Goal: Task Accomplishment & Management: Manage account settings

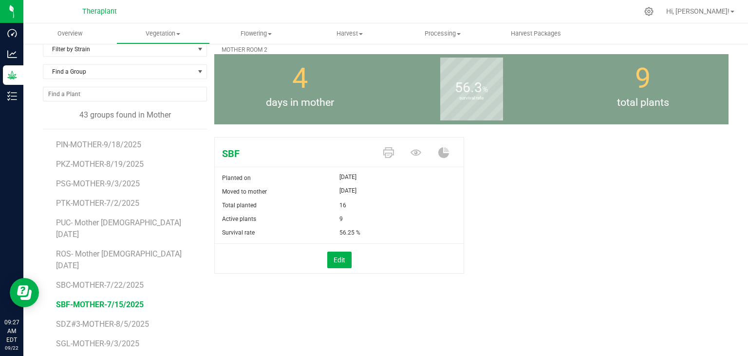
scroll to position [49, 0]
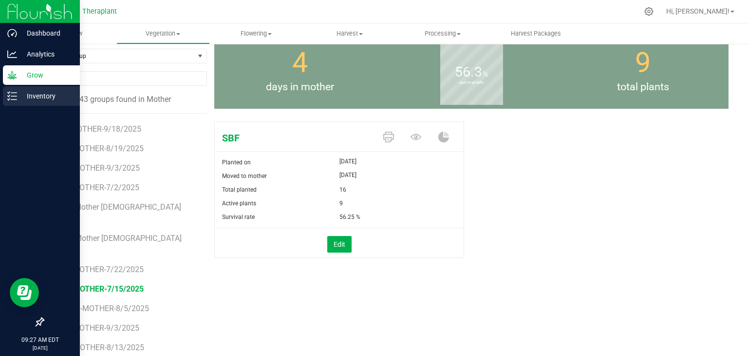
click at [16, 94] on icon at bounding box center [12, 96] width 10 height 10
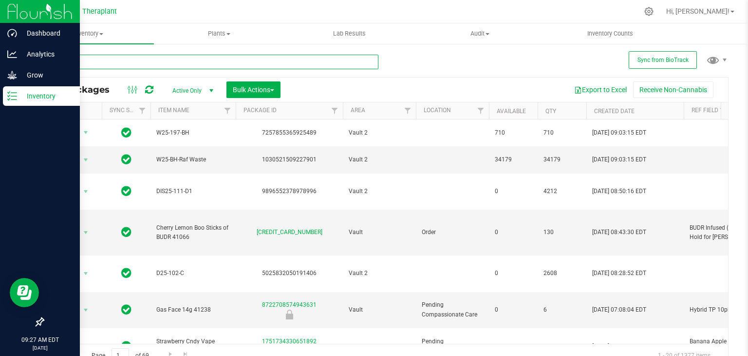
click at [154, 63] on input "text" at bounding box center [211, 62] width 336 height 15
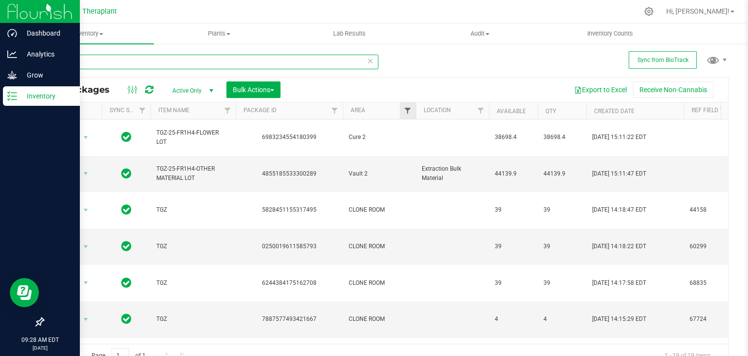
type input "tgz"
click at [410, 110] on span "Filter" at bounding box center [408, 111] width 8 height 8
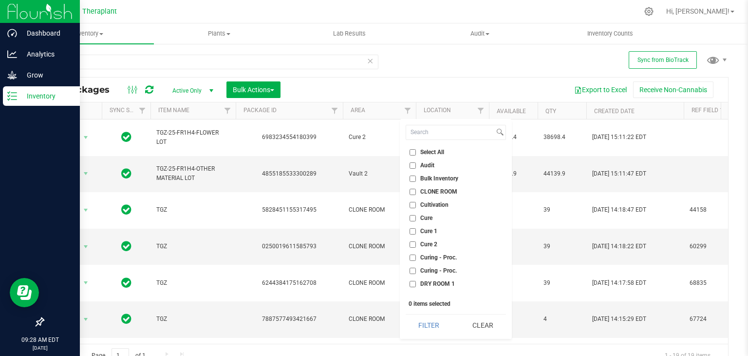
click at [438, 190] on span "CLONE ROOM" at bounding box center [438, 192] width 37 height 6
click at [416, 190] on input "CLONE ROOM" at bounding box center [413, 192] width 6 height 6
checkbox input "true"
click at [433, 323] on button "Filter" at bounding box center [429, 324] width 47 height 21
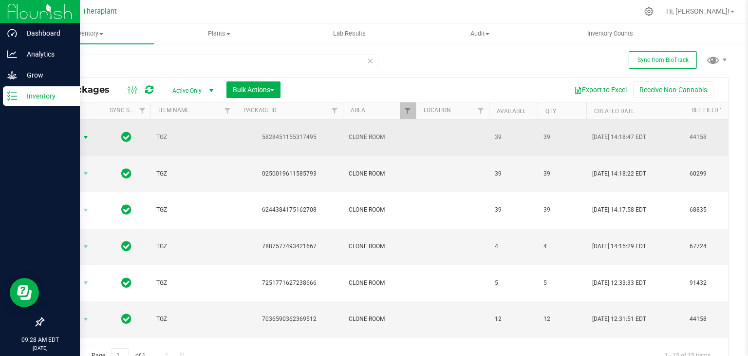
click at [85, 133] on span "select" at bounding box center [86, 137] width 8 height 8
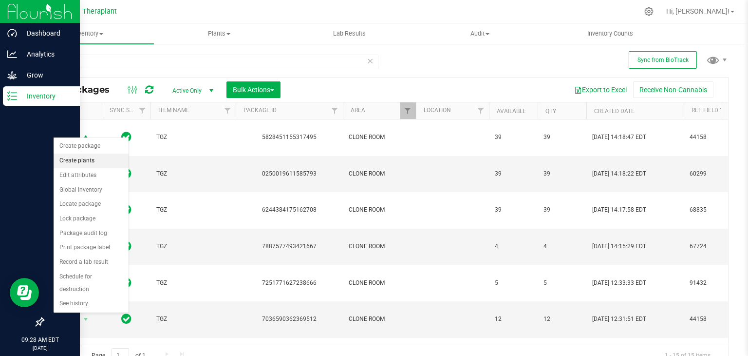
click at [82, 157] on li "Create plants" at bounding box center [91, 160] width 75 height 15
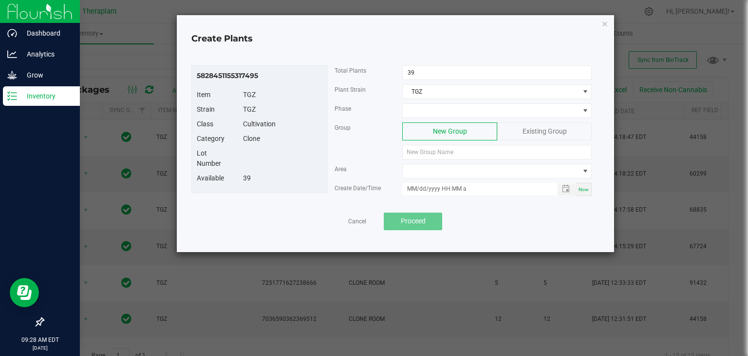
click at [535, 129] on span "Existing Group" at bounding box center [545, 131] width 44 height 8
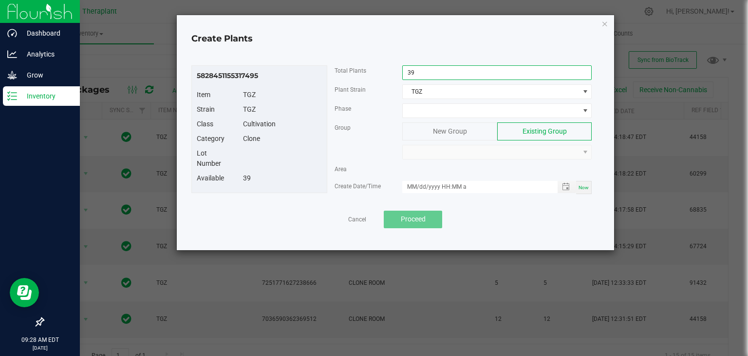
click at [425, 72] on input "39" at bounding box center [497, 73] width 189 height 14
click at [437, 106] on span at bounding box center [491, 111] width 176 height 14
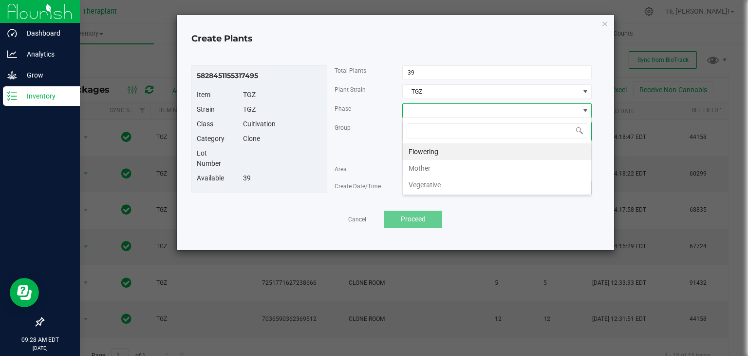
scroll to position [14, 189]
click at [437, 184] on li "Vegetative" at bounding box center [497, 184] width 189 height 17
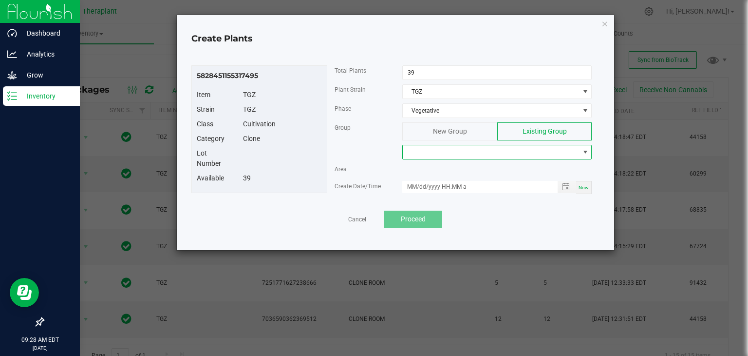
click at [436, 151] on span at bounding box center [491, 152] width 176 height 14
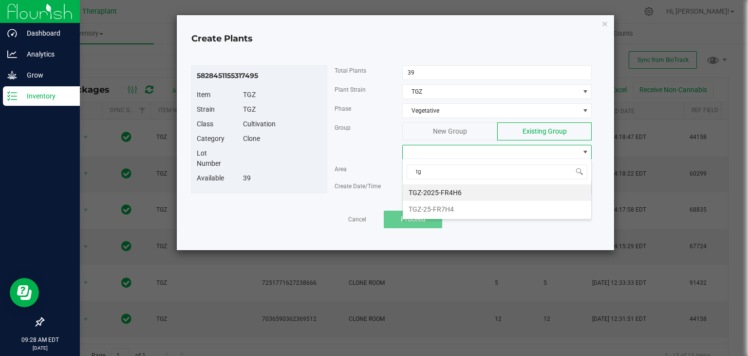
type input "tgz"
click at [448, 210] on li "TGZ-25-FR7H4" at bounding box center [497, 209] width 189 height 17
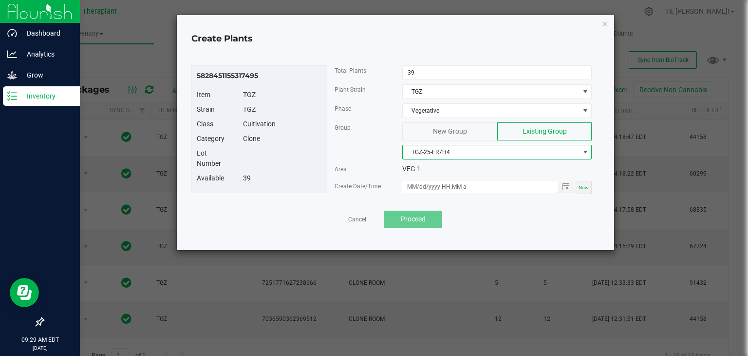
click at [581, 185] on span "Now" at bounding box center [584, 187] width 10 height 5
type input "[DATE] 9:29 AM"
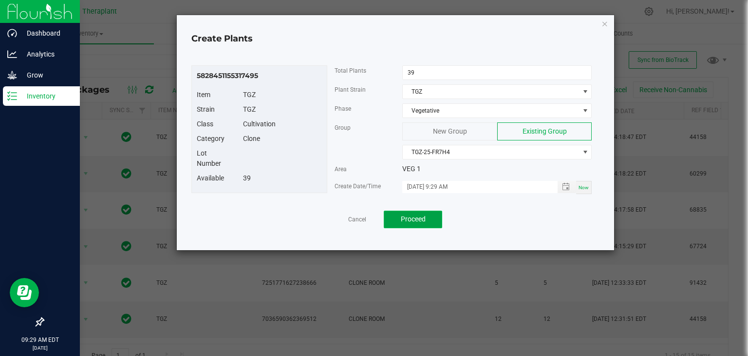
click at [415, 219] on span "Proceed" at bounding box center [413, 219] width 25 height 8
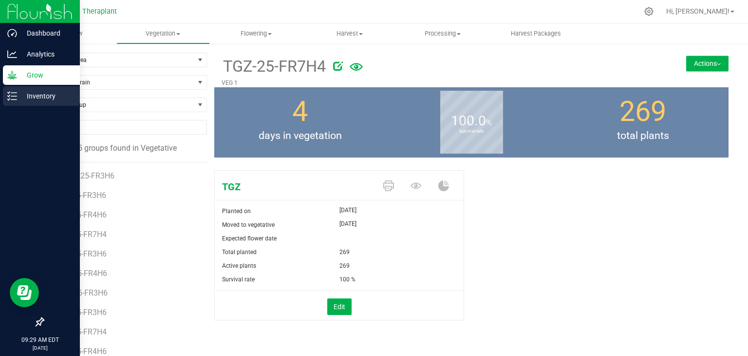
click at [11, 96] on icon at bounding box center [12, 96] width 10 height 10
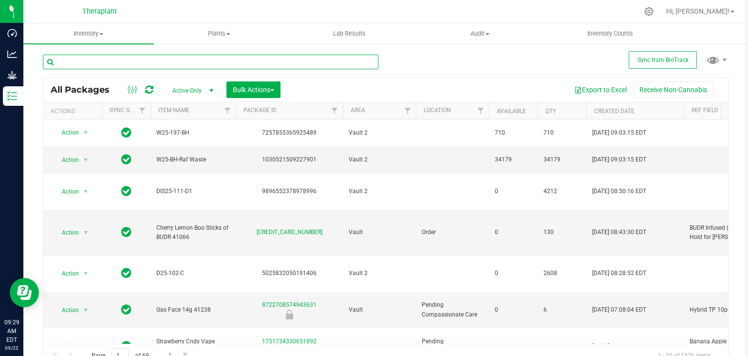
click at [188, 61] on input "text" at bounding box center [211, 62] width 336 height 15
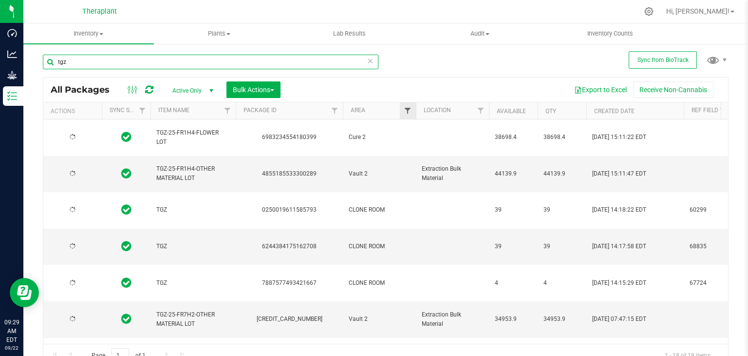
type input "tgz"
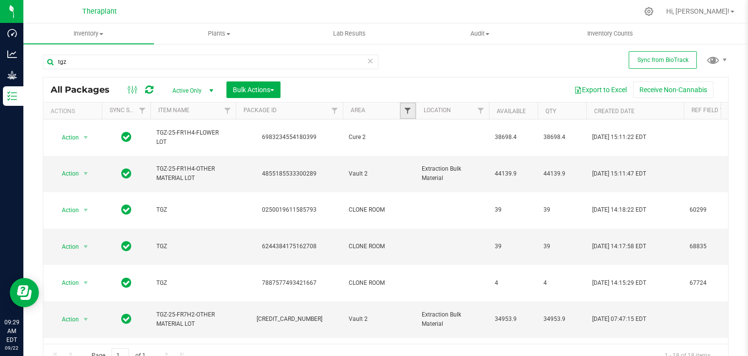
click at [408, 108] on span "Filter" at bounding box center [408, 111] width 8 height 8
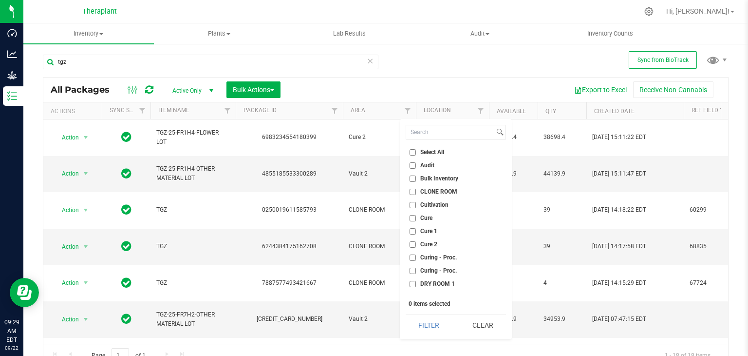
click at [429, 190] on span "CLONE ROOM" at bounding box center [438, 192] width 37 height 6
click at [416, 190] on input "CLONE ROOM" at bounding box center [413, 192] width 6 height 6
checkbox input "true"
click at [435, 327] on button "Filter" at bounding box center [429, 324] width 47 height 21
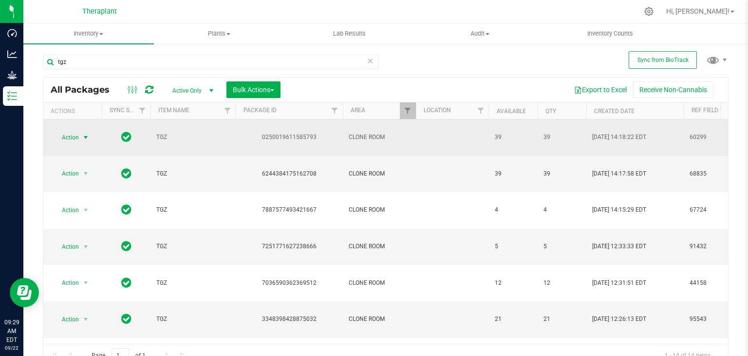
click at [87, 133] on span "select" at bounding box center [86, 137] width 8 height 8
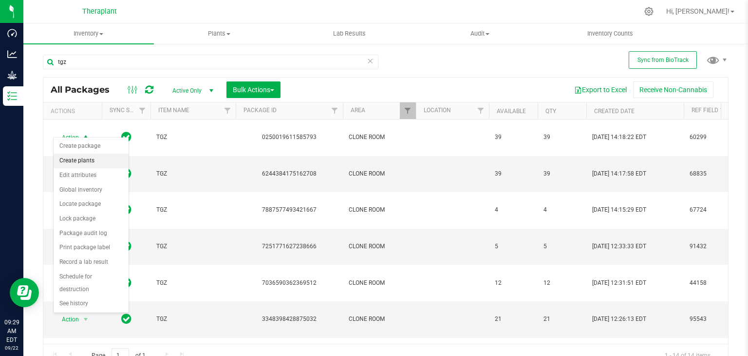
click at [88, 160] on li "Create plants" at bounding box center [91, 160] width 75 height 15
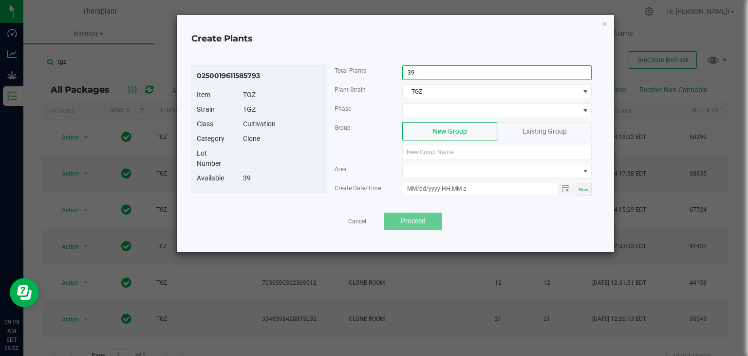
click at [417, 73] on input "39" at bounding box center [497, 73] width 189 height 14
type input "32"
drag, startPoint x: 539, startPoint y: 132, endPoint x: 498, endPoint y: 119, distance: 42.8
click at [538, 132] on span "Existing Group" at bounding box center [545, 131] width 44 height 8
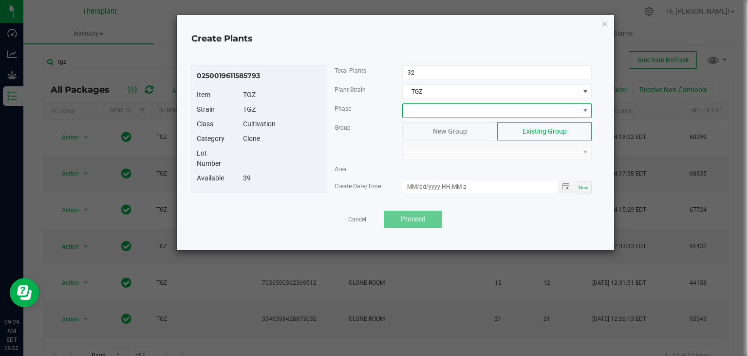
click at [485, 113] on span at bounding box center [491, 111] width 176 height 14
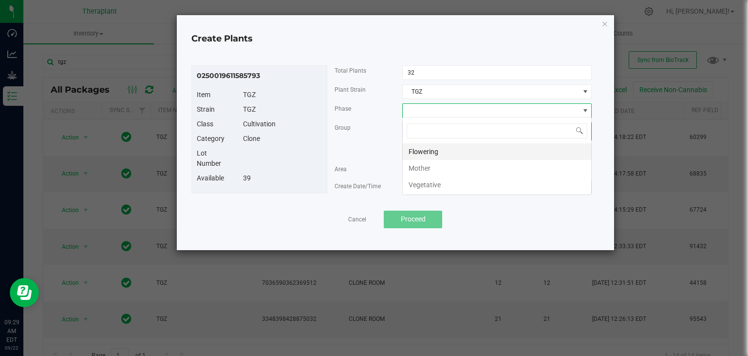
scroll to position [14, 189]
click at [430, 186] on li "Vegetative" at bounding box center [497, 184] width 189 height 17
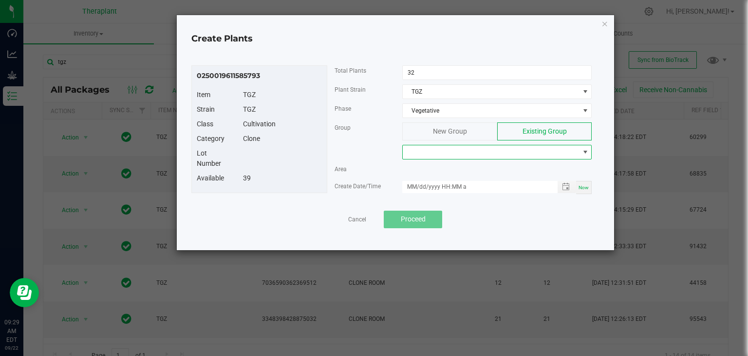
click at [431, 150] on span at bounding box center [491, 152] width 176 height 14
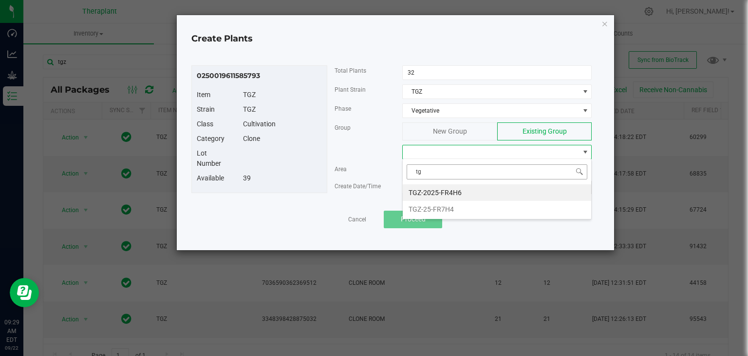
type input "tgz"
click at [435, 207] on li "TGZ-25-FR7H4" at bounding box center [497, 209] width 189 height 17
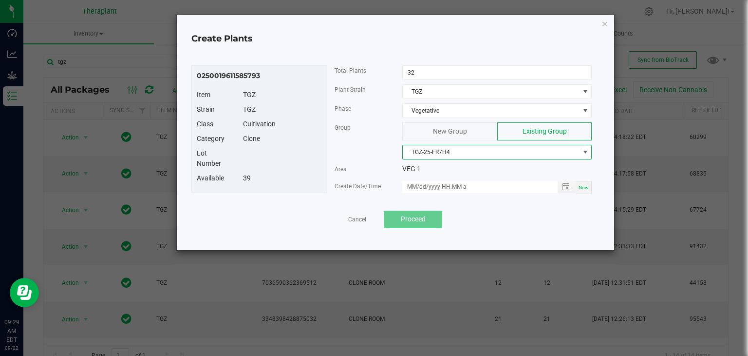
click at [586, 187] on span "Now" at bounding box center [584, 187] width 10 height 5
type input "[DATE] 9:29 AM"
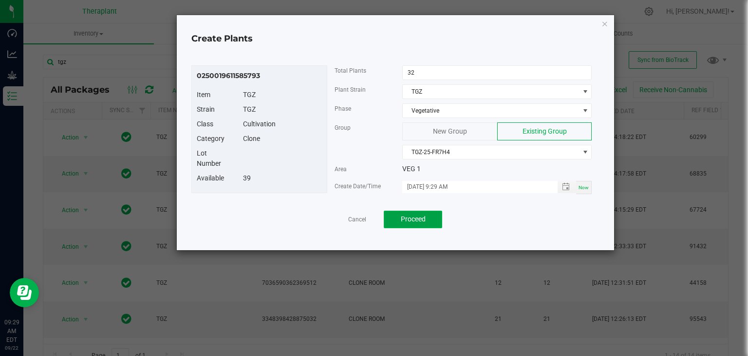
click at [414, 221] on span "Proceed" at bounding box center [413, 219] width 25 height 8
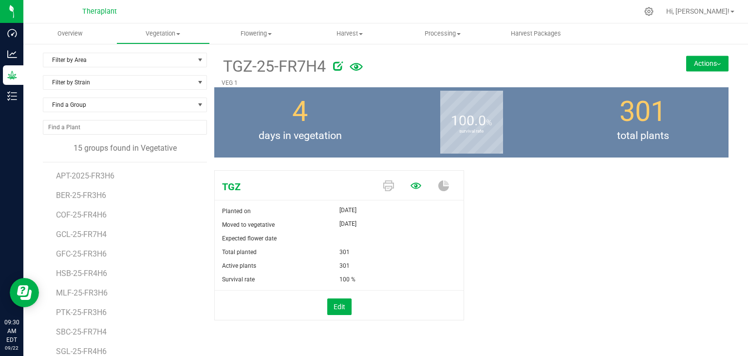
click at [411, 187] on icon at bounding box center [416, 186] width 11 height 6
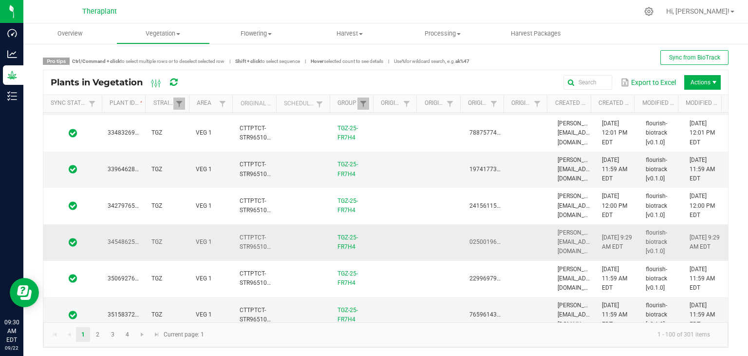
scroll to position [4, 0]
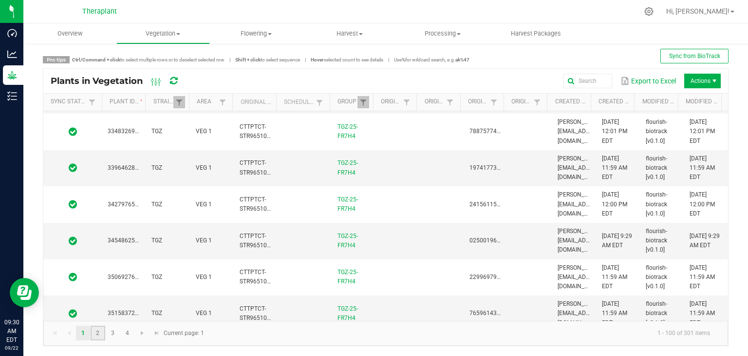
click at [92, 335] on link "2" at bounding box center [98, 332] width 14 height 15
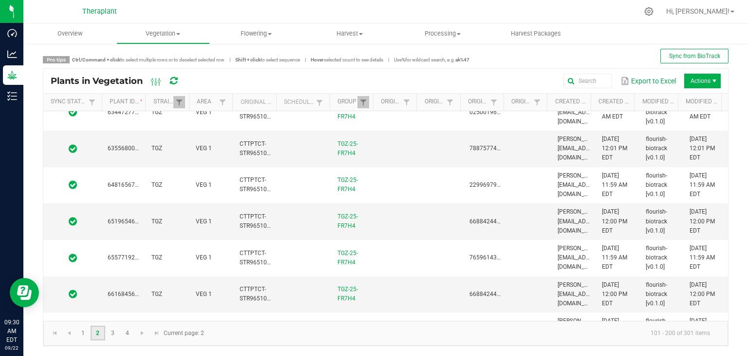
scroll to position [3414, 0]
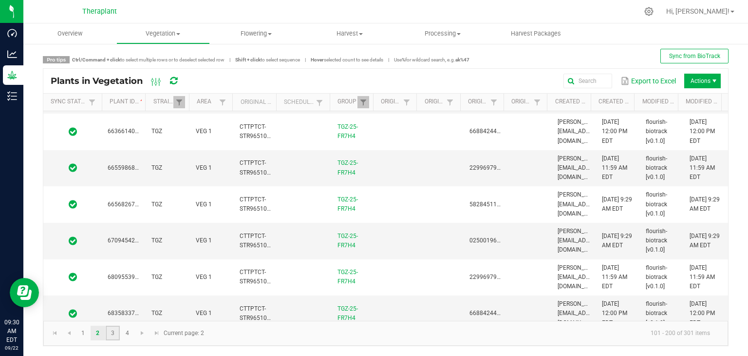
click at [114, 338] on link "3" at bounding box center [113, 332] width 14 height 15
click at [132, 332] on link "4" at bounding box center [127, 332] width 14 height 15
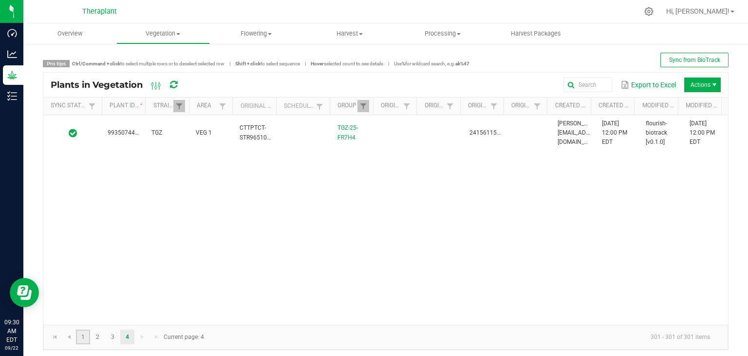
click at [82, 335] on link "1" at bounding box center [83, 336] width 14 height 15
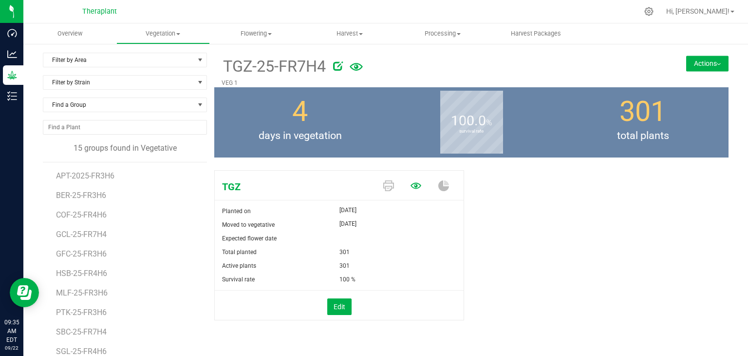
click at [411, 186] on icon at bounding box center [416, 186] width 11 height 6
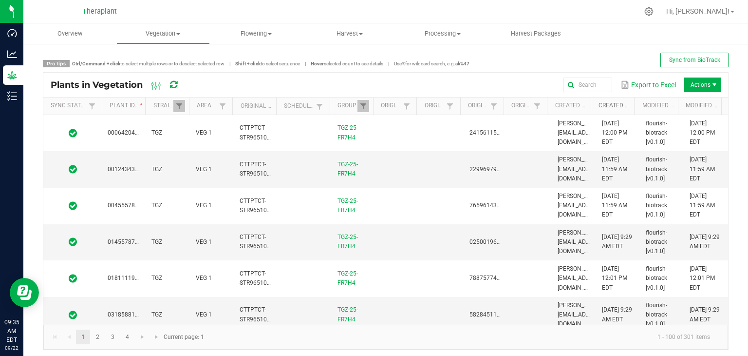
click at [622, 106] on link "Created Date" at bounding box center [615, 106] width 32 height 8
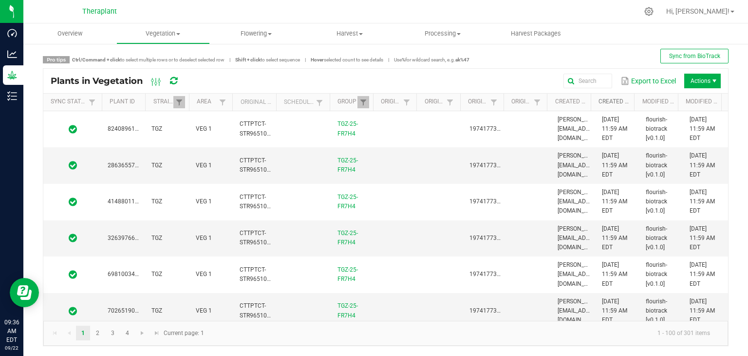
click at [609, 100] on link "Created Date" at bounding box center [615, 102] width 32 height 8
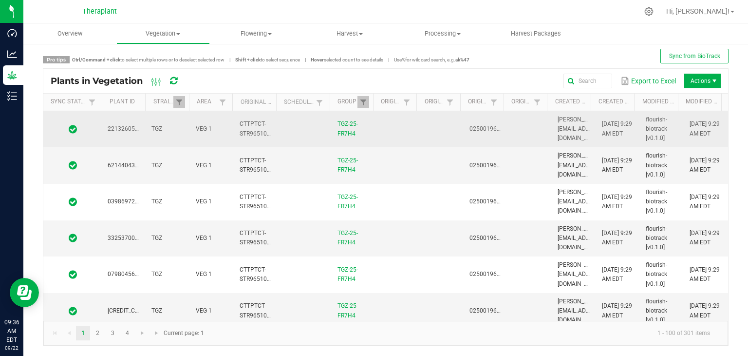
click at [95, 130] on span at bounding box center [72, 129] width 47 height 10
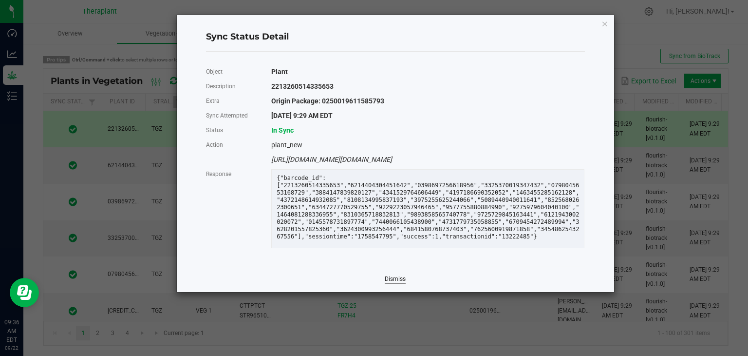
click at [397, 283] on link "Dismiss" at bounding box center [395, 279] width 21 height 8
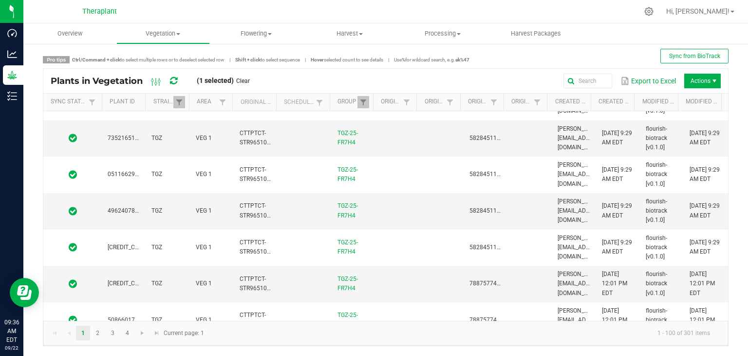
scroll to position [2418, 0]
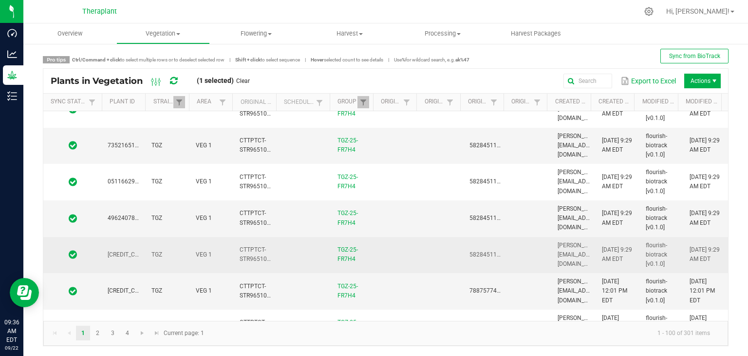
click at [433, 239] on td at bounding box center [442, 255] width 44 height 37
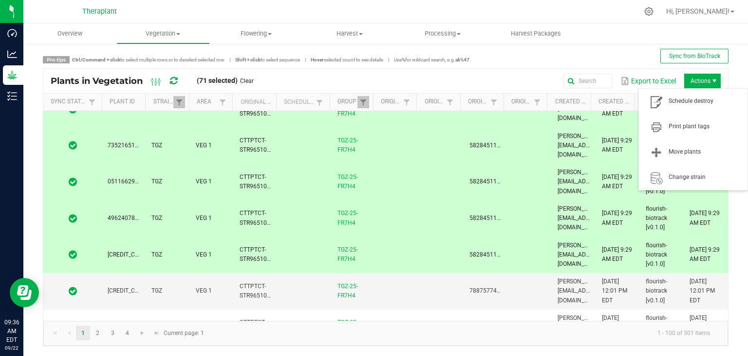
click at [711, 80] on span "Actions" at bounding box center [715, 81] width 8 height 8
click at [688, 126] on span "Print plant tags" at bounding box center [705, 126] width 73 height 8
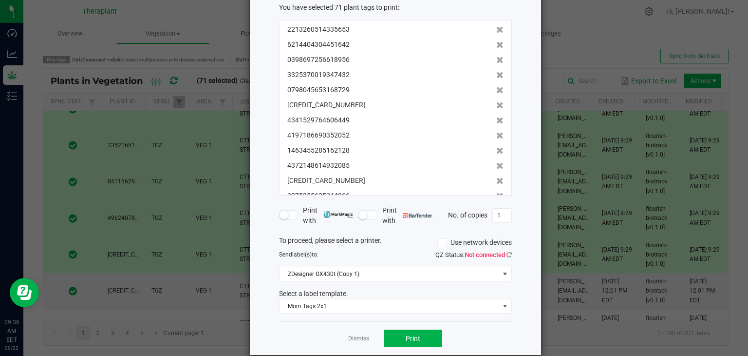
scroll to position [70, 0]
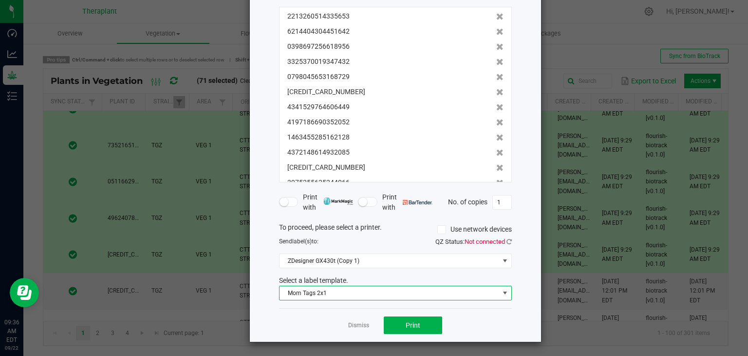
click at [493, 292] on span "Mom Tags 2x1" at bounding box center [390, 293] width 220 height 14
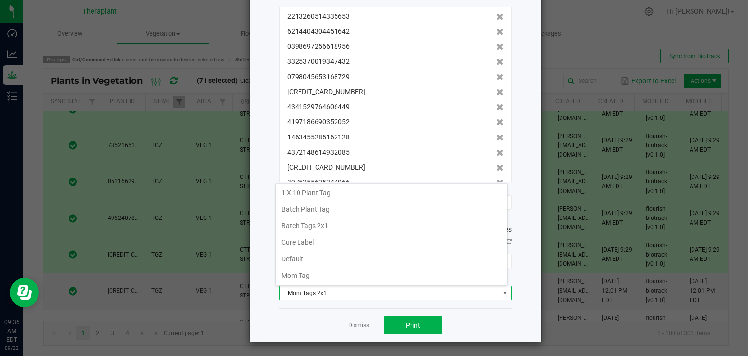
scroll to position [0, 0]
click at [309, 225] on li "Batch Tags 2x1" at bounding box center [392, 227] width 232 height 17
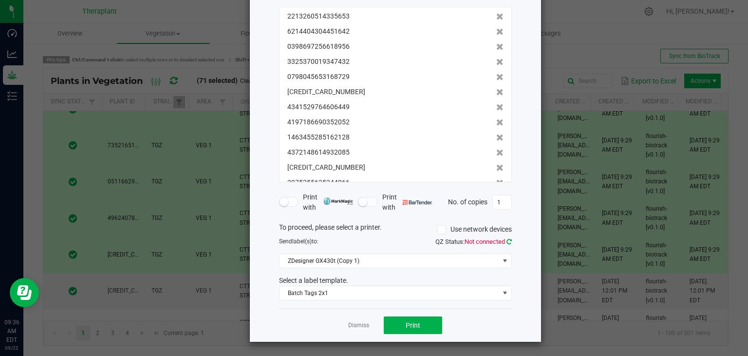
click at [507, 240] on icon at bounding box center [509, 241] width 5 height 6
click at [416, 323] on span "Print" at bounding box center [413, 325] width 15 height 8
click at [359, 324] on link "Dismiss" at bounding box center [358, 325] width 21 height 8
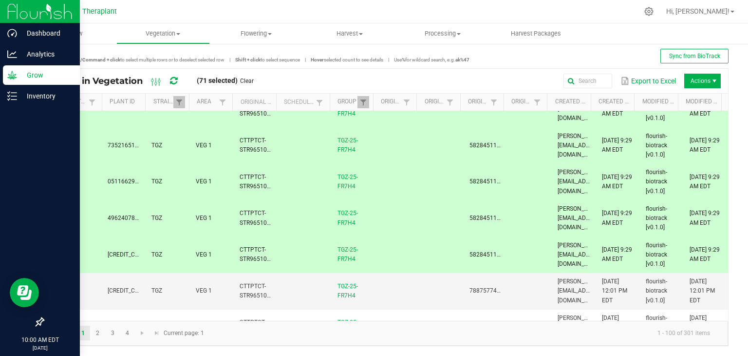
click at [35, 75] on p "Grow" at bounding box center [46, 75] width 58 height 12
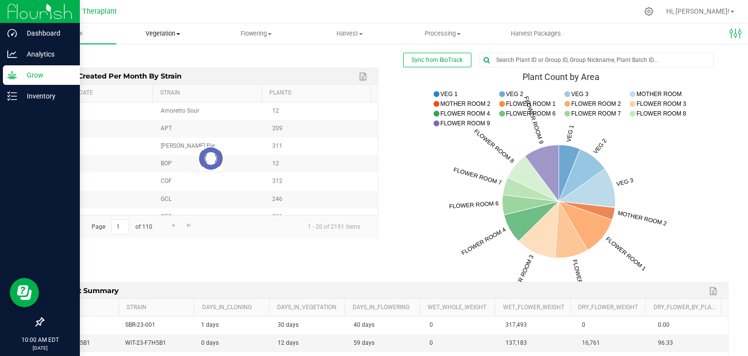
click at [158, 30] on span "Vegetation" at bounding box center [163, 33] width 92 height 9
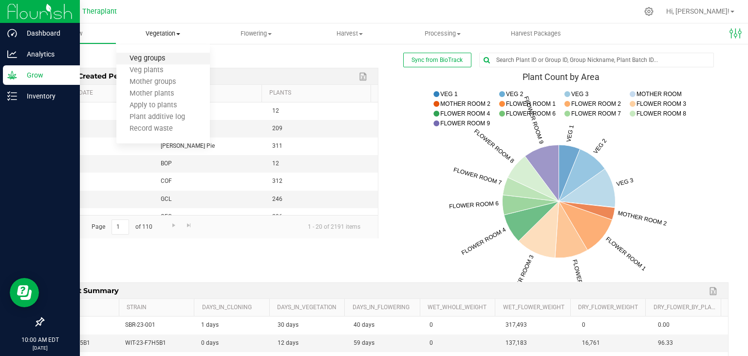
click at [155, 59] on span "Veg groups" at bounding box center [147, 59] width 62 height 8
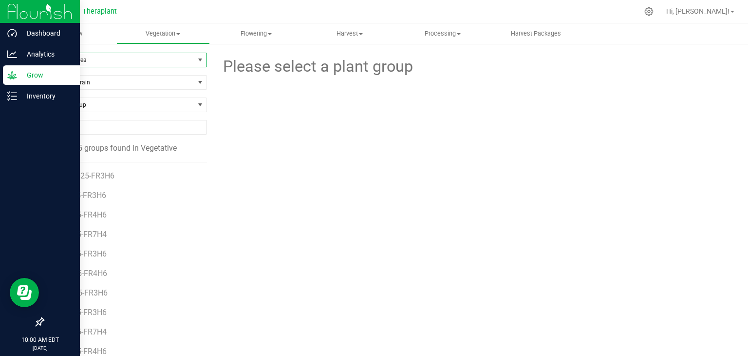
click at [155, 59] on span "Filter by Area" at bounding box center [118, 60] width 151 height 14
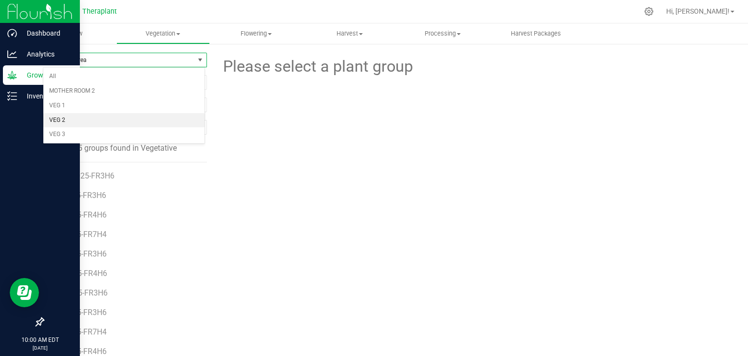
click at [97, 116] on li "VEG 2" at bounding box center [123, 120] width 161 height 15
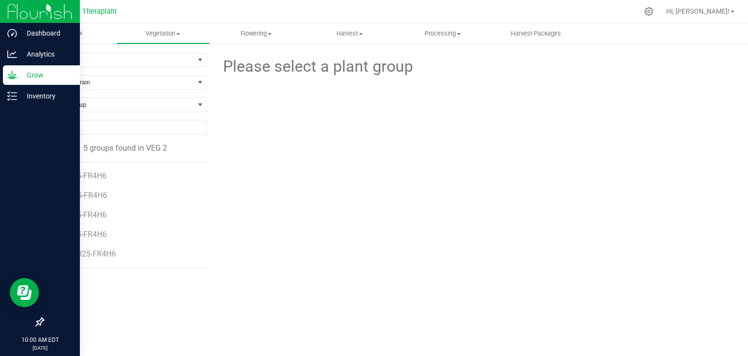
click at [97, 116] on div "Find a Group" at bounding box center [125, 108] width 164 height 22
click at [91, 59] on span "VEG 2" at bounding box center [118, 60] width 151 height 14
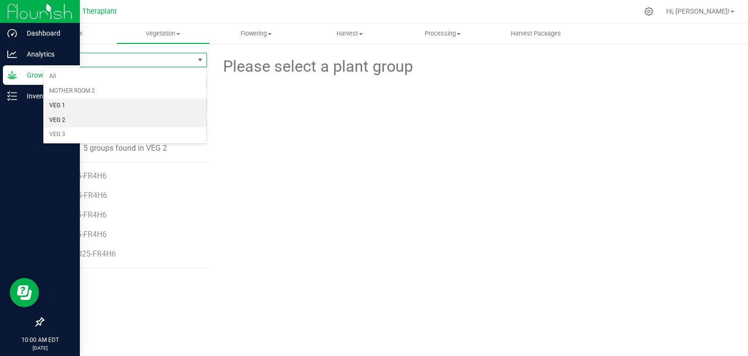
click at [64, 105] on li "VEG 1" at bounding box center [124, 105] width 163 height 15
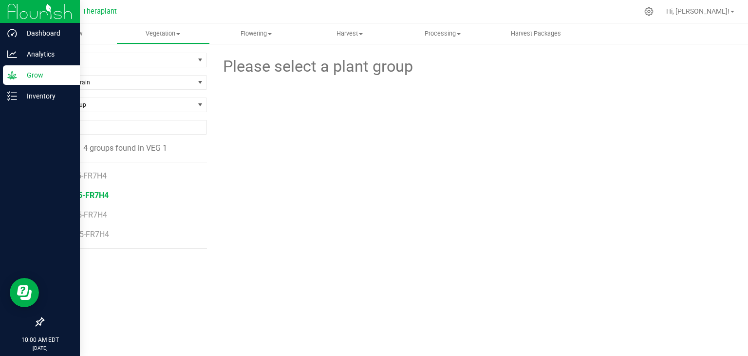
click at [73, 197] on span "SBC-25-FR7H4" at bounding box center [82, 194] width 53 height 9
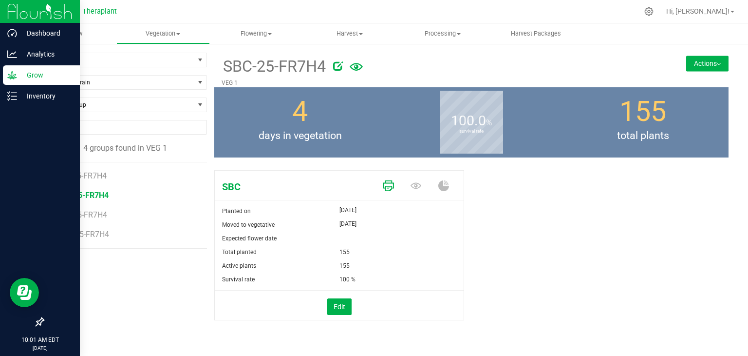
click at [391, 189] on icon at bounding box center [388, 185] width 11 height 11
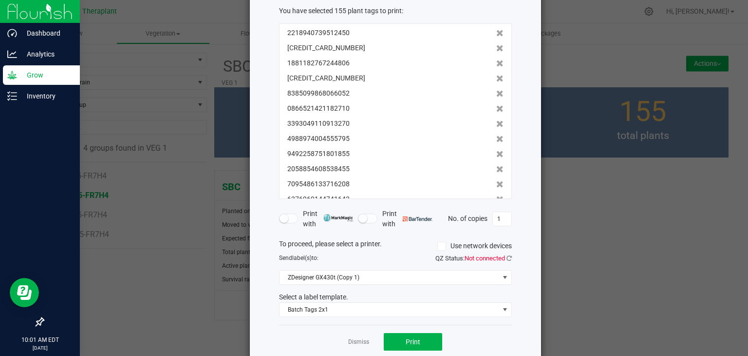
scroll to position [58, 0]
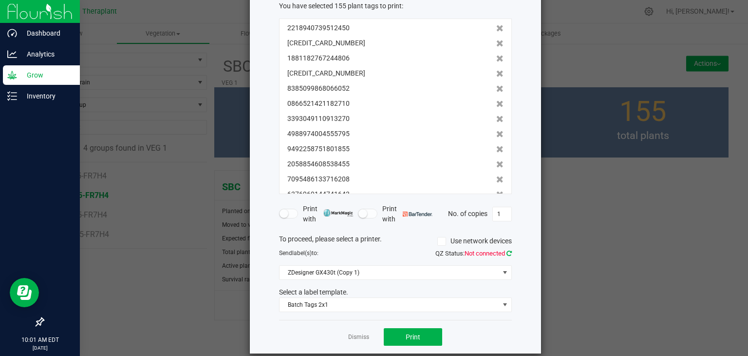
click at [507, 253] on icon at bounding box center [509, 253] width 5 height 6
click at [399, 337] on button "Print" at bounding box center [413, 337] width 58 height 18
click at [357, 340] on link "Dismiss" at bounding box center [358, 337] width 21 height 8
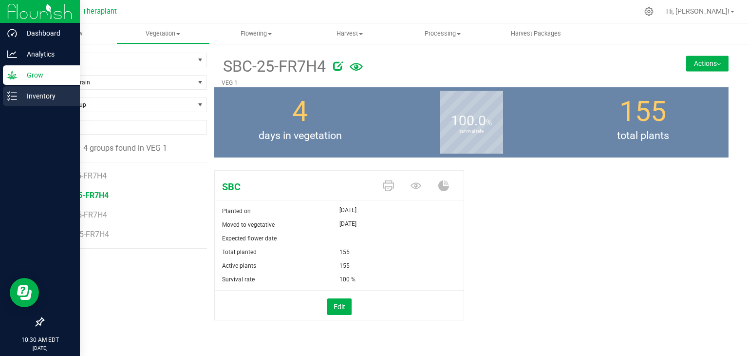
click at [39, 98] on p "Inventory" at bounding box center [46, 96] width 58 height 12
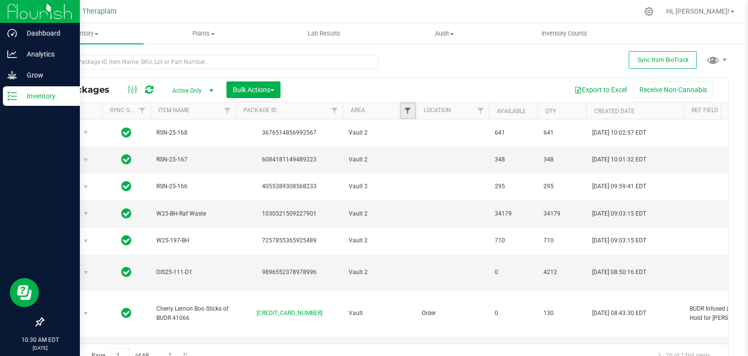
click at [405, 110] on span "Filter" at bounding box center [408, 111] width 8 height 8
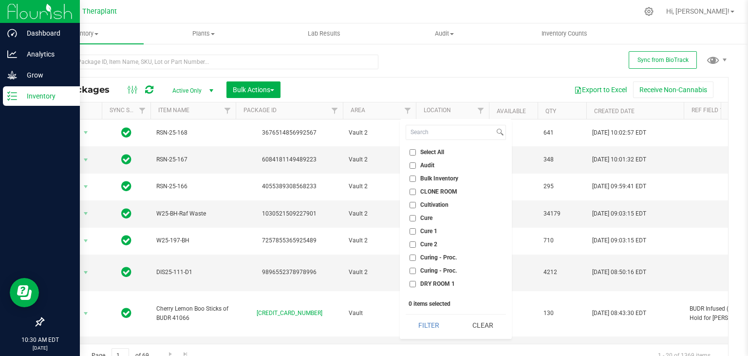
click at [425, 189] on span "CLONE ROOM" at bounding box center [438, 192] width 37 height 6
click at [416, 189] on input "CLONE ROOM" at bounding box center [413, 192] width 6 height 6
checkbox input "true"
click at [429, 336] on div "Select All Audit Bulk Inventory CLONE ROOM Cultivation Cure Cure 1 Cure 2 Curin…" at bounding box center [456, 229] width 112 height 220
click at [431, 328] on button "Filter" at bounding box center [429, 324] width 47 height 21
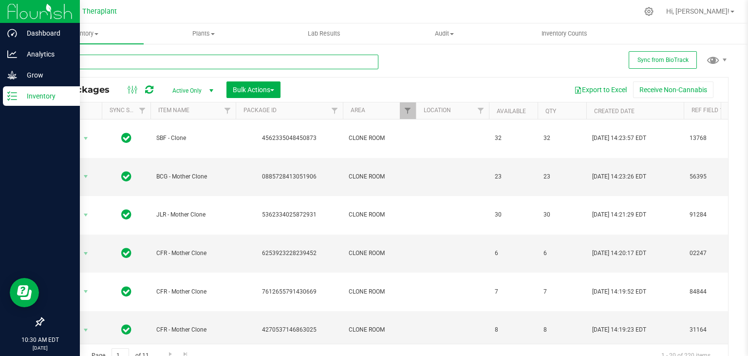
click at [196, 58] on input "text" at bounding box center [211, 62] width 336 height 15
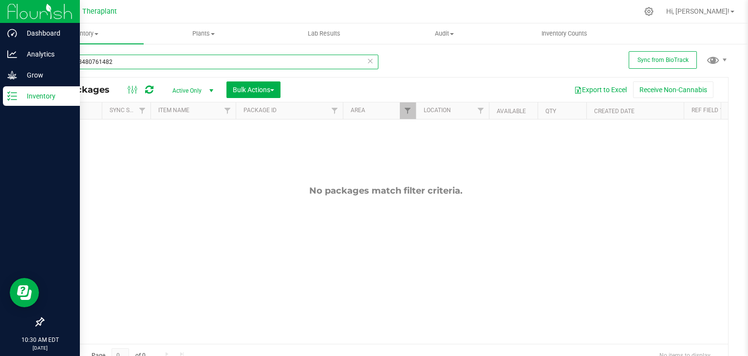
type input "8666048480761482"
click at [368, 63] on icon at bounding box center [370, 61] width 7 height 12
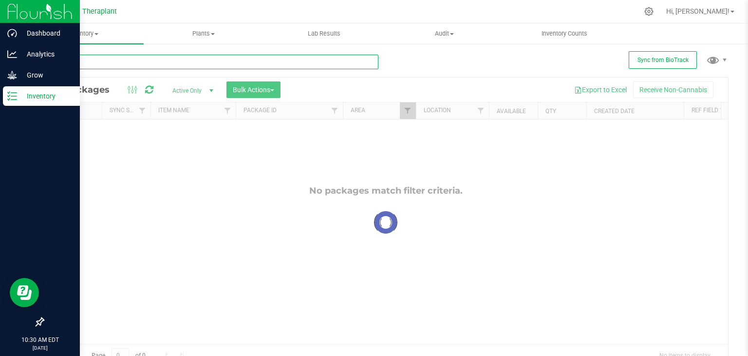
click at [325, 63] on input "text" at bounding box center [211, 62] width 336 height 15
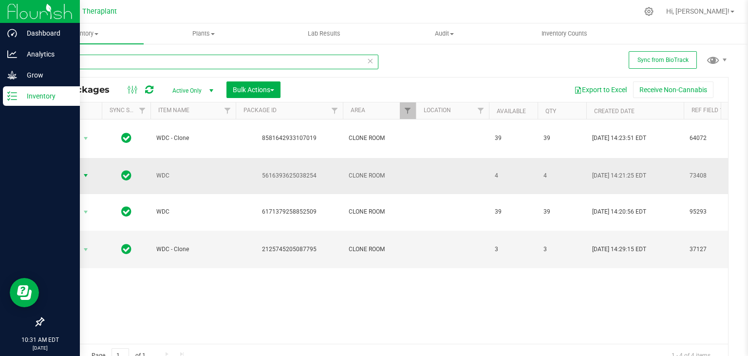
type input "wdc"
click at [85, 171] on span "select" at bounding box center [86, 175] width 8 height 8
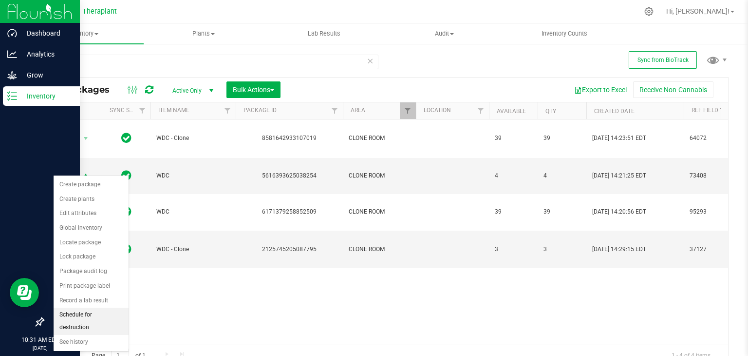
click at [105, 312] on li "Schedule for destruction" at bounding box center [91, 320] width 75 height 27
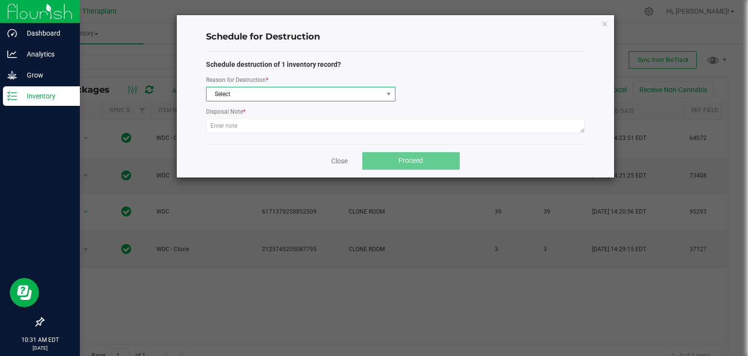
click at [255, 95] on span "Select" at bounding box center [295, 94] width 176 height 14
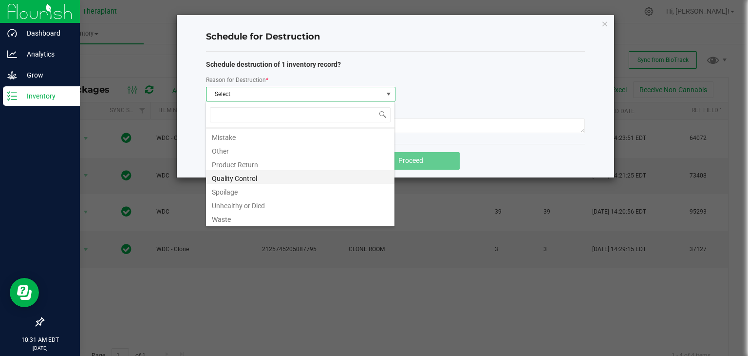
click at [259, 177] on li "Quality Control" at bounding box center [300, 177] width 189 height 14
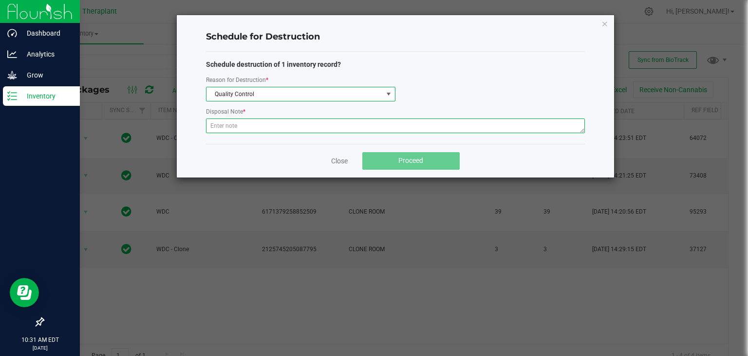
click at [242, 127] on textarea at bounding box center [395, 125] width 379 height 15
type textarea "not needed for up pot"
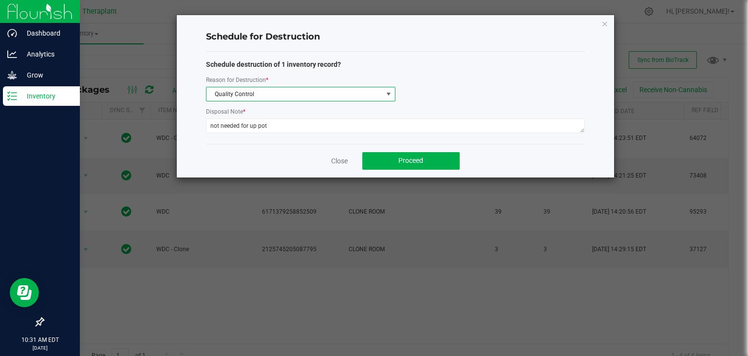
click at [242, 99] on span "Quality Control" at bounding box center [295, 94] width 176 height 14
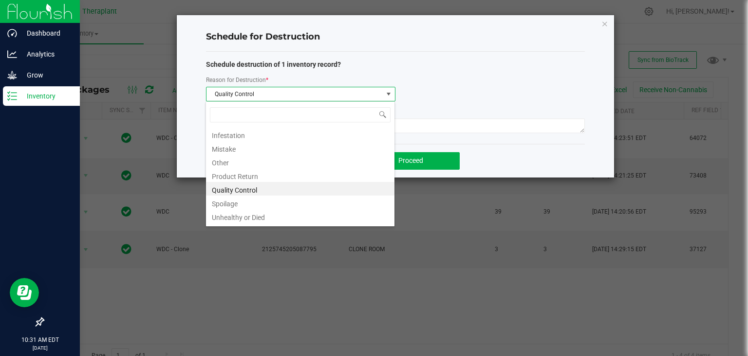
click at [271, 189] on li "Quality Control" at bounding box center [300, 189] width 189 height 14
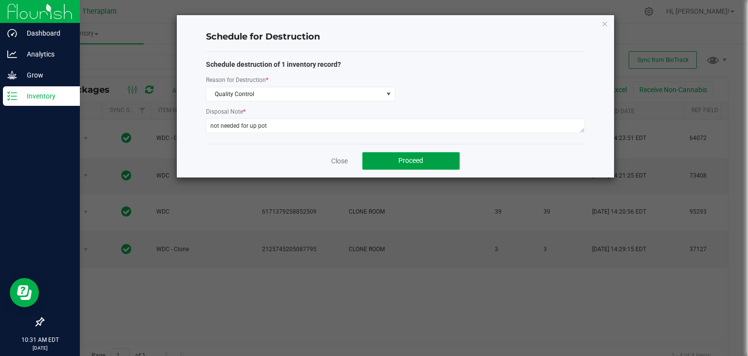
click at [376, 164] on button "Proceed" at bounding box center [410, 161] width 97 height 18
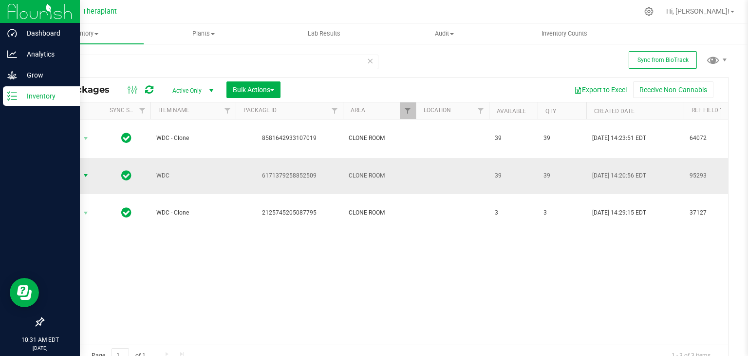
click at [86, 171] on span "select" at bounding box center [86, 175] width 8 height 8
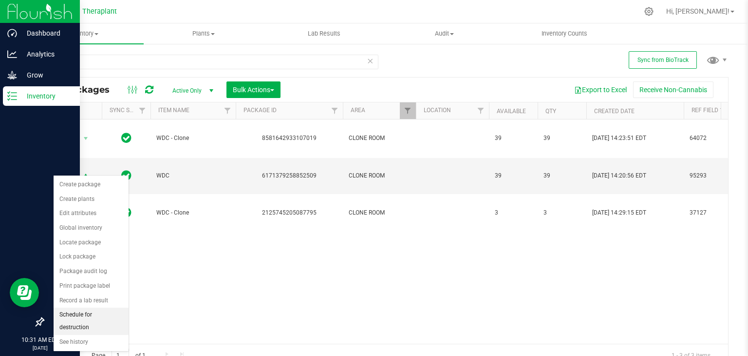
click at [76, 314] on li "Schedule for destruction" at bounding box center [91, 320] width 75 height 27
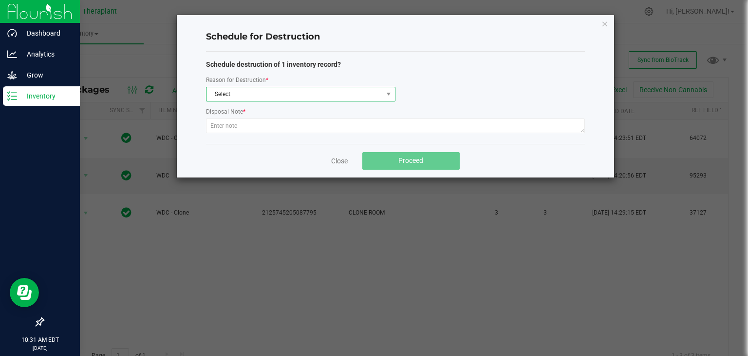
click at [286, 94] on span "Select" at bounding box center [295, 94] width 176 height 14
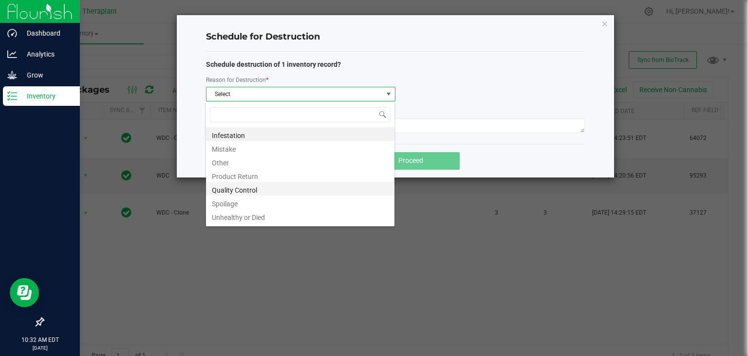
click at [242, 194] on li "Quality Control" at bounding box center [300, 189] width 189 height 14
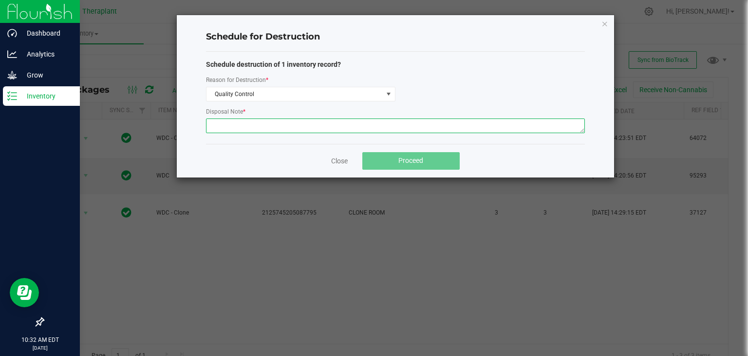
click at [244, 125] on textarea at bounding box center [395, 125] width 379 height 15
type textarea "not needed for up pot"
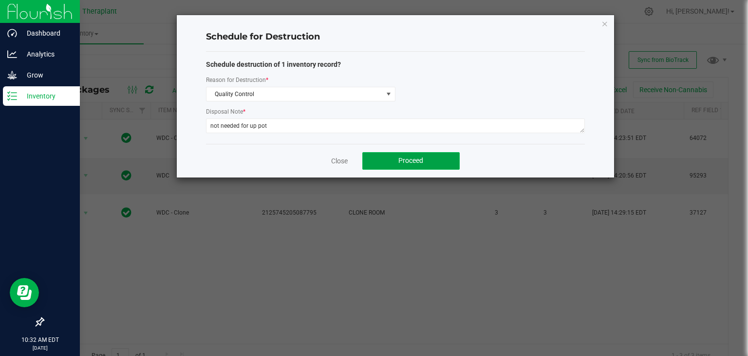
click at [423, 159] on span "Proceed" at bounding box center [410, 160] width 25 height 8
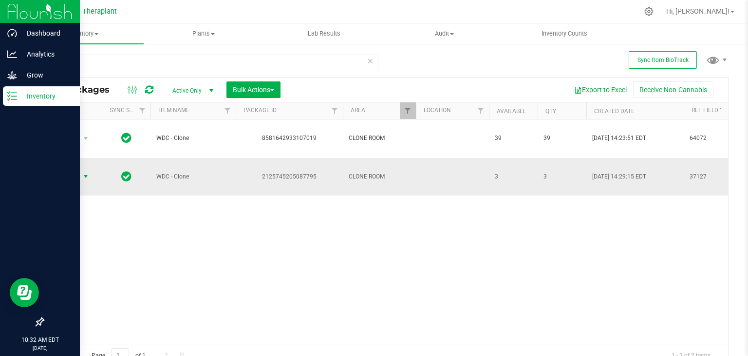
click at [85, 178] on span "select" at bounding box center [86, 176] width 8 height 8
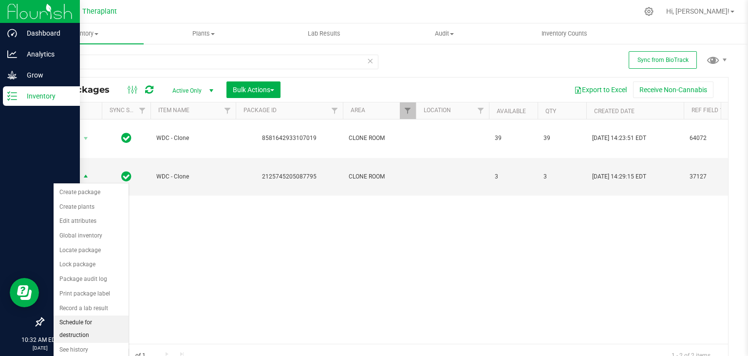
click at [74, 321] on li "Schedule for destruction" at bounding box center [91, 328] width 75 height 27
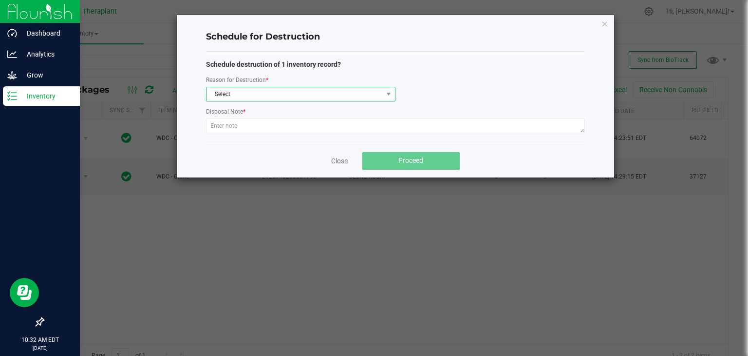
click at [230, 94] on span "Select" at bounding box center [295, 94] width 176 height 14
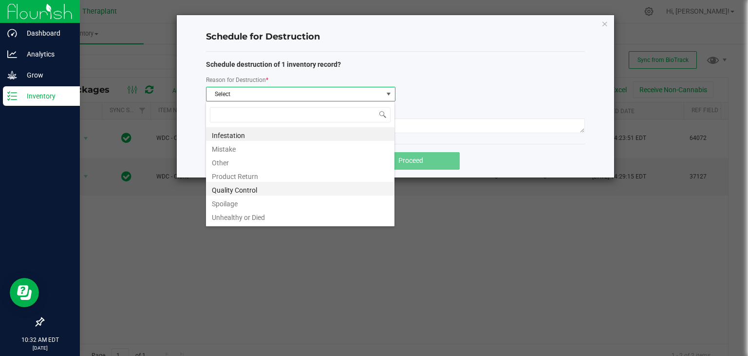
click at [235, 191] on li "Quality Control" at bounding box center [300, 189] width 189 height 14
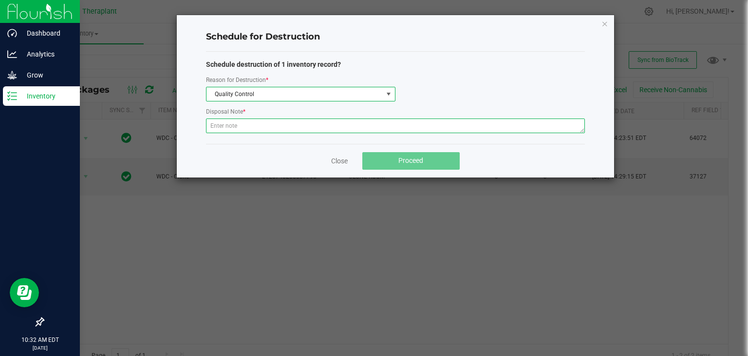
click at [230, 130] on textarea at bounding box center [395, 125] width 379 height 15
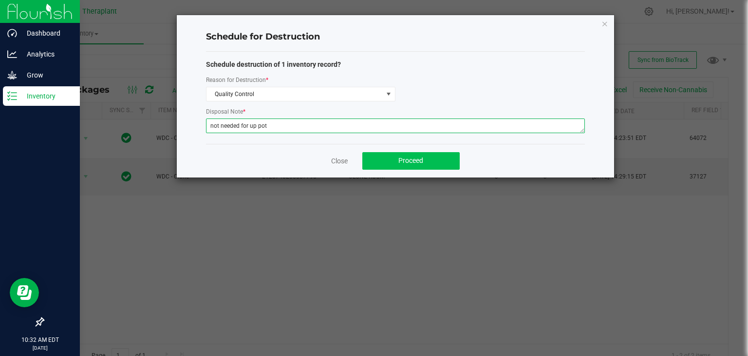
type textarea "not needed for up pot"
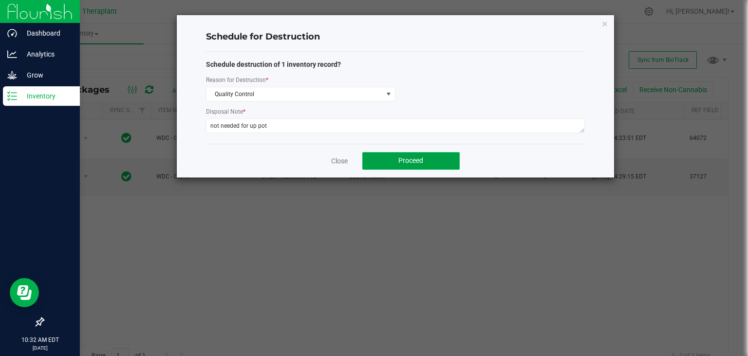
click at [428, 160] on button "Proceed" at bounding box center [410, 161] width 97 height 18
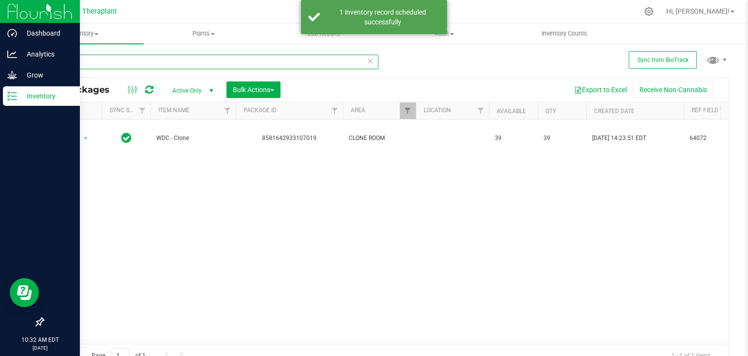
click at [138, 55] on input "wdc" at bounding box center [211, 62] width 336 height 15
type input "w"
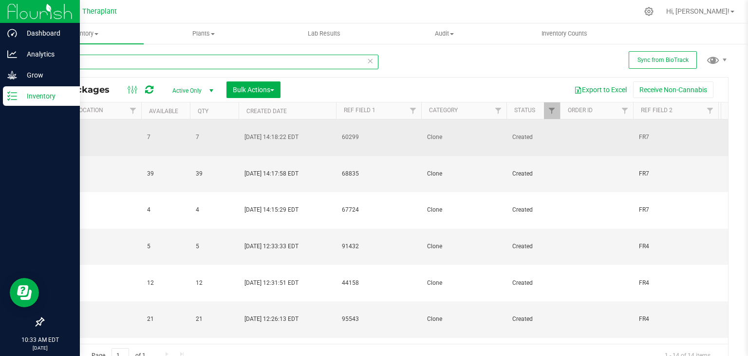
type input "tgz"
click at [113, 129] on td at bounding box center [104, 137] width 73 height 37
click at [103, 134] on td at bounding box center [104, 137] width 73 height 37
click at [377, 132] on span "60299" at bounding box center [379, 136] width 74 height 9
click at [120, 130] on td at bounding box center [104, 137] width 73 height 37
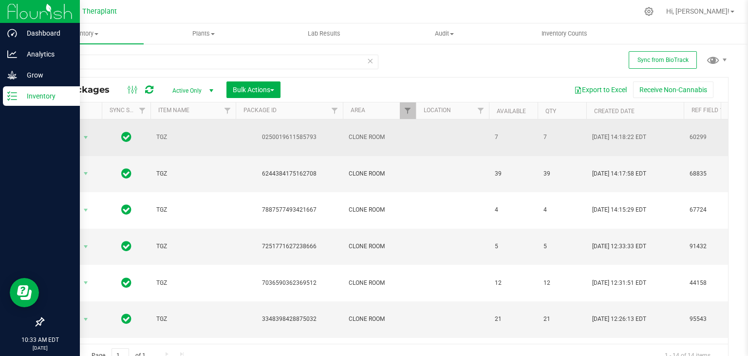
click at [236, 135] on td "0250019611585793" at bounding box center [289, 137] width 107 height 37
click at [228, 132] on span "TGZ" at bounding box center [193, 136] width 74 height 9
click at [86, 133] on span "select" at bounding box center [86, 137] width 8 height 8
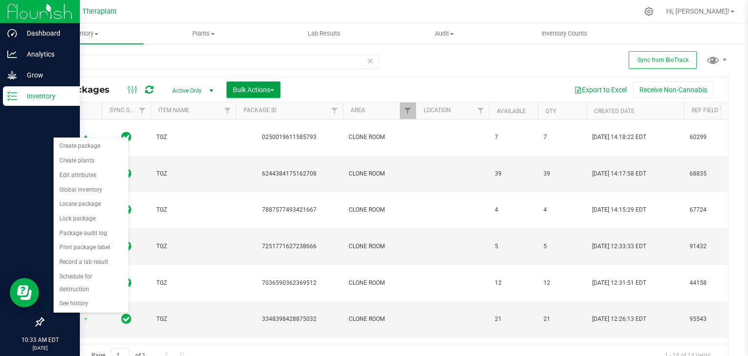
click at [277, 92] on button "Bulk Actions" at bounding box center [254, 89] width 54 height 17
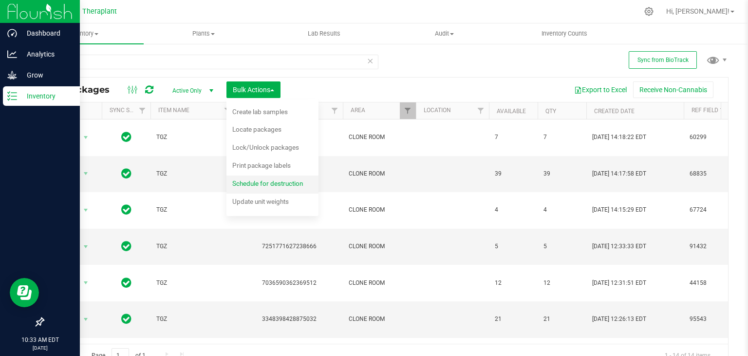
click at [279, 186] on span "Schedule for destruction" at bounding box center [267, 183] width 71 height 8
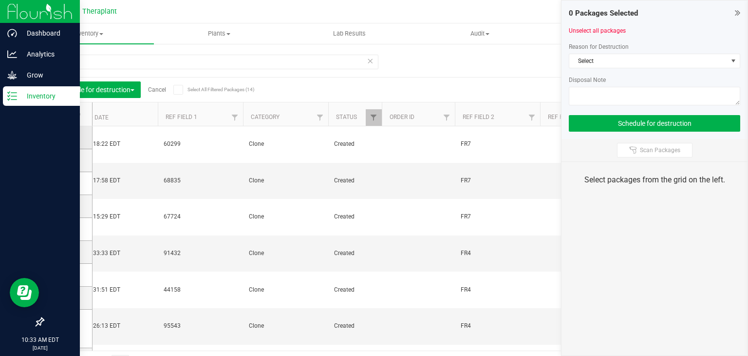
click at [64, 137] on icon at bounding box center [65, 137] width 6 height 0
click at [0, 0] on input "checkbox" at bounding box center [0, 0] width 0 height 0
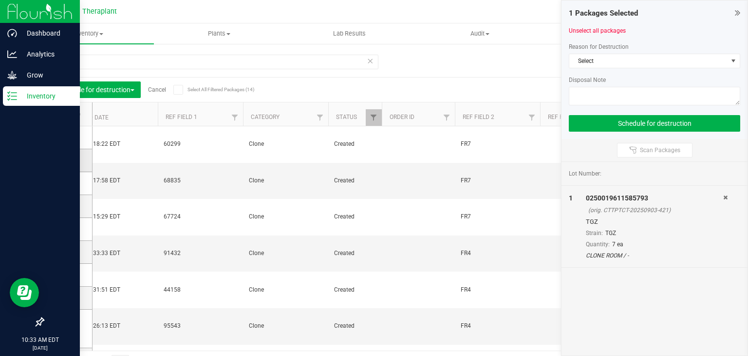
click at [65, 160] on icon at bounding box center [65, 160] width 6 height 0
click at [0, 0] on input "checkbox" at bounding box center [0, 0] width 0 height 0
click at [68, 183] on icon at bounding box center [65, 183] width 6 height 0
click at [0, 0] on input "checkbox" at bounding box center [0, 0] width 0 height 0
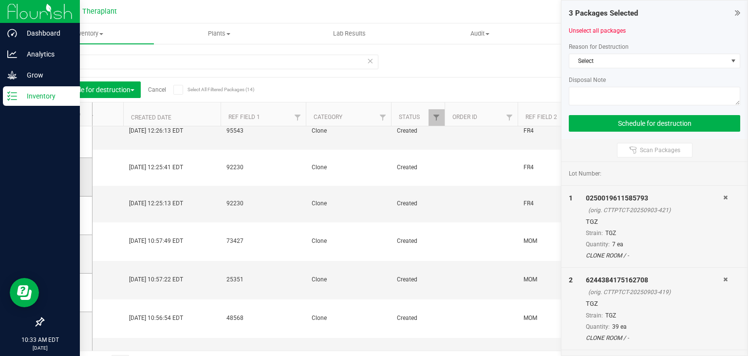
click at [66, 177] on icon at bounding box center [65, 177] width 6 height 0
click at [0, 0] on input "checkbox" at bounding box center [0, 0] width 0 height 0
click at [69, 215] on span at bounding box center [66, 215] width 10 height 10
click at [0, 0] on input "checkbox" at bounding box center [0, 0] width 0 height 0
click at [68, 252] on span at bounding box center [66, 254] width 10 height 10
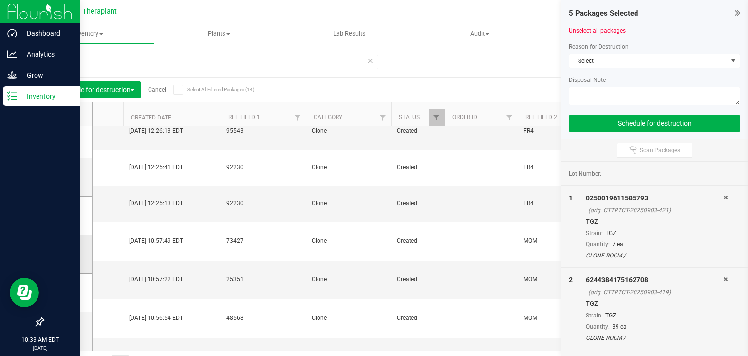
click at [0, 0] on input "checkbox" at bounding box center [0, 0] width 0 height 0
click at [65, 292] on icon at bounding box center [65, 292] width 6 height 0
click at [0, 0] on input "checkbox" at bounding box center [0, 0] width 0 height 0
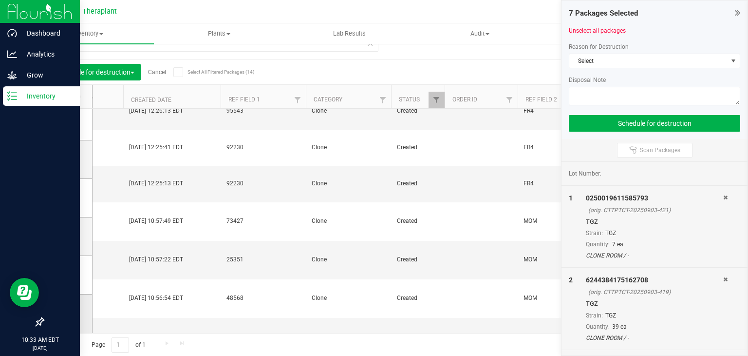
click at [67, 313] on icon at bounding box center [65, 313] width 6 height 0
click at [0, 0] on input "checkbox" at bounding box center [0, 0] width 0 height 0
click at [625, 63] on span "Select" at bounding box center [648, 61] width 158 height 14
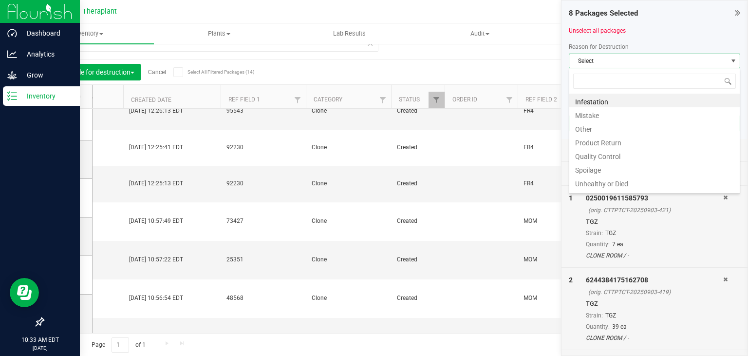
click at [602, 153] on li "Quality Control" at bounding box center [654, 155] width 170 height 14
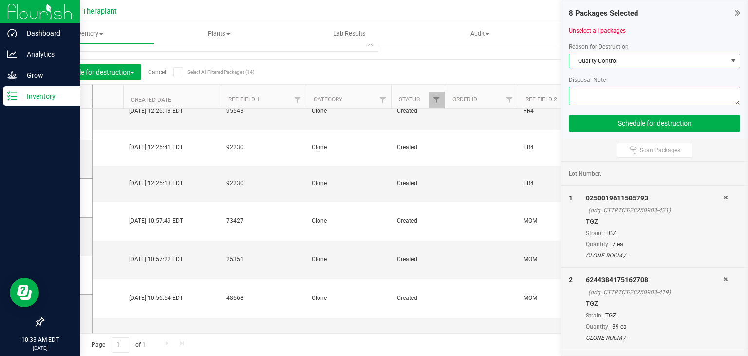
click at [596, 94] on textarea at bounding box center [654, 96] width 171 height 19
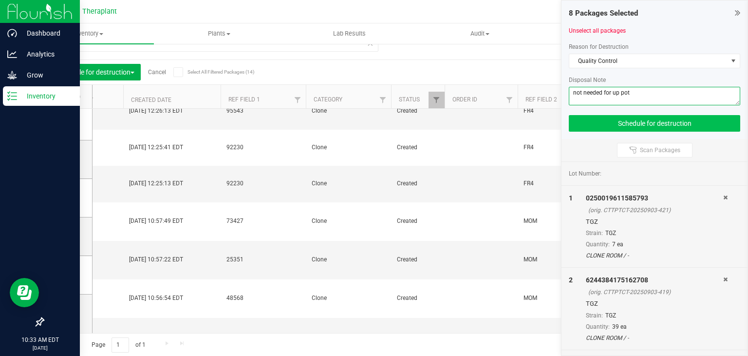
type textarea "not needed for up pot"
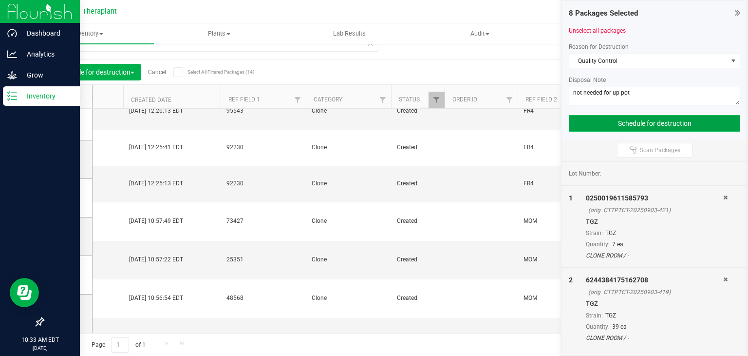
click at [653, 125] on button "Schedule for destruction" at bounding box center [654, 123] width 171 height 17
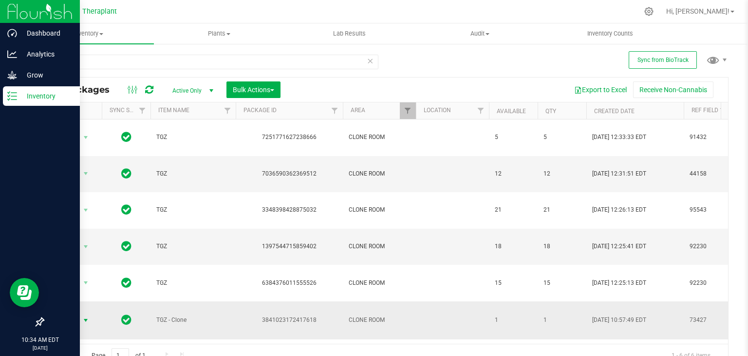
click at [84, 316] on span "select" at bounding box center [86, 320] width 8 height 8
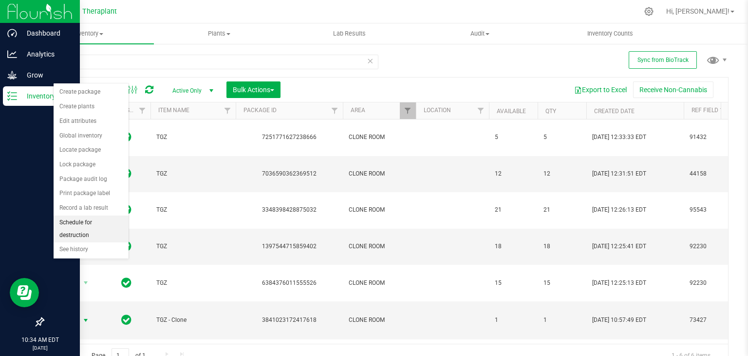
click at [78, 223] on li "Schedule for destruction" at bounding box center [91, 228] width 75 height 27
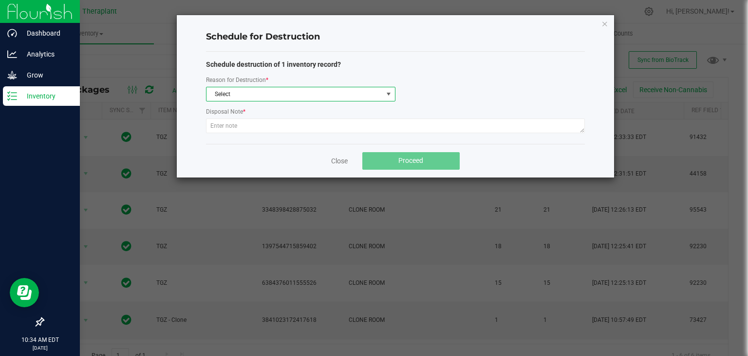
click at [308, 93] on span "Select" at bounding box center [295, 94] width 176 height 14
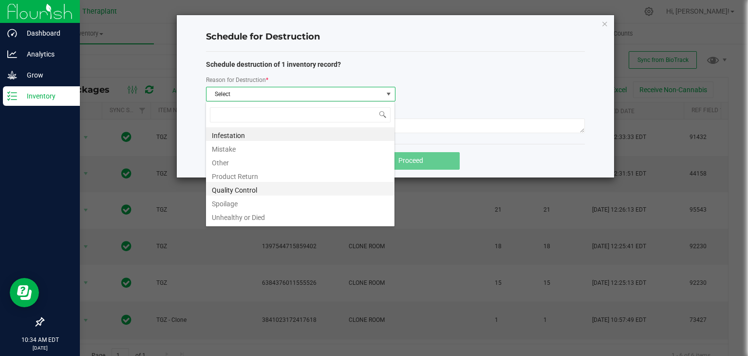
click at [228, 189] on li "Quality Control" at bounding box center [300, 189] width 189 height 14
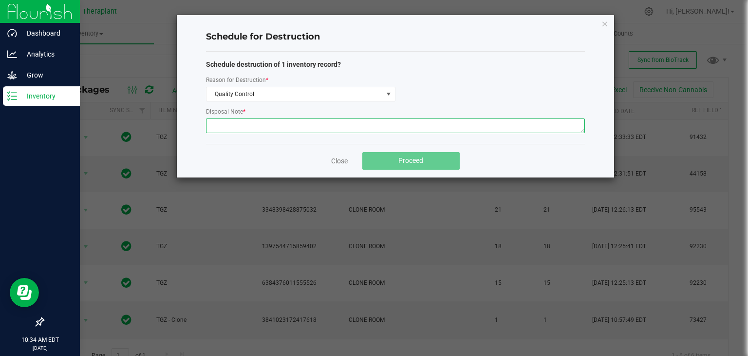
click at [228, 129] on textarea at bounding box center [395, 125] width 379 height 15
type textarea "not needed for up pot"
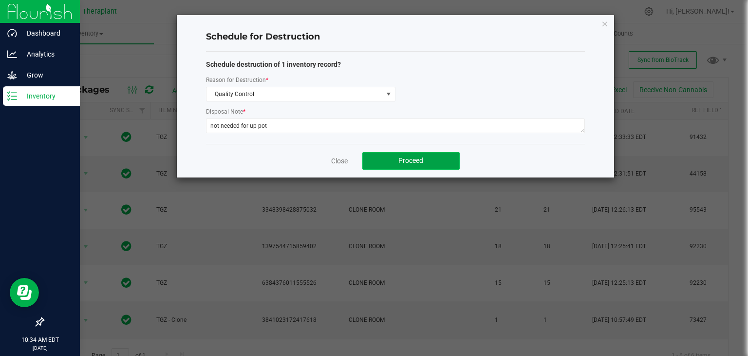
click at [409, 164] on span "Proceed" at bounding box center [410, 160] width 25 height 8
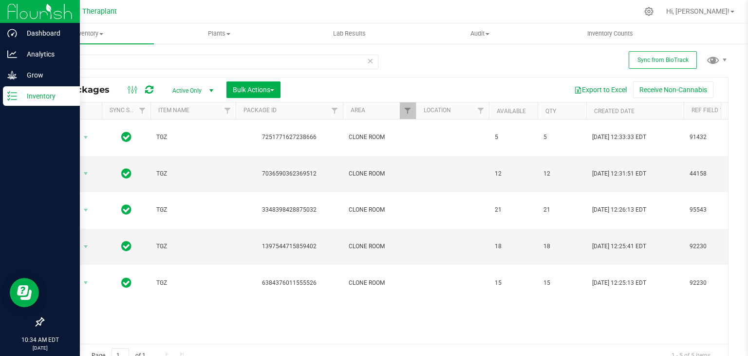
click at [367, 61] on icon at bounding box center [370, 61] width 7 height 12
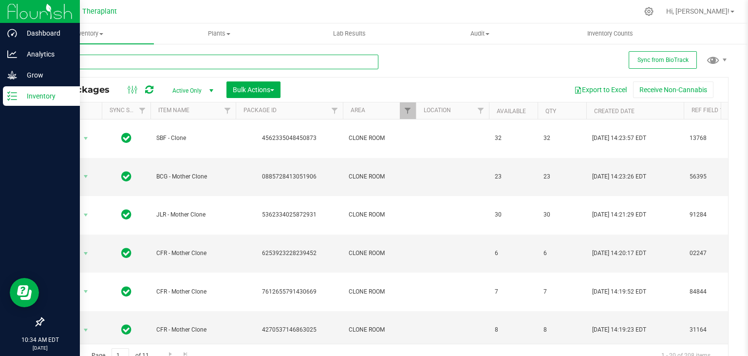
click at [123, 57] on input "text" at bounding box center [211, 62] width 336 height 15
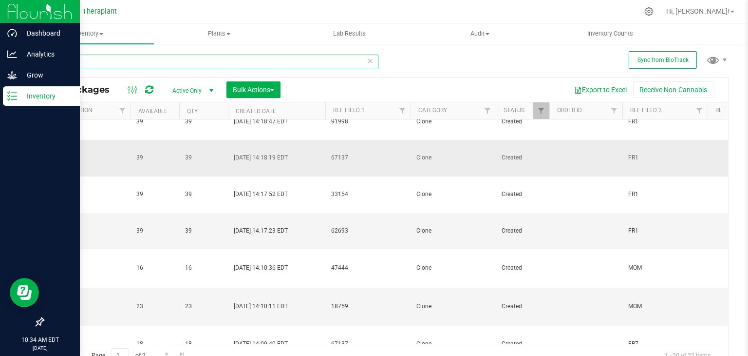
scroll to position [244, 359]
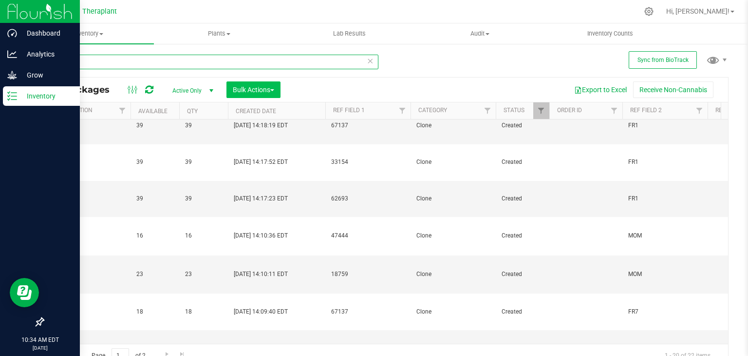
type input "sbc"
click at [278, 92] on button "Bulk Actions" at bounding box center [254, 89] width 54 height 17
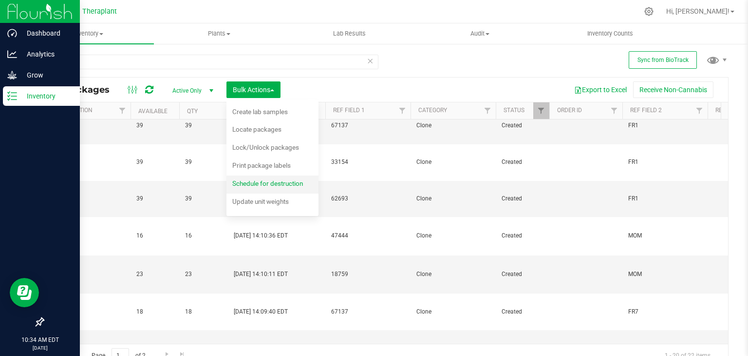
click at [250, 180] on span "Schedule for destruction" at bounding box center [267, 183] width 71 height 8
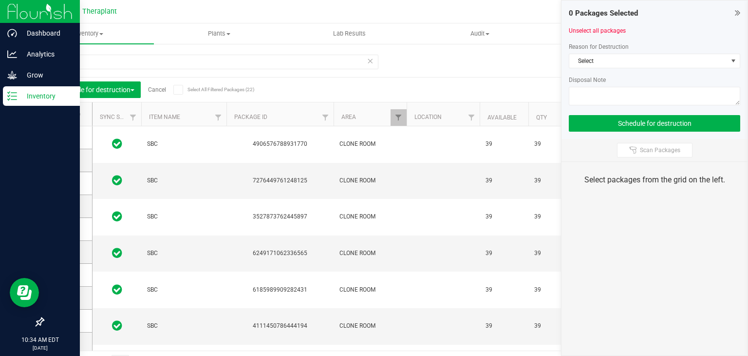
scroll to position [198, 0]
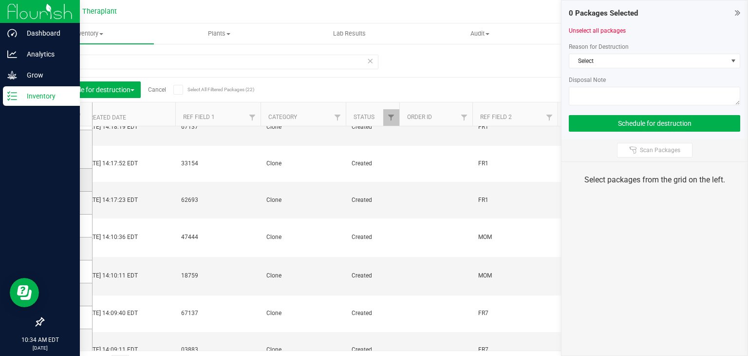
click at [67, 180] on icon at bounding box center [65, 180] width 6 height 0
click at [0, 0] on input "checkbox" at bounding box center [0, 0] width 0 height 0
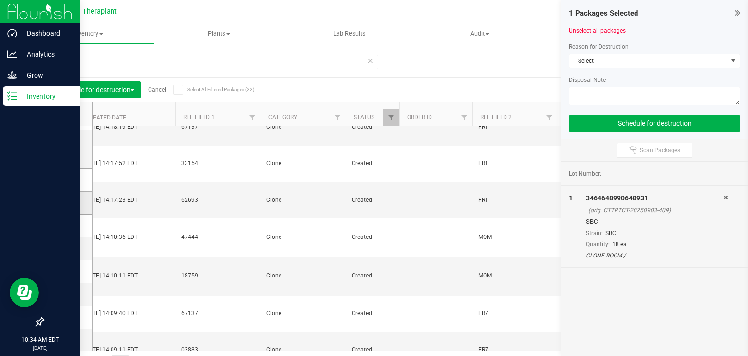
click at [66, 203] on icon at bounding box center [65, 203] width 6 height 0
click at [0, 0] on input "checkbox" at bounding box center [0, 0] width 0 height 0
click at [65, 226] on icon at bounding box center [65, 226] width 6 height 0
click at [0, 0] on input "checkbox" at bounding box center [0, 0] width 0 height 0
click at [66, 248] on icon at bounding box center [65, 248] width 6 height 0
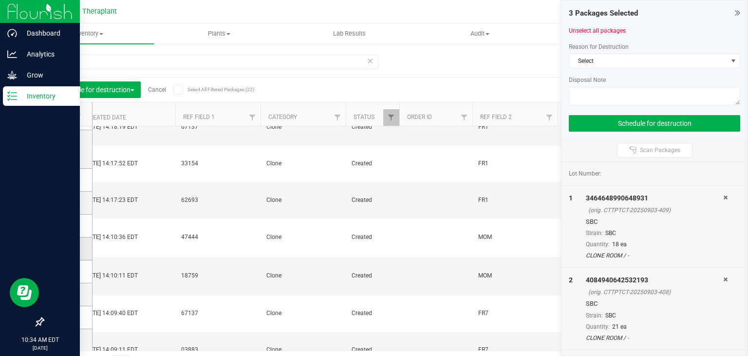
click at [0, 0] on input "checkbox" at bounding box center [0, 0] width 0 height 0
click at [64, 271] on icon at bounding box center [65, 271] width 6 height 0
click at [0, 0] on input "checkbox" at bounding box center [0, 0] width 0 height 0
click at [67, 294] on icon at bounding box center [65, 294] width 6 height 0
click at [0, 0] on input "checkbox" at bounding box center [0, 0] width 0 height 0
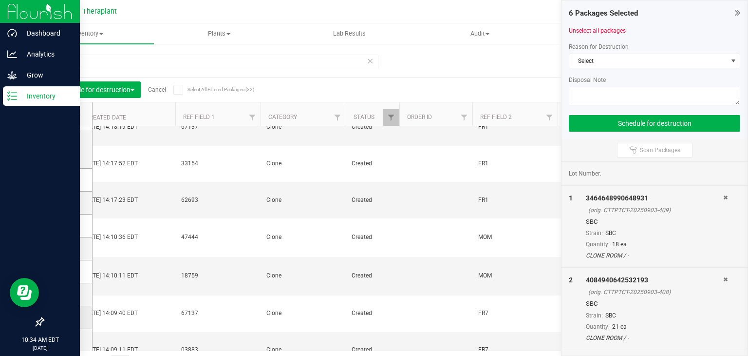
click at [64, 317] on icon at bounding box center [65, 317] width 6 height 0
click at [0, 0] on input "checkbox" at bounding box center [0, 0] width 0 height 0
click at [68, 340] on icon at bounding box center [65, 340] width 6 height 0
click at [0, 0] on input "checkbox" at bounding box center [0, 0] width 0 height 0
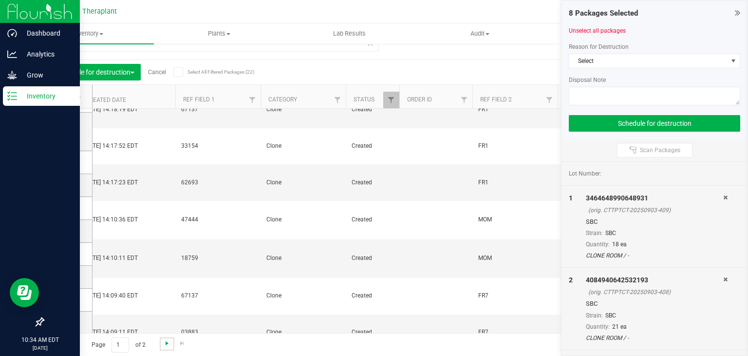
click at [165, 343] on span "Go to the next page" at bounding box center [167, 343] width 8 height 8
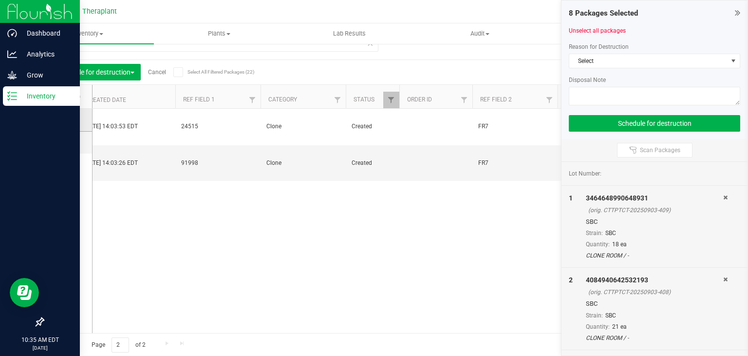
click at [64, 120] on icon at bounding box center [65, 120] width 6 height 0
click at [0, 0] on input "checkbox" at bounding box center [0, 0] width 0 height 0
click at [64, 146] on span at bounding box center [66, 142] width 10 height 10
click at [0, 0] on input "checkbox" at bounding box center [0, 0] width 0 height 0
click at [585, 55] on span "Select" at bounding box center [648, 61] width 158 height 14
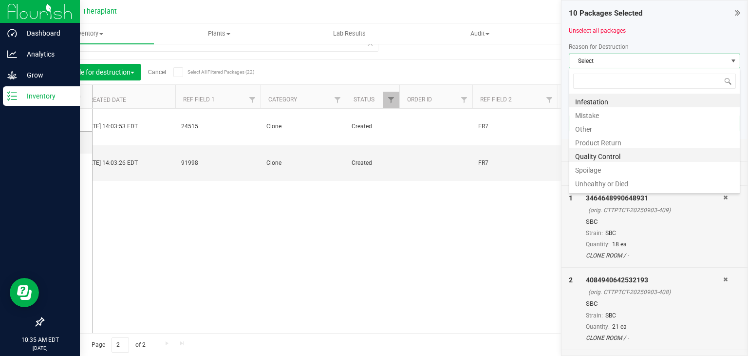
click at [591, 155] on li "Quality Control" at bounding box center [654, 155] width 170 height 14
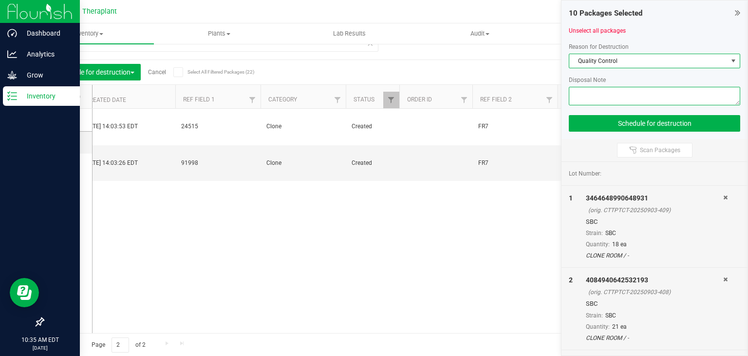
click at [600, 94] on textarea at bounding box center [654, 96] width 171 height 19
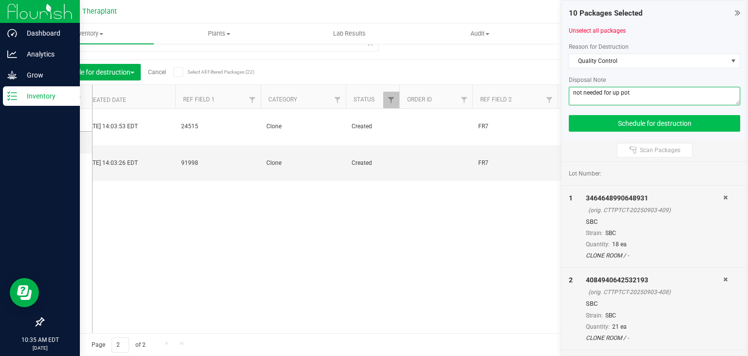
type textarea "not needed for up pot"
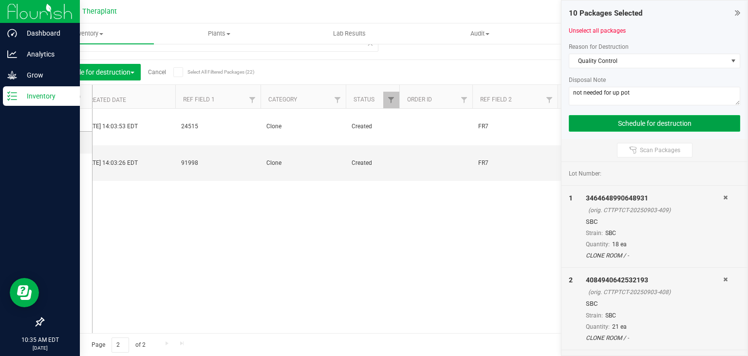
click at [605, 125] on button "Schedule for destruction" at bounding box center [654, 123] width 171 height 17
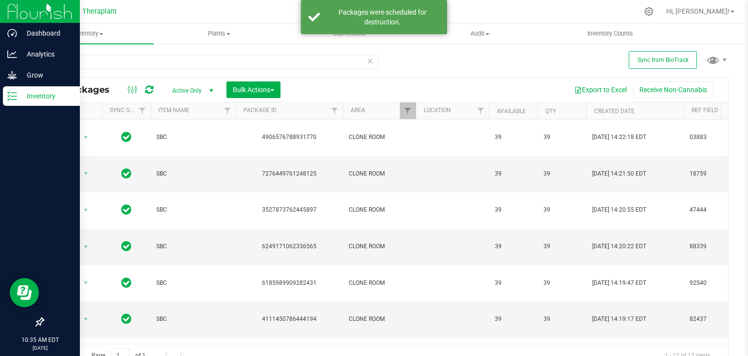
click at [367, 61] on icon at bounding box center [370, 61] width 7 height 12
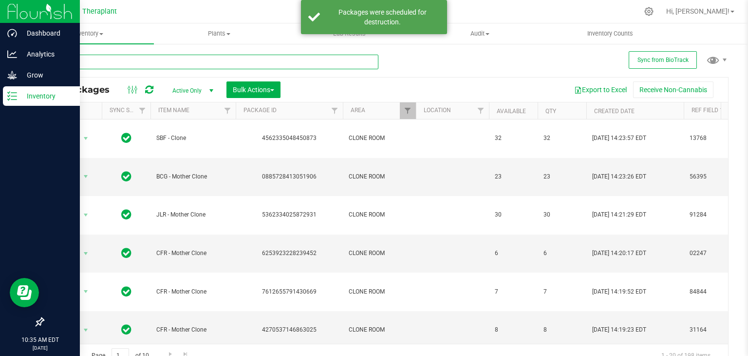
click at [89, 61] on input "text" at bounding box center [211, 62] width 336 height 15
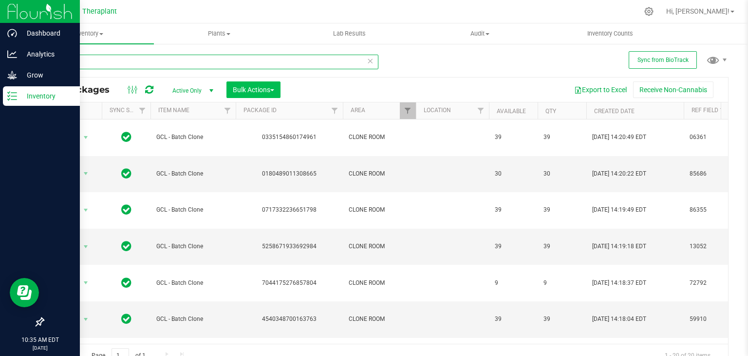
type input "gcl"
click at [270, 92] on span "Bulk Actions" at bounding box center [253, 90] width 41 height 8
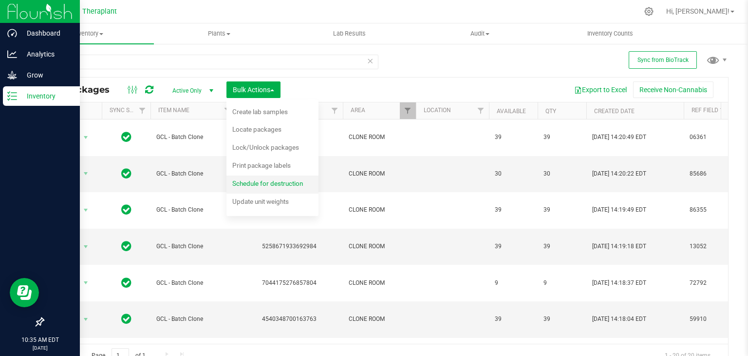
click at [267, 184] on span "Schedule for destruction" at bounding box center [267, 183] width 71 height 8
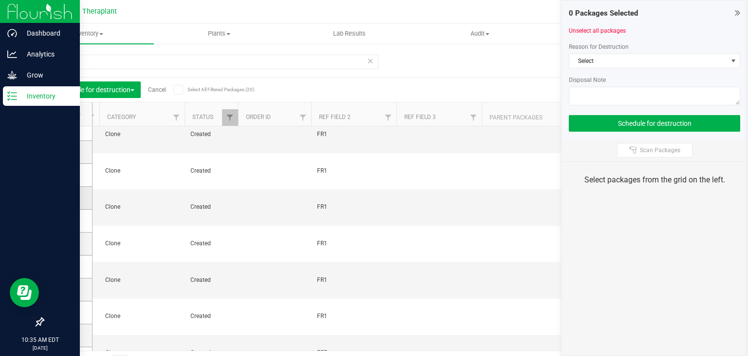
click at [69, 197] on span at bounding box center [66, 198] width 10 height 10
click at [0, 0] on input "checkbox" at bounding box center [0, 0] width 0 height 0
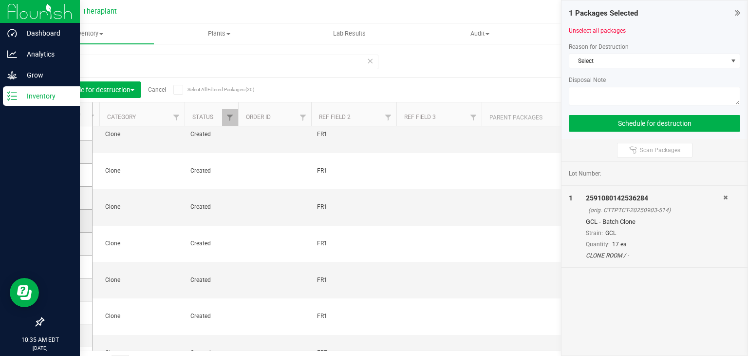
click at [62, 221] on icon at bounding box center [65, 221] width 6 height 0
click at [0, 0] on input "checkbox" at bounding box center [0, 0] width 0 height 0
click at [64, 244] on icon at bounding box center [65, 244] width 6 height 0
click at [0, 0] on input "checkbox" at bounding box center [0, 0] width 0 height 0
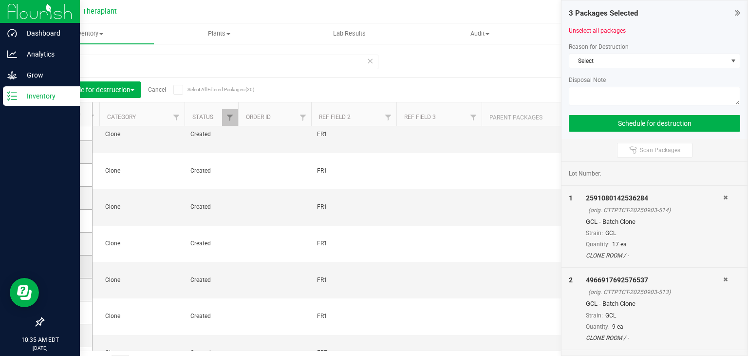
click at [70, 267] on label at bounding box center [68, 267] width 14 height 10
click at [0, 0] on input "checkbox" at bounding box center [0, 0] width 0 height 0
click at [66, 289] on icon at bounding box center [65, 289] width 6 height 0
click at [0, 0] on input "checkbox" at bounding box center [0, 0] width 0 height 0
click at [67, 312] on icon at bounding box center [65, 312] width 6 height 0
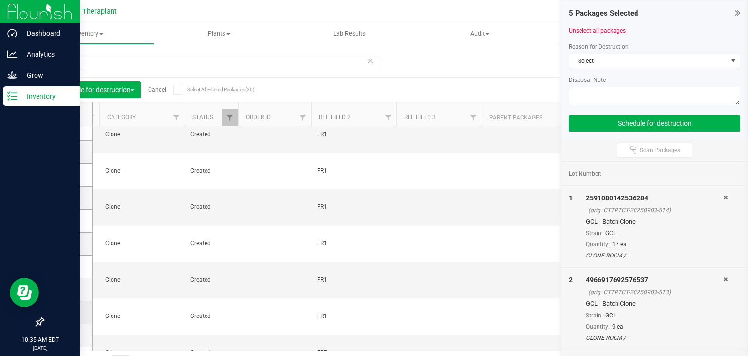
click at [0, 0] on input "checkbox" at bounding box center [0, 0] width 0 height 0
click at [64, 335] on icon at bounding box center [65, 335] width 6 height 0
click at [0, 0] on input "checkbox" at bounding box center [0, 0] width 0 height 0
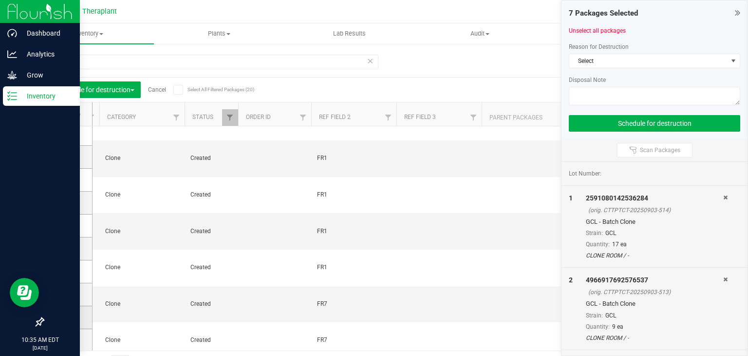
click at [66, 317] on icon at bounding box center [65, 317] width 6 height 0
click at [0, 0] on input "checkbox" at bounding box center [0, 0] width 0 height 0
click at [66, 343] on td at bounding box center [67, 340] width 49 height 22
click at [68, 340] on icon at bounding box center [65, 340] width 6 height 0
click at [0, 0] on input "checkbox" at bounding box center [0, 0] width 0 height 0
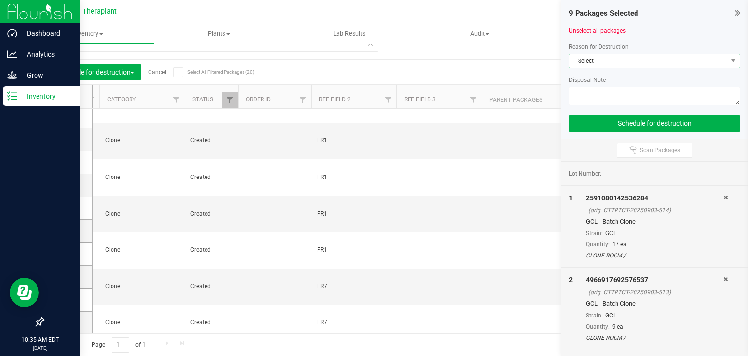
click at [596, 57] on span "Select" at bounding box center [648, 61] width 158 height 14
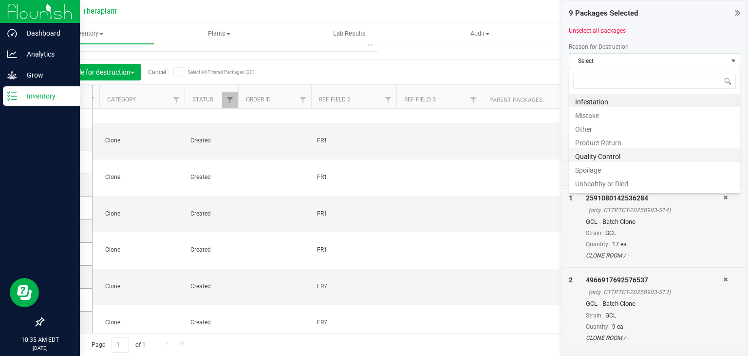
click at [591, 158] on li "Quality Control" at bounding box center [654, 155] width 170 height 14
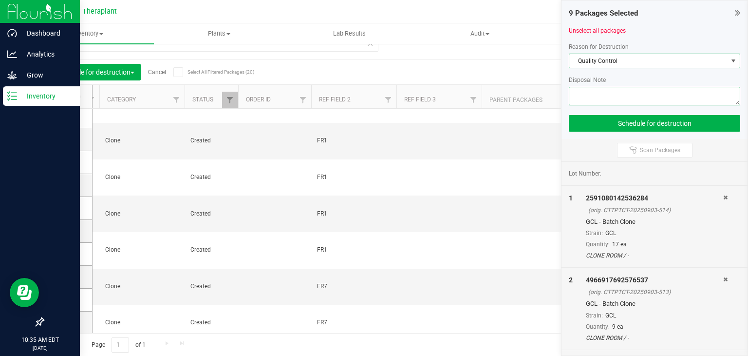
click at [601, 97] on textarea at bounding box center [654, 96] width 171 height 19
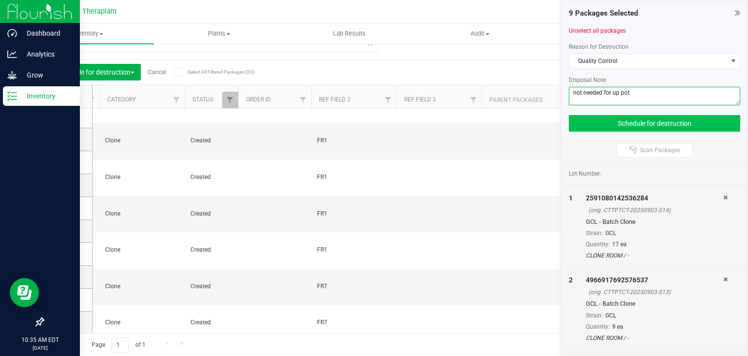
type textarea "not needed for up pot"
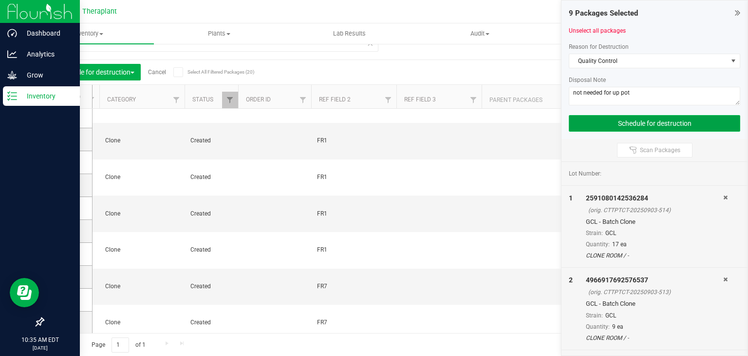
click at [614, 122] on button "Schedule for destruction" at bounding box center [654, 123] width 171 height 17
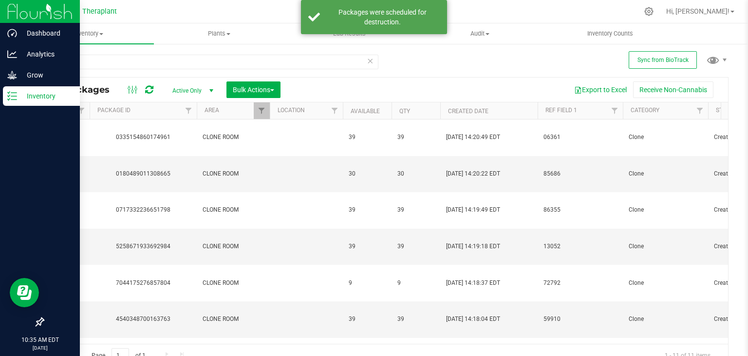
scroll to position [0, 277]
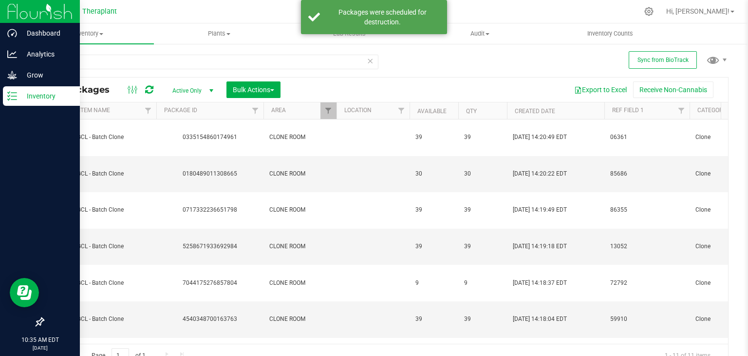
click at [369, 59] on icon at bounding box center [370, 61] width 7 height 12
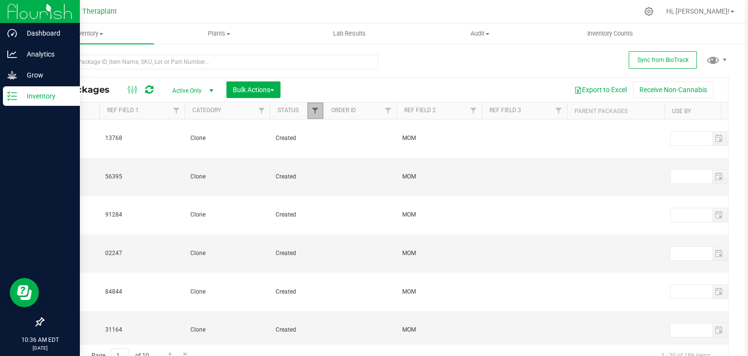
click at [317, 110] on span "Filter" at bounding box center [315, 111] width 8 height 8
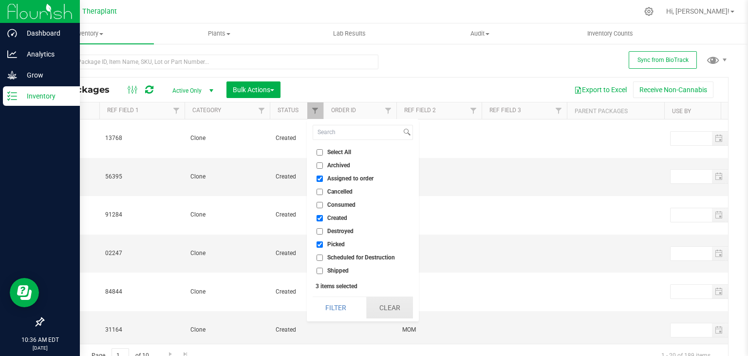
click at [396, 310] on button "Clear" at bounding box center [389, 307] width 47 height 21
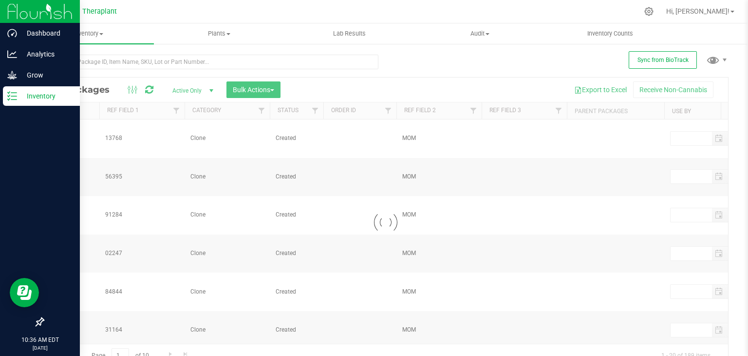
checkbox input "false"
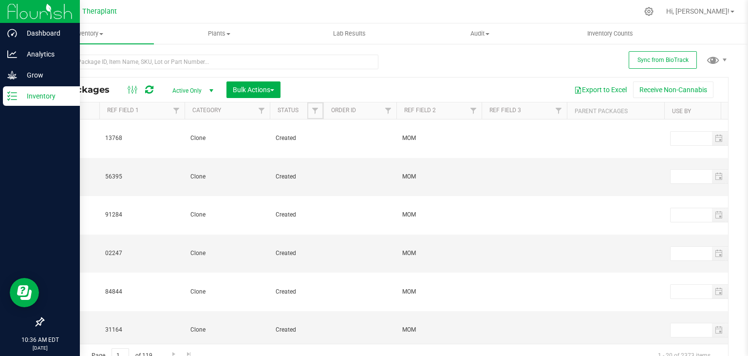
click at [316, 110] on span "Filter" at bounding box center [315, 111] width 8 height 8
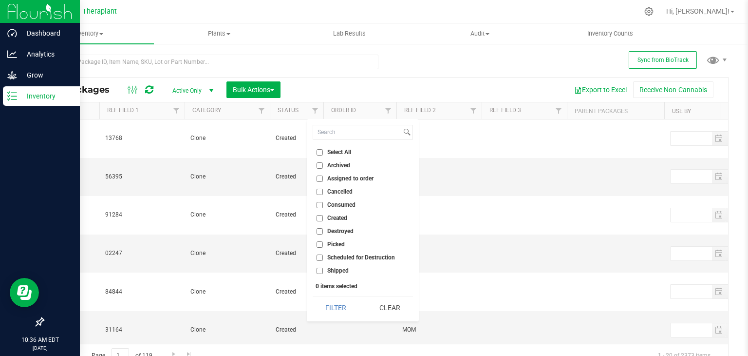
click at [352, 255] on span "Scheduled for Destruction" at bounding box center [361, 257] width 68 height 6
click at [323, 255] on input "Scheduled for Destruction" at bounding box center [320, 257] width 6 height 6
checkbox input "true"
click at [332, 308] on button "Filter" at bounding box center [336, 307] width 47 height 21
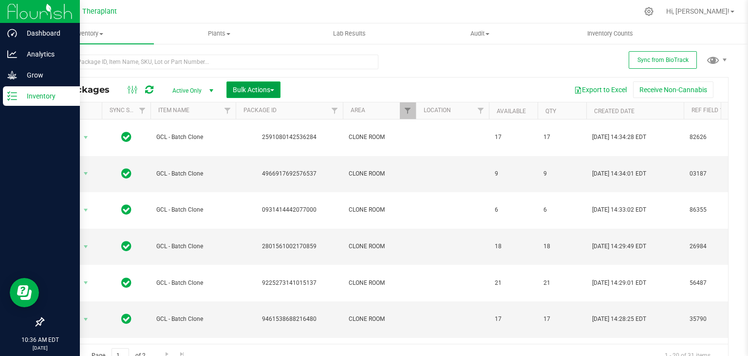
click at [267, 87] on span "Bulk Actions" at bounding box center [253, 90] width 41 height 8
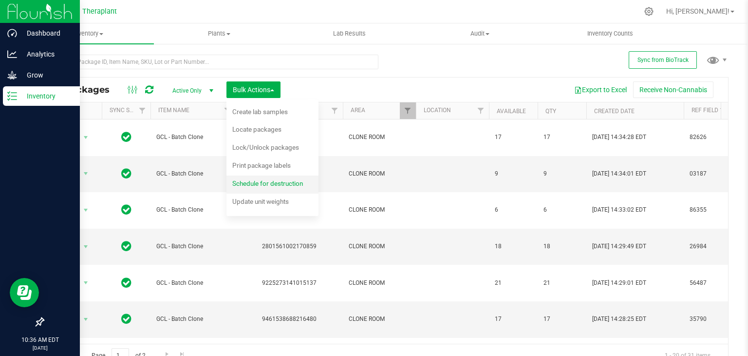
click at [286, 183] on span "Schedule for destruction" at bounding box center [267, 183] width 71 height 8
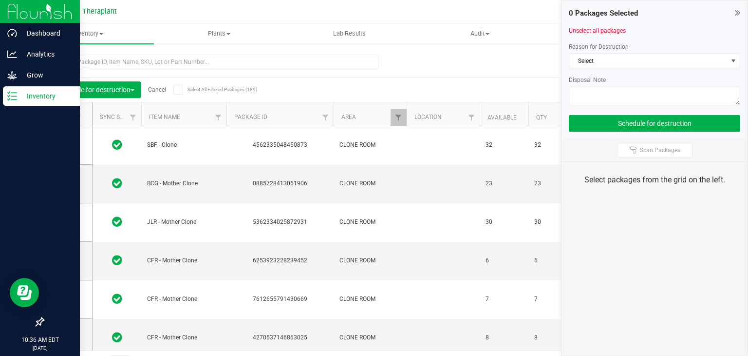
click at [739, 14] on icon at bounding box center [737, 13] width 5 height 10
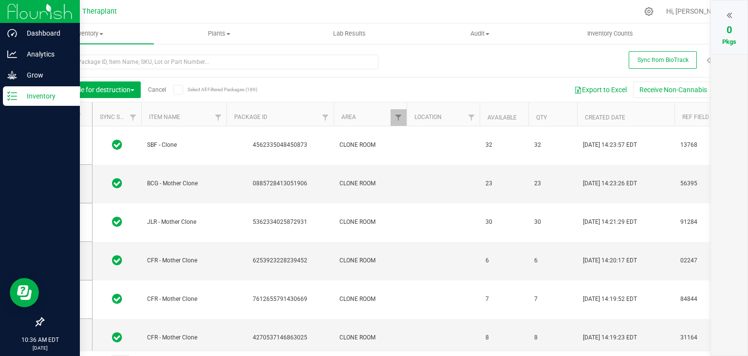
click at [165, 88] on link "Cancel" at bounding box center [157, 89] width 18 height 7
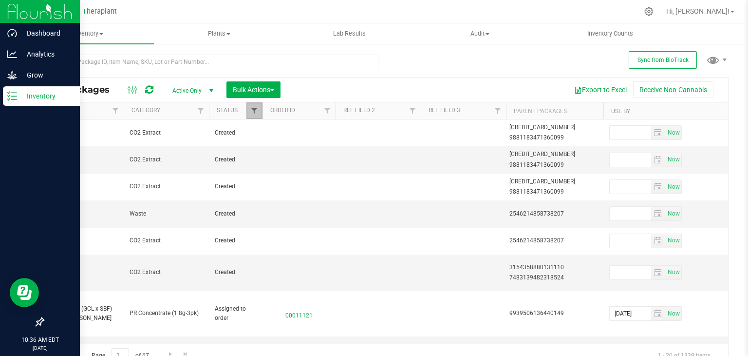
click at [256, 113] on span "Filter" at bounding box center [254, 111] width 8 height 8
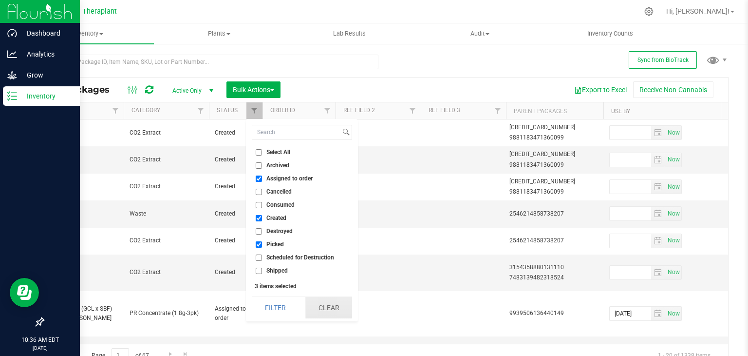
click at [329, 308] on button "Clear" at bounding box center [328, 307] width 47 height 21
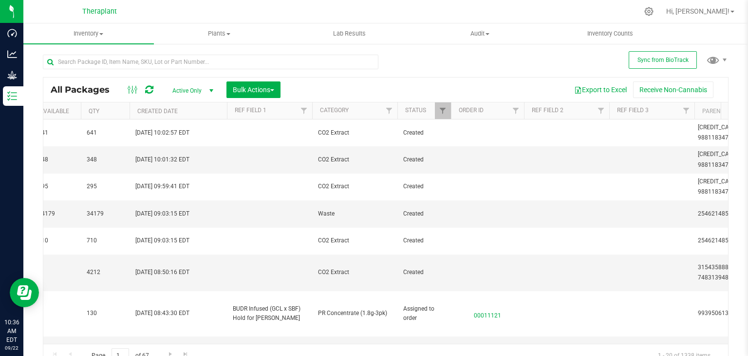
scroll to position [0, 533]
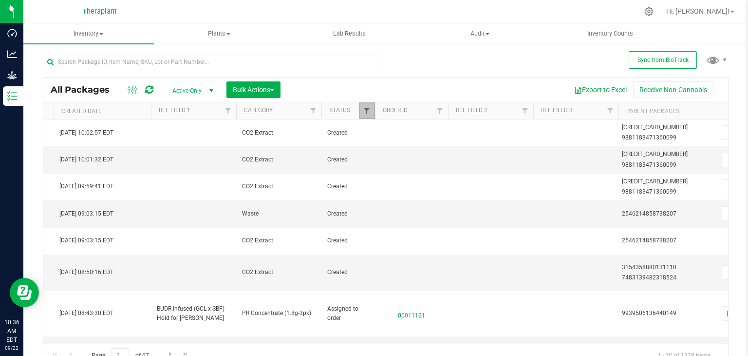
click at [366, 113] on span "Filter" at bounding box center [367, 111] width 8 height 8
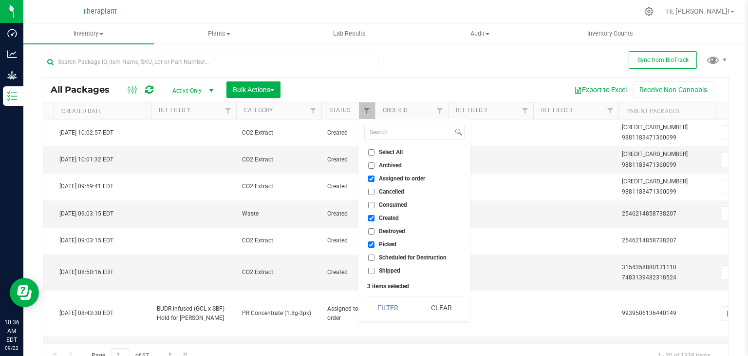
click at [372, 179] on input "Assigned to order" at bounding box center [371, 178] width 6 height 6
checkbox input "false"
click at [370, 215] on input "Created" at bounding box center [371, 218] width 6 height 6
checkbox input "false"
click at [372, 244] on input "Picked" at bounding box center [371, 244] width 6 height 6
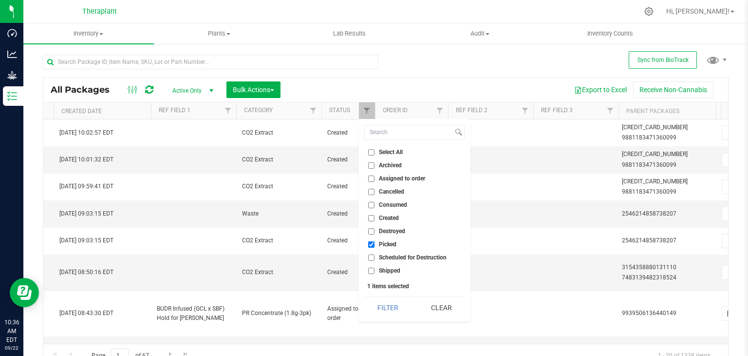
checkbox input "false"
click at [370, 259] on input "Scheduled for Destruction" at bounding box center [371, 257] width 6 height 6
checkbox input "true"
click at [396, 312] on button "Filter" at bounding box center [387, 307] width 47 height 21
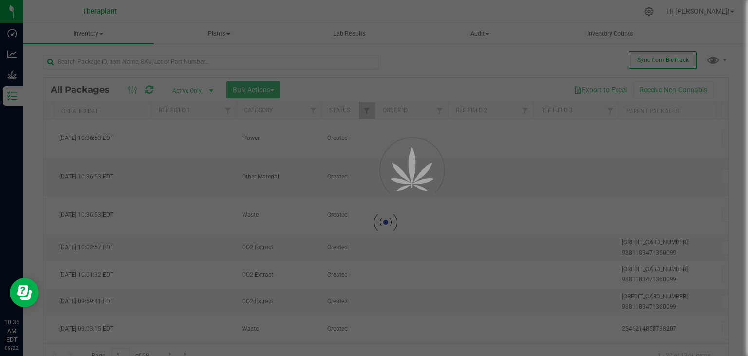
type input "[DATE]"
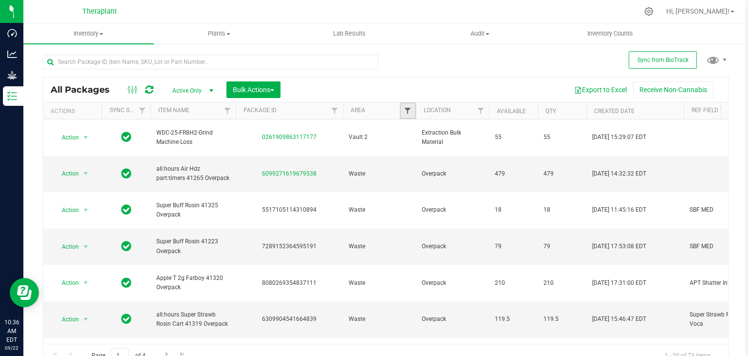
click at [408, 111] on span "Filter" at bounding box center [408, 111] width 8 height 8
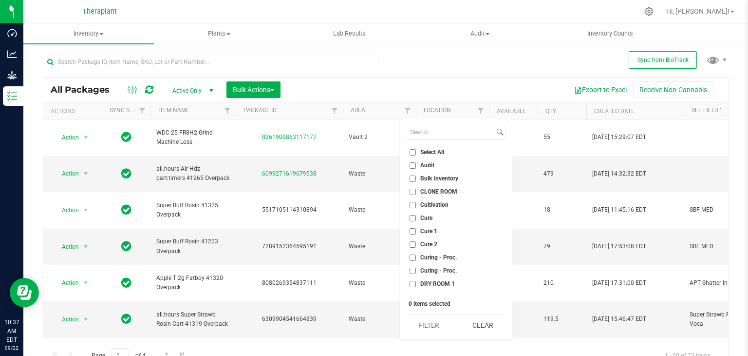
click at [423, 189] on span "CLONE ROOM" at bounding box center [438, 192] width 37 height 6
click at [416, 189] on input "CLONE ROOM" at bounding box center [413, 192] width 6 height 6
checkbox input "true"
click at [423, 327] on button "Filter" at bounding box center [429, 324] width 47 height 21
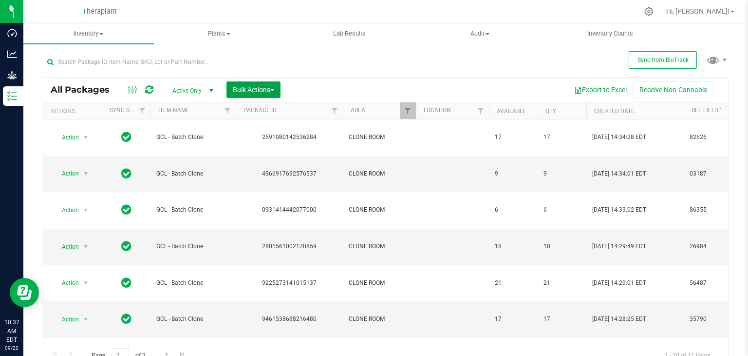
click at [273, 87] on span "Bulk Actions" at bounding box center [253, 90] width 41 height 8
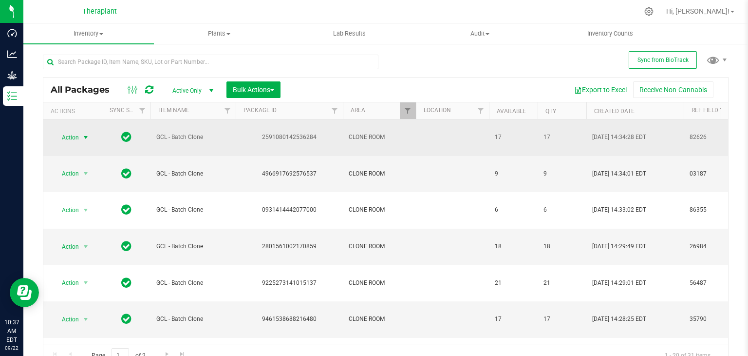
click at [86, 133] on span "select" at bounding box center [86, 137] width 8 height 8
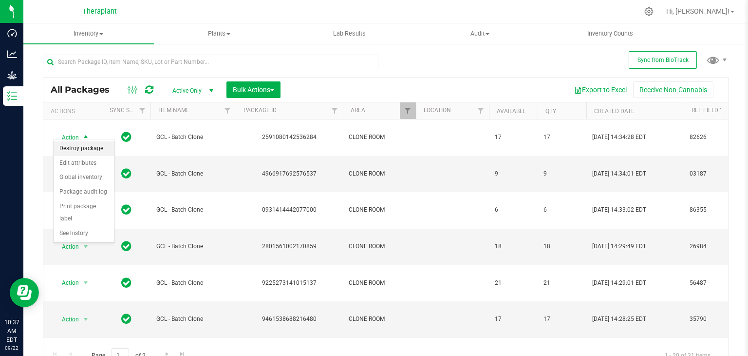
click at [89, 146] on li "Destroy package" at bounding box center [84, 148] width 61 height 15
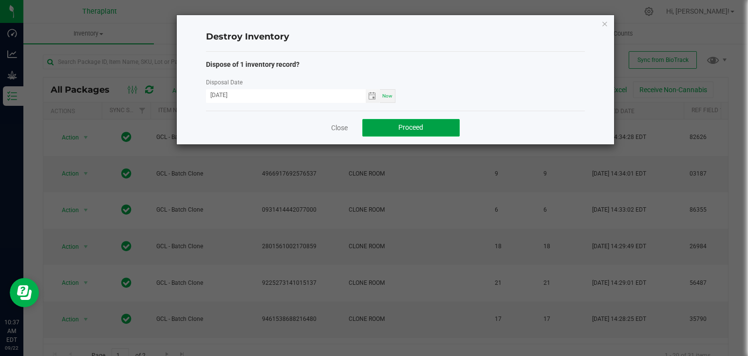
click at [398, 127] on span "Proceed" at bounding box center [410, 127] width 25 height 8
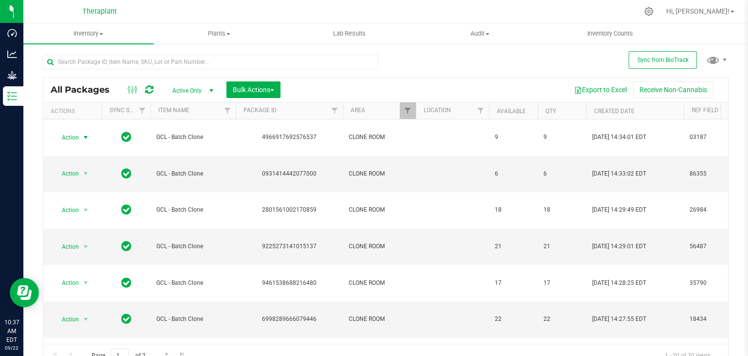
click at [82, 133] on span "select" at bounding box center [86, 137] width 8 height 8
click at [95, 148] on li "Destroy package" at bounding box center [84, 148] width 61 height 15
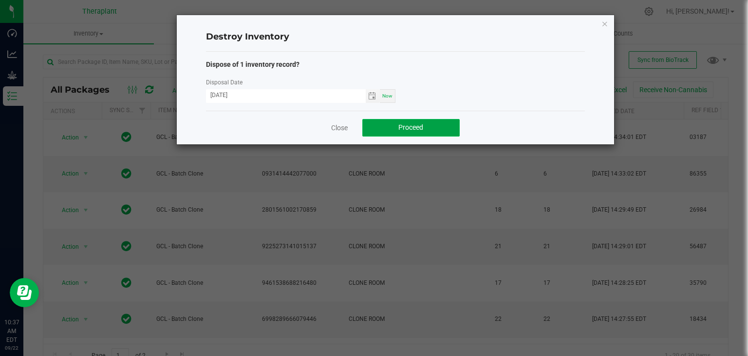
click at [411, 125] on span "Proceed" at bounding box center [410, 127] width 25 height 8
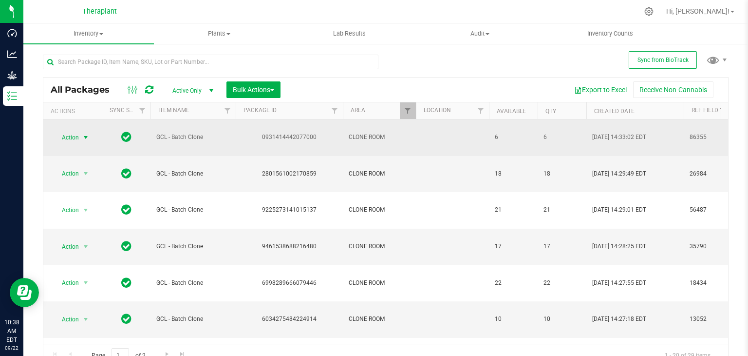
click at [87, 133] on span "select" at bounding box center [86, 137] width 8 height 8
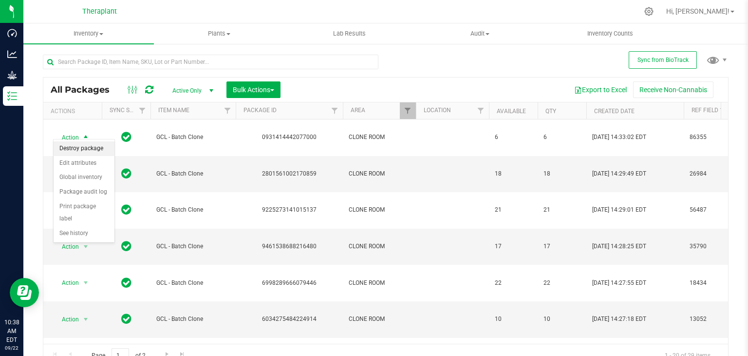
click at [92, 146] on li "Destroy package" at bounding box center [84, 148] width 61 height 15
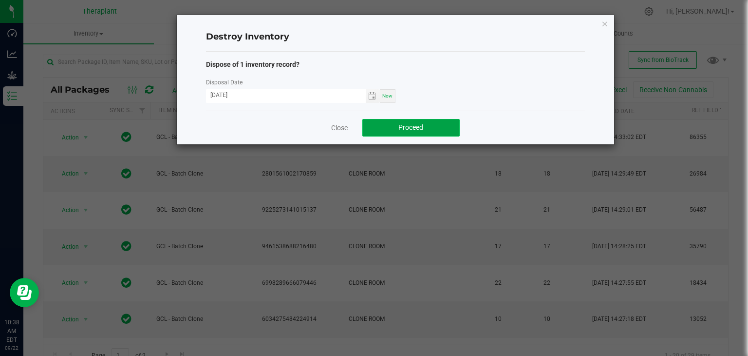
click at [377, 125] on button "Proceed" at bounding box center [410, 128] width 97 height 18
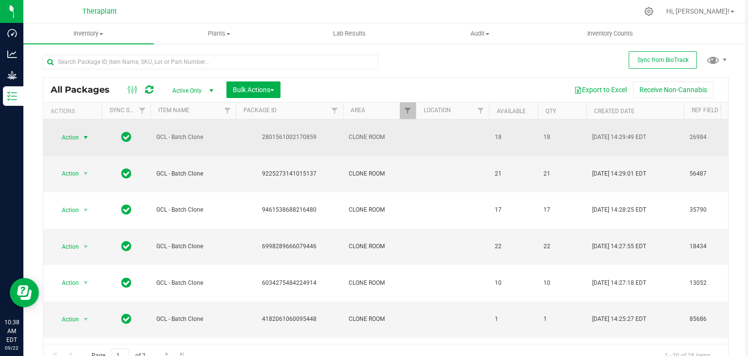
click at [84, 135] on span "select" at bounding box center [86, 137] width 8 height 8
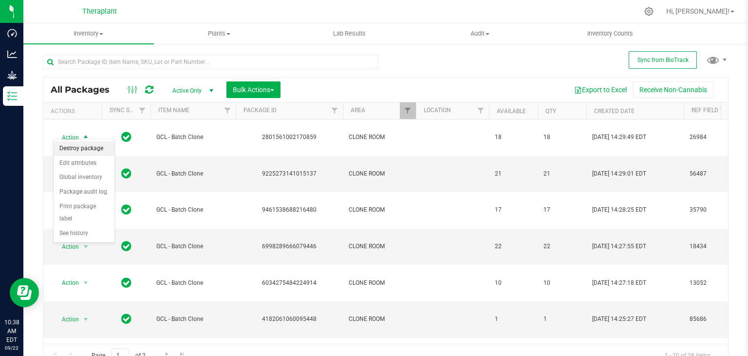
click at [85, 151] on li "Destroy package" at bounding box center [84, 148] width 61 height 15
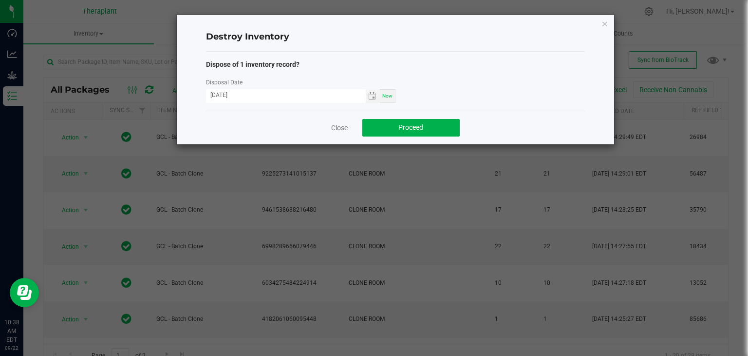
click at [405, 114] on div "Close Proceed" at bounding box center [395, 128] width 379 height 34
click at [398, 131] on button "Proceed" at bounding box center [410, 128] width 97 height 18
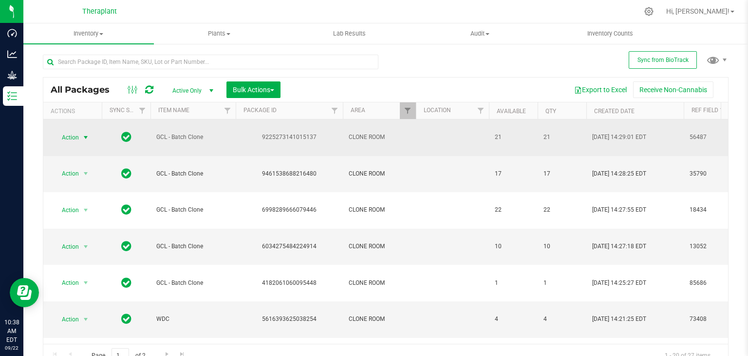
click at [84, 133] on span "select" at bounding box center [86, 137] width 8 height 8
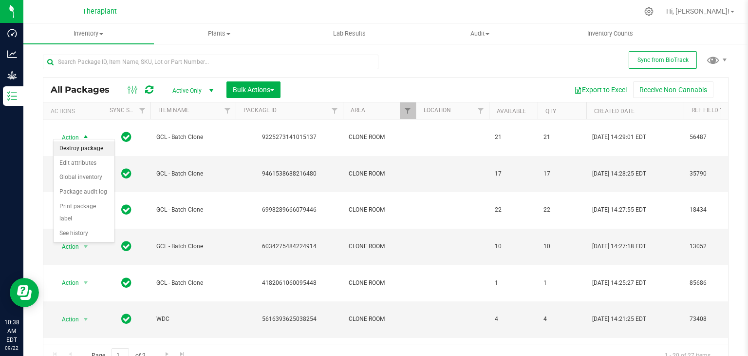
click at [84, 148] on li "Destroy package" at bounding box center [84, 148] width 61 height 15
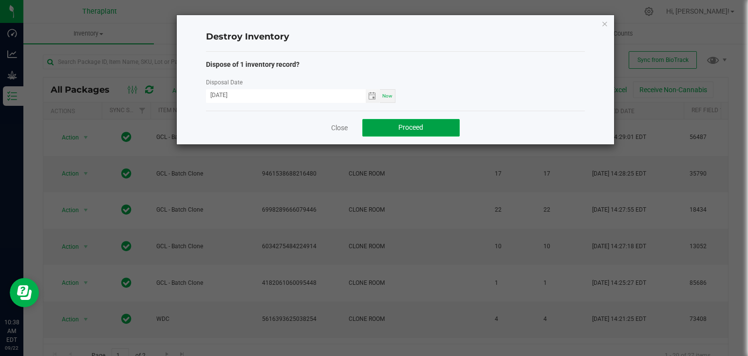
click at [429, 131] on button "Proceed" at bounding box center [410, 128] width 97 height 18
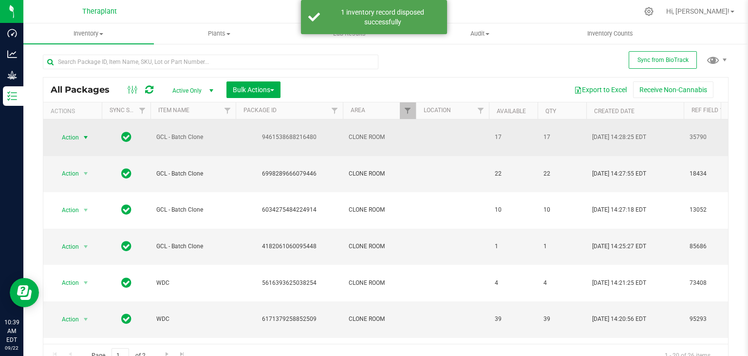
click at [83, 133] on span "select" at bounding box center [86, 137] width 8 height 8
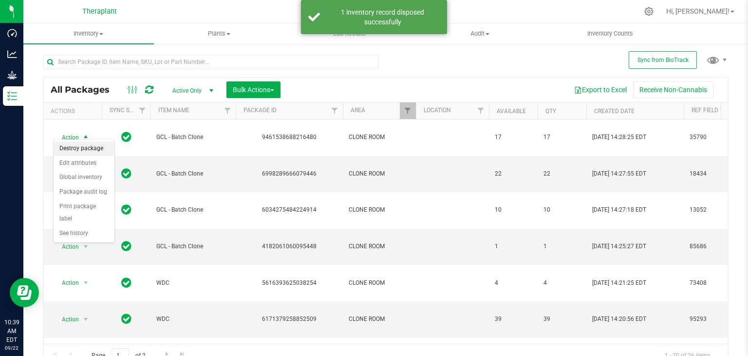
click at [85, 147] on li "Destroy package" at bounding box center [84, 148] width 61 height 15
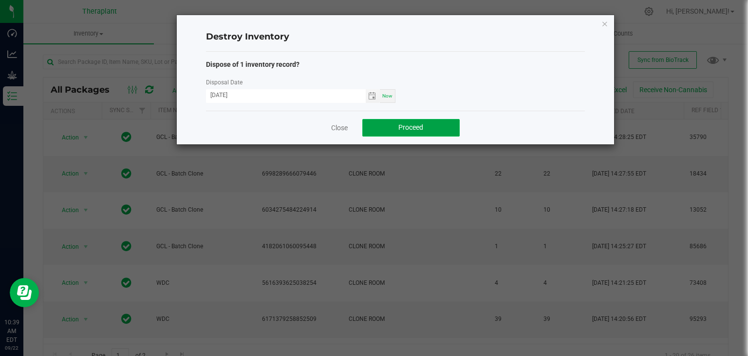
click at [394, 133] on button "Proceed" at bounding box center [410, 128] width 97 height 18
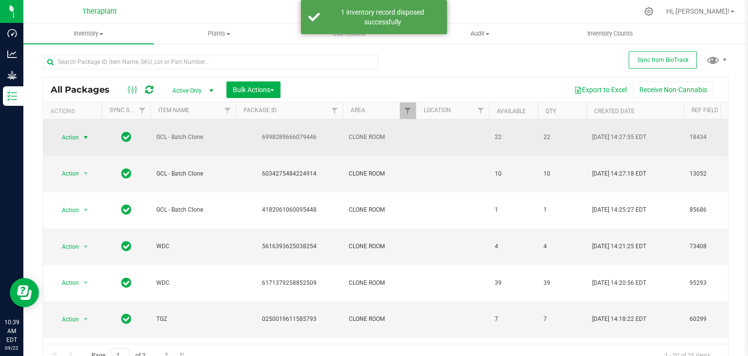
click at [85, 133] on span "select" at bounding box center [86, 137] width 8 height 8
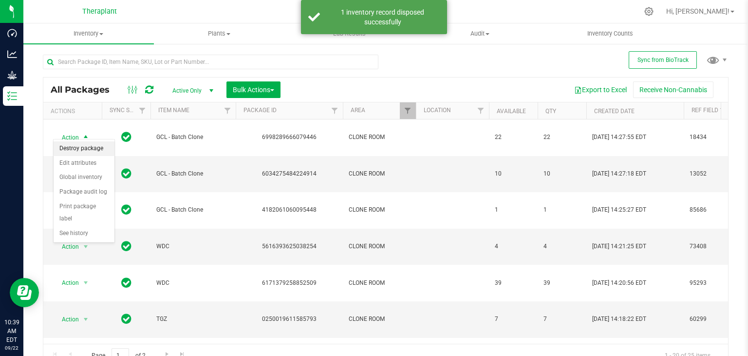
click at [86, 148] on li "Destroy package" at bounding box center [84, 148] width 61 height 15
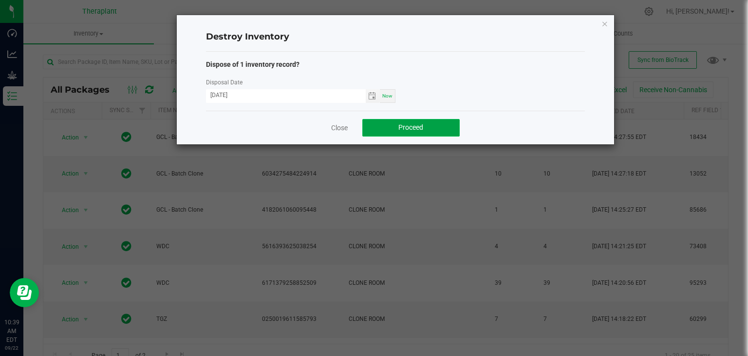
click at [389, 125] on button "Proceed" at bounding box center [410, 128] width 97 height 18
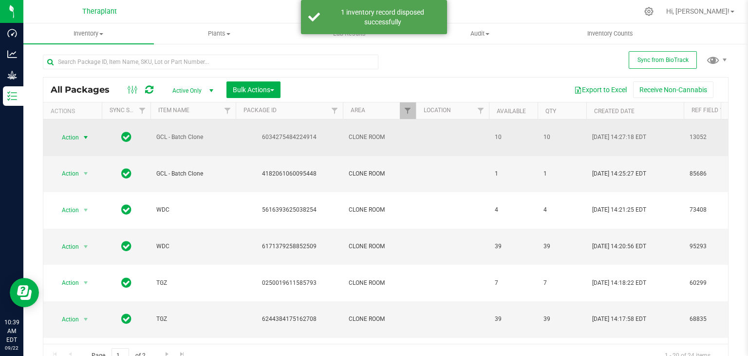
click at [84, 133] on span "select" at bounding box center [86, 137] width 8 height 8
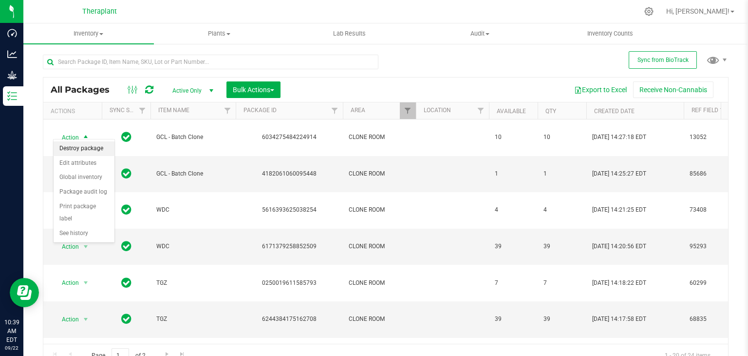
click at [88, 147] on li "Destroy package" at bounding box center [84, 148] width 61 height 15
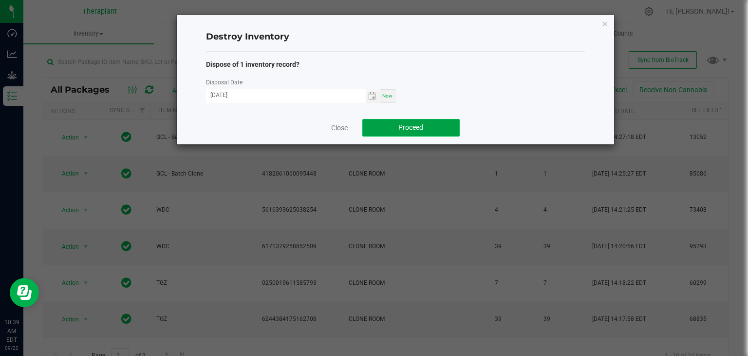
click at [390, 129] on button "Proceed" at bounding box center [410, 128] width 97 height 18
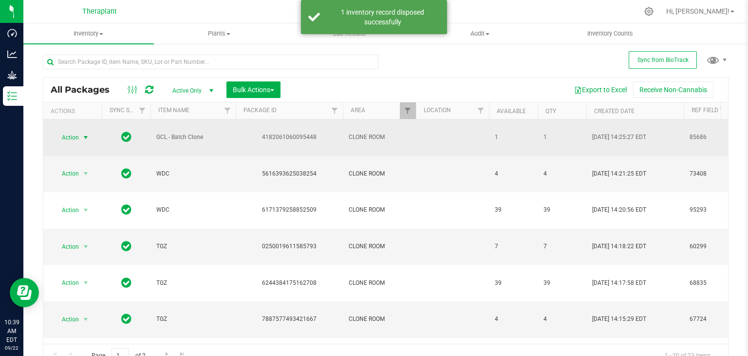
click at [86, 133] on span "select" at bounding box center [86, 137] width 8 height 8
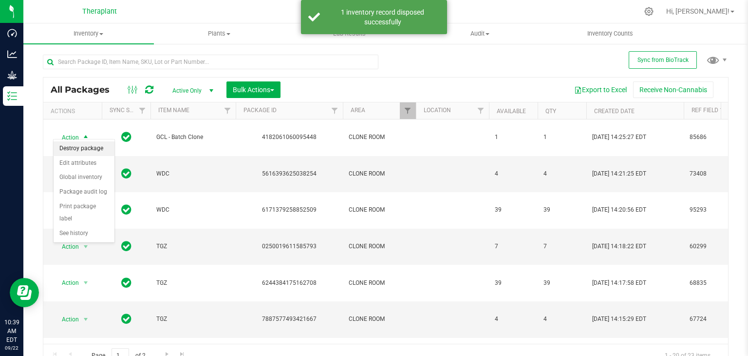
click at [87, 151] on li "Destroy package" at bounding box center [84, 148] width 61 height 15
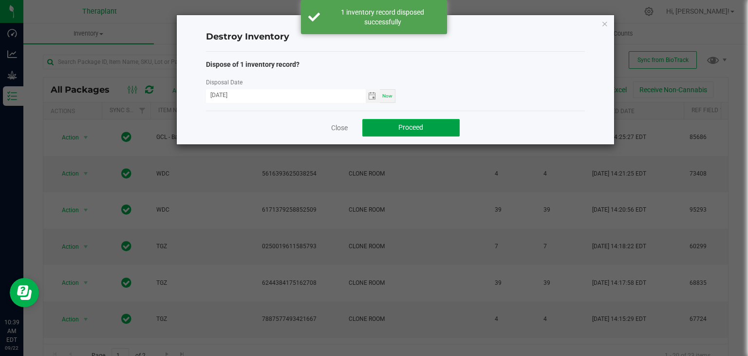
click at [400, 129] on span "Proceed" at bounding box center [410, 127] width 25 height 8
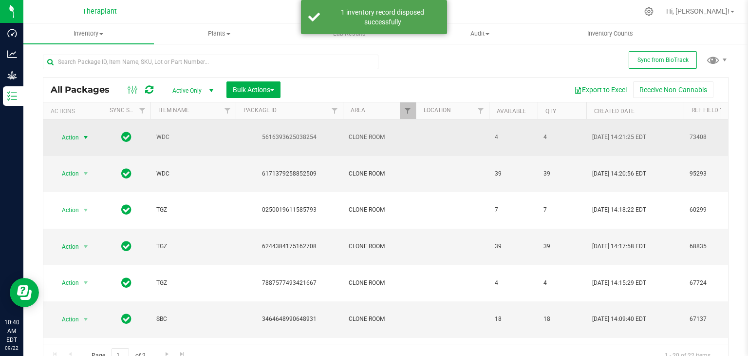
click at [85, 133] on span "select" at bounding box center [86, 137] width 8 height 8
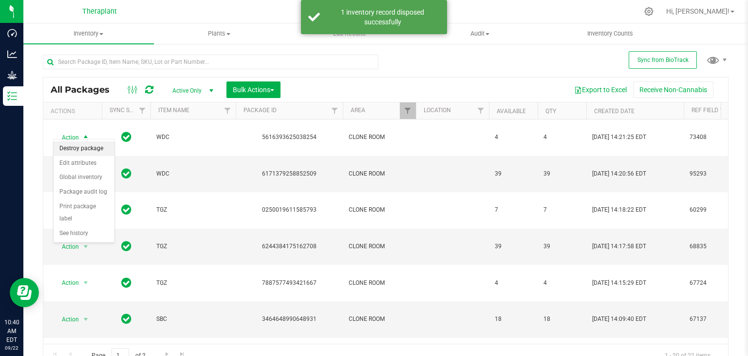
click at [88, 149] on li "Destroy package" at bounding box center [84, 148] width 61 height 15
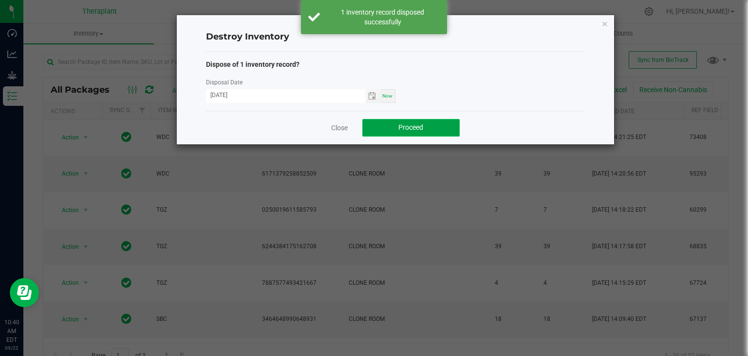
click at [400, 131] on button "Proceed" at bounding box center [410, 128] width 97 height 18
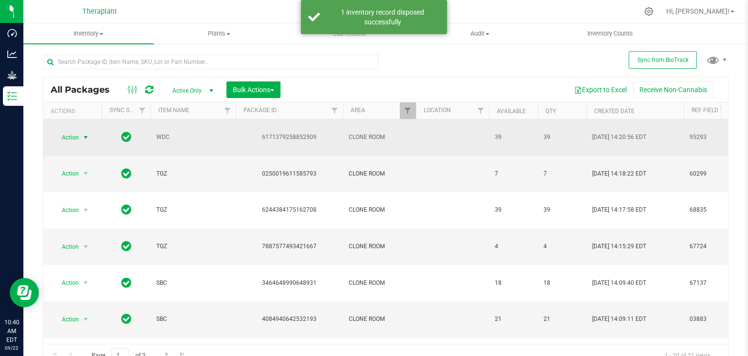
click at [87, 133] on span "select" at bounding box center [86, 137] width 8 height 8
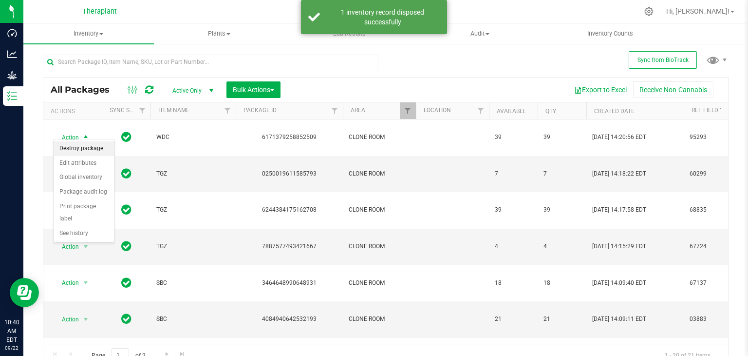
click at [79, 149] on li "Destroy package" at bounding box center [84, 148] width 61 height 15
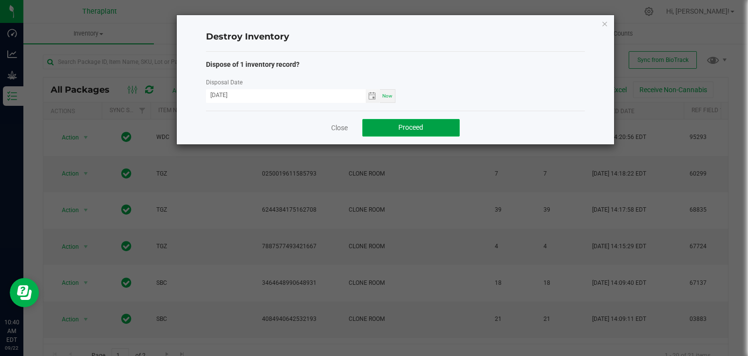
click at [410, 126] on span "Proceed" at bounding box center [410, 127] width 25 height 8
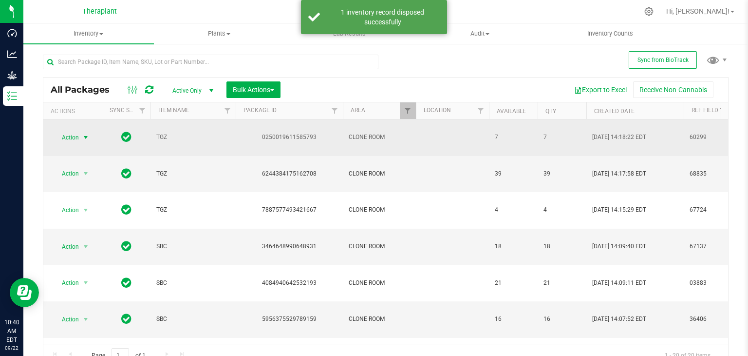
click at [84, 133] on span "select" at bounding box center [86, 137] width 8 height 8
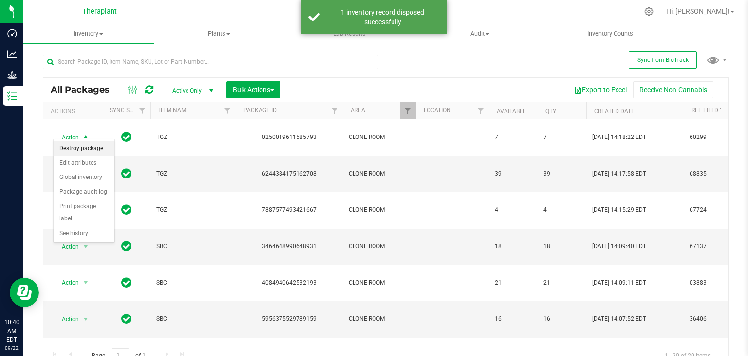
click at [80, 144] on li "Destroy package" at bounding box center [84, 148] width 61 height 15
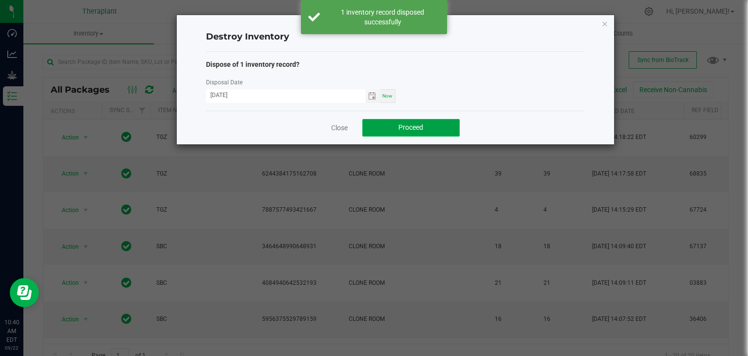
click at [425, 133] on button "Proceed" at bounding box center [410, 128] width 97 height 18
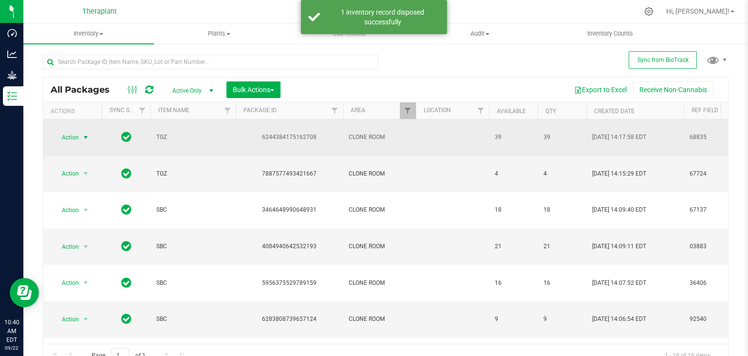
click at [86, 133] on span "select" at bounding box center [86, 137] width 8 height 8
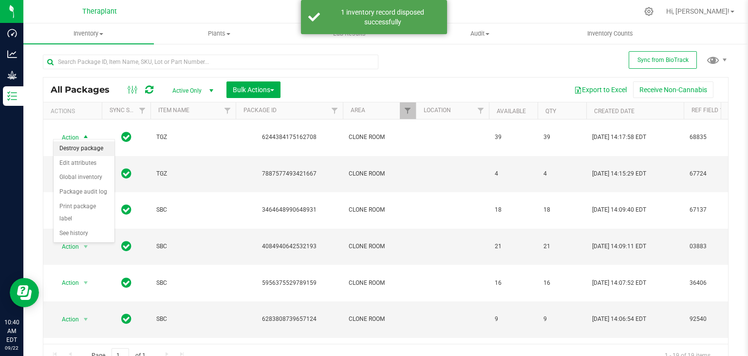
click at [86, 143] on li "Destroy package" at bounding box center [84, 148] width 61 height 15
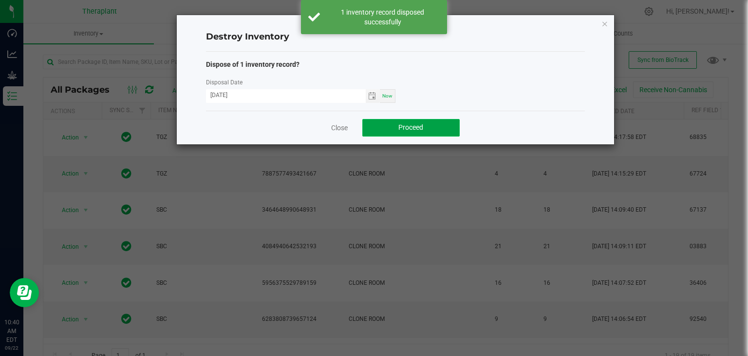
click at [440, 123] on button "Proceed" at bounding box center [410, 128] width 97 height 18
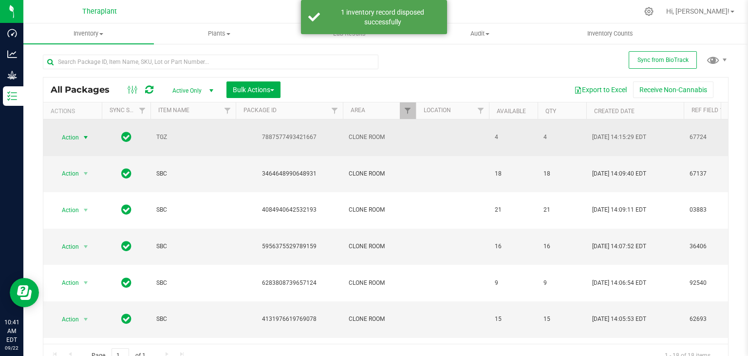
click at [88, 133] on span "select" at bounding box center [86, 137] width 8 height 8
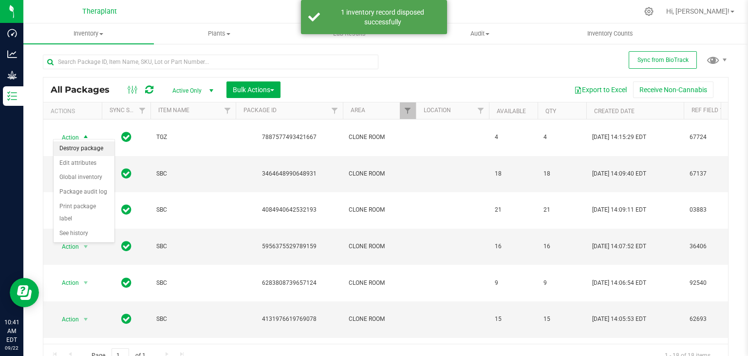
click at [88, 143] on li "Destroy package" at bounding box center [84, 148] width 61 height 15
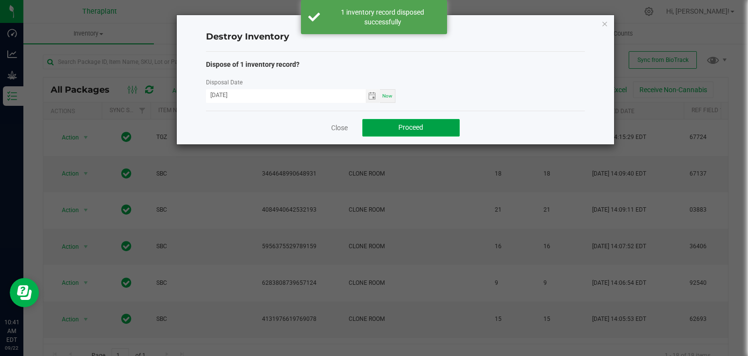
click at [388, 125] on button "Proceed" at bounding box center [410, 128] width 97 height 18
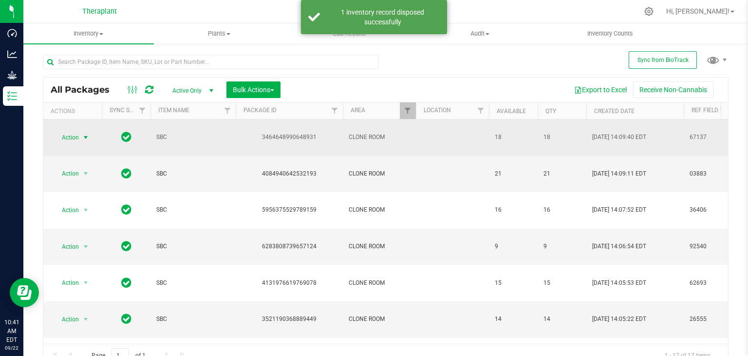
click at [86, 133] on span "select" at bounding box center [86, 137] width 8 height 8
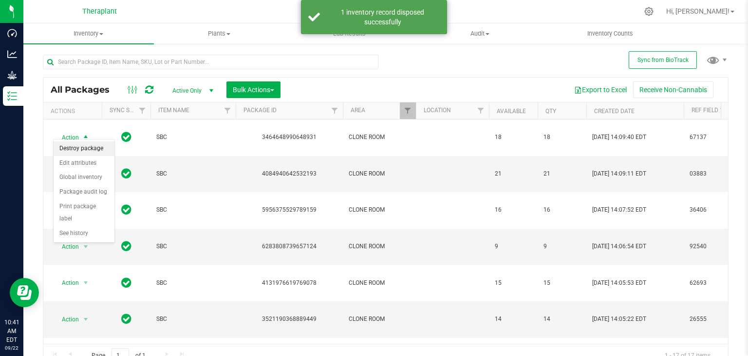
click at [86, 143] on li "Destroy package" at bounding box center [84, 148] width 61 height 15
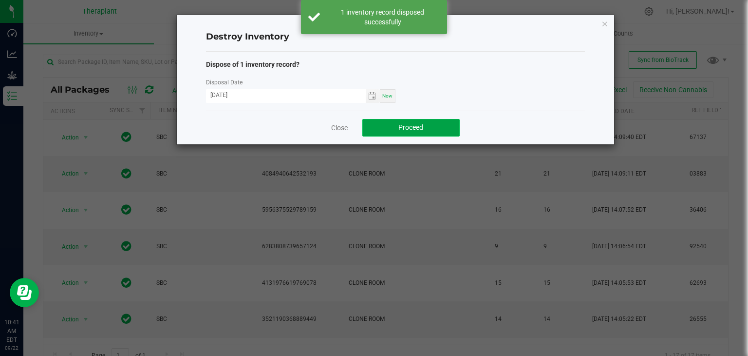
click at [407, 130] on span "Proceed" at bounding box center [410, 127] width 25 height 8
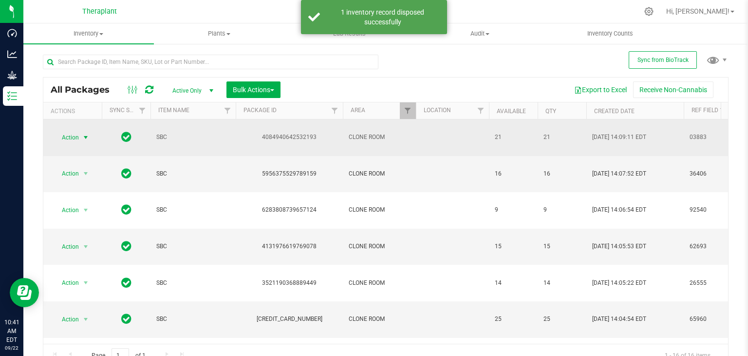
click at [83, 133] on span "select" at bounding box center [86, 137] width 8 height 8
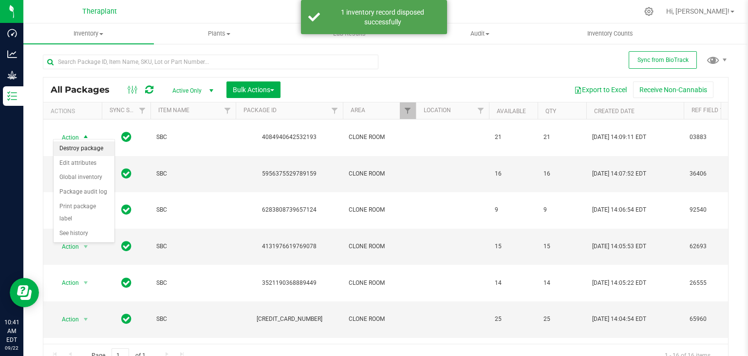
click at [88, 146] on li "Destroy package" at bounding box center [84, 148] width 61 height 15
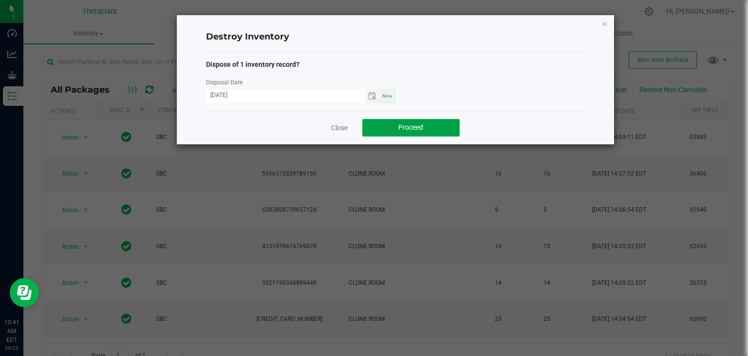
click at [398, 128] on span "Proceed" at bounding box center [410, 127] width 25 height 8
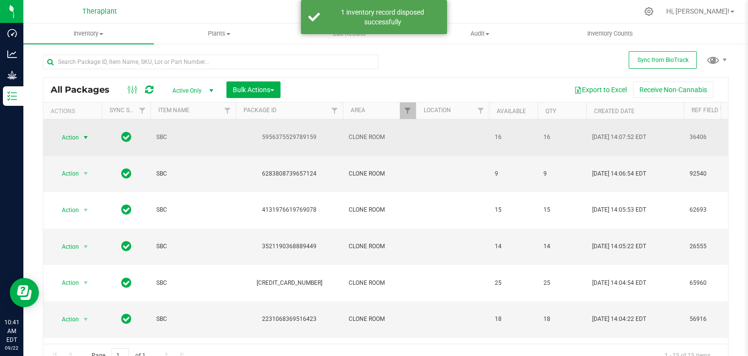
click at [83, 133] on span "select" at bounding box center [86, 137] width 8 height 8
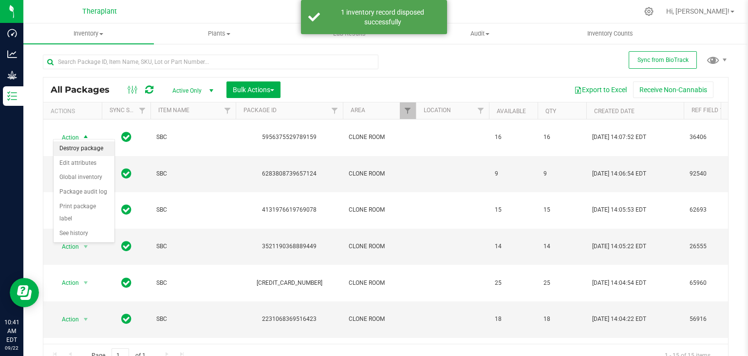
click at [81, 149] on li "Destroy package" at bounding box center [84, 148] width 61 height 15
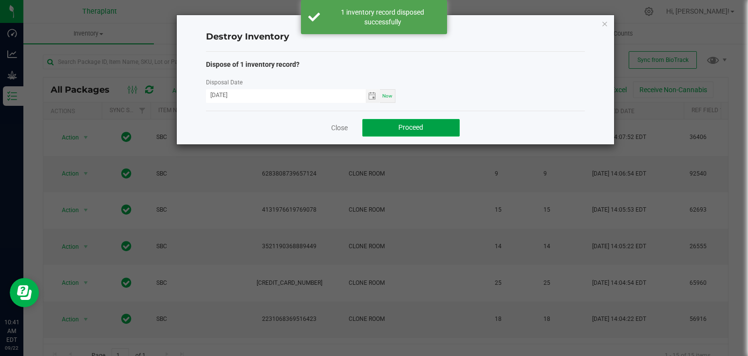
click at [411, 131] on span "Proceed" at bounding box center [410, 127] width 25 height 8
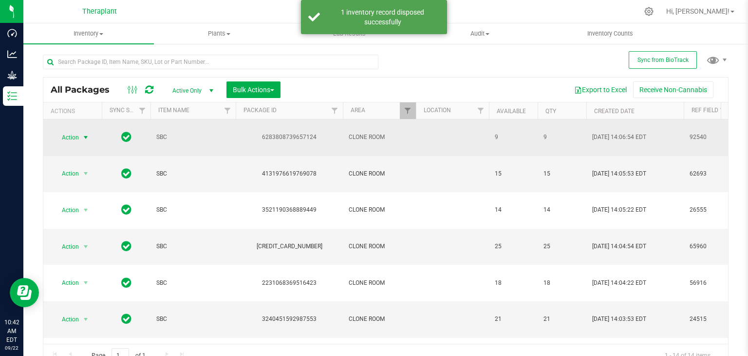
click at [83, 133] on span "select" at bounding box center [86, 137] width 8 height 8
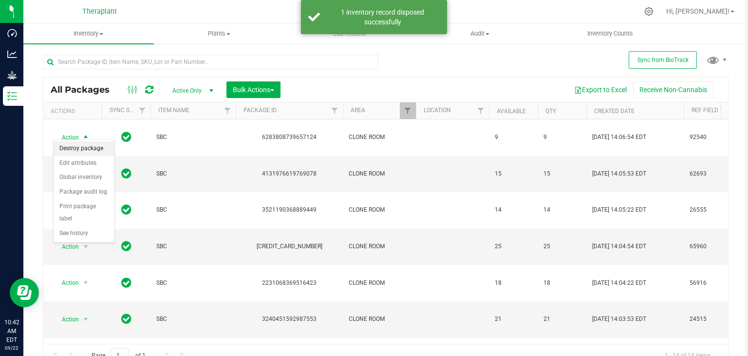
click at [83, 149] on li "Destroy package" at bounding box center [84, 148] width 61 height 15
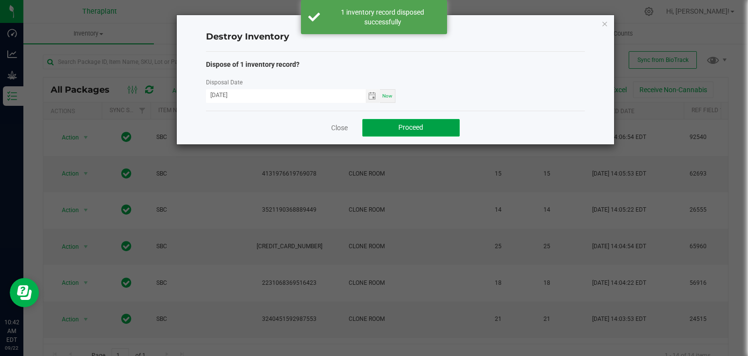
click at [380, 132] on button "Proceed" at bounding box center [410, 128] width 97 height 18
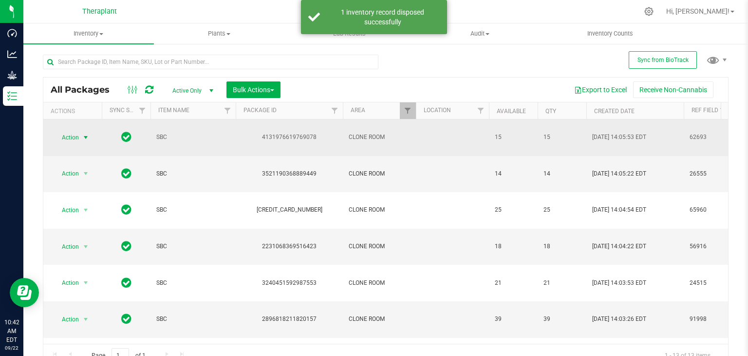
click at [86, 133] on span "select" at bounding box center [86, 137] width 8 height 8
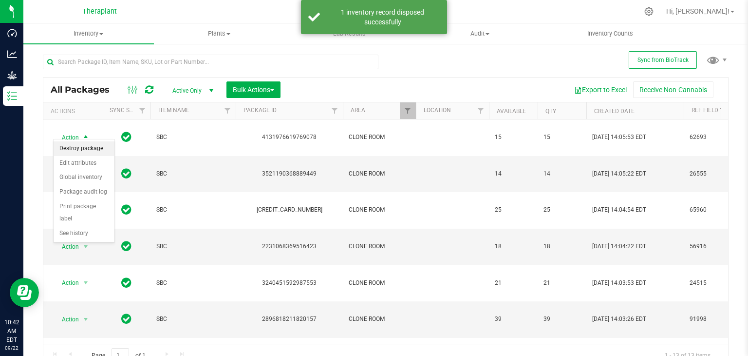
click at [85, 145] on li "Destroy package" at bounding box center [84, 148] width 61 height 15
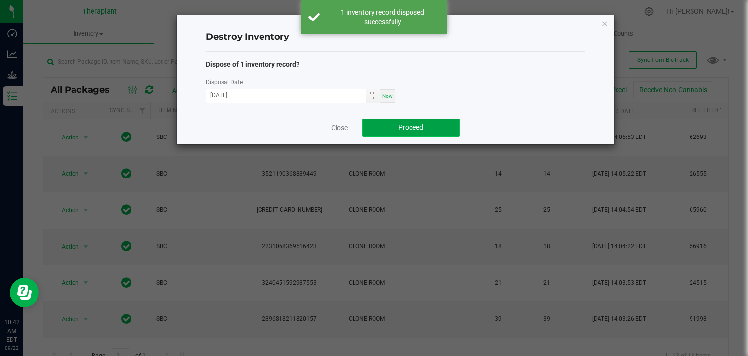
click at [431, 132] on button "Proceed" at bounding box center [410, 128] width 97 height 18
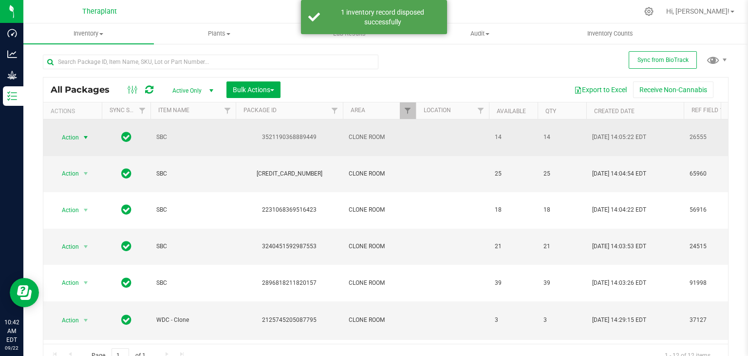
click at [89, 133] on span "select" at bounding box center [86, 137] width 8 height 8
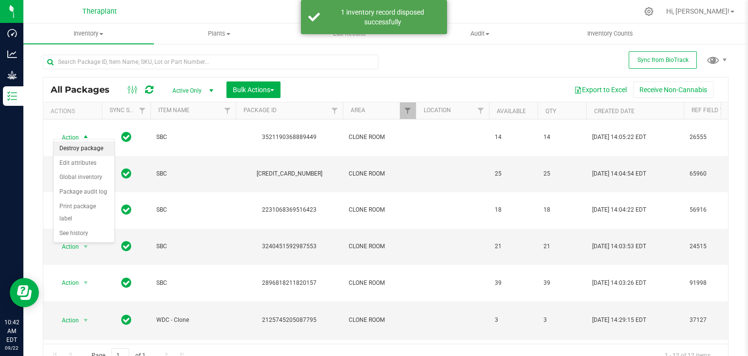
click at [89, 146] on li "Destroy package" at bounding box center [84, 148] width 61 height 15
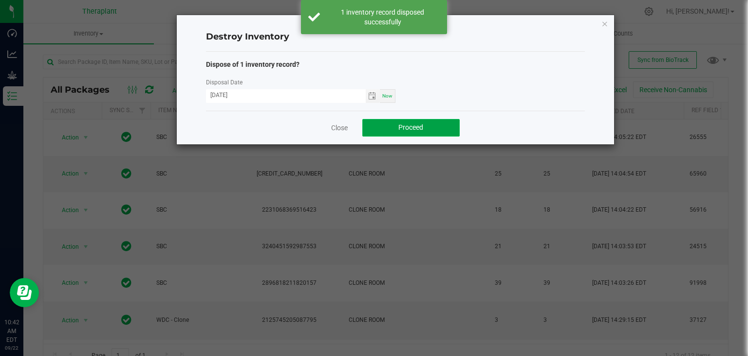
click at [405, 121] on button "Proceed" at bounding box center [410, 128] width 97 height 18
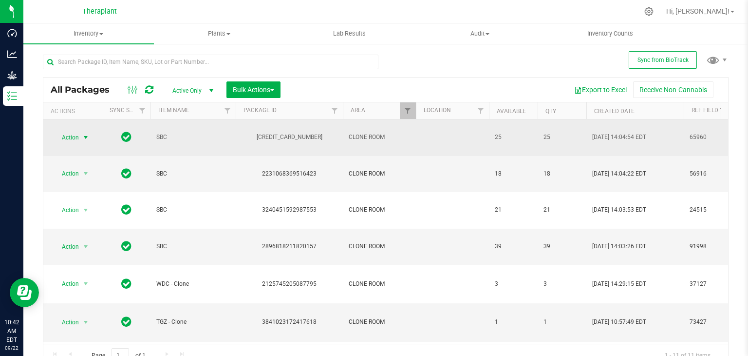
click at [85, 133] on span "select" at bounding box center [86, 137] width 8 height 8
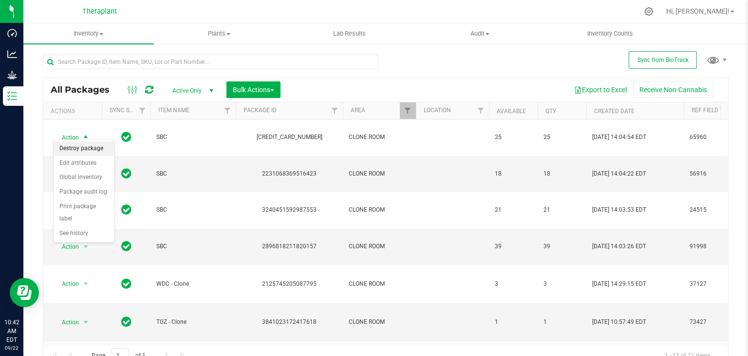
click at [84, 149] on li "Destroy package" at bounding box center [84, 148] width 61 height 15
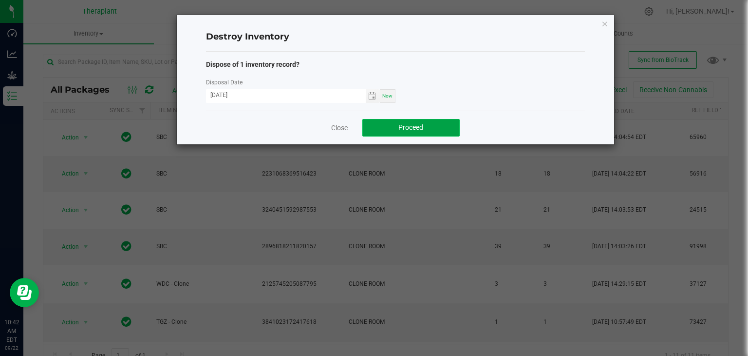
click at [429, 129] on button "Proceed" at bounding box center [410, 128] width 97 height 18
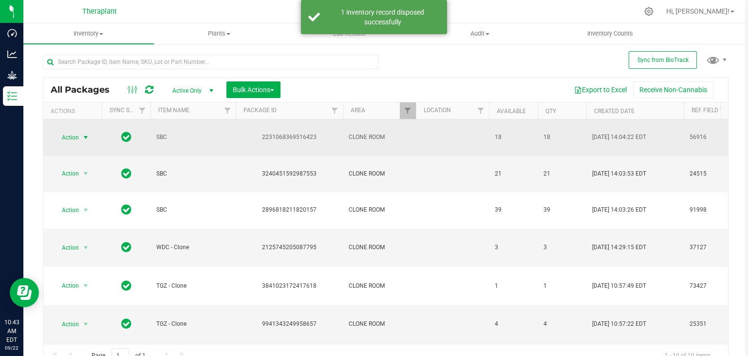
click at [84, 133] on span "select" at bounding box center [86, 137] width 8 height 8
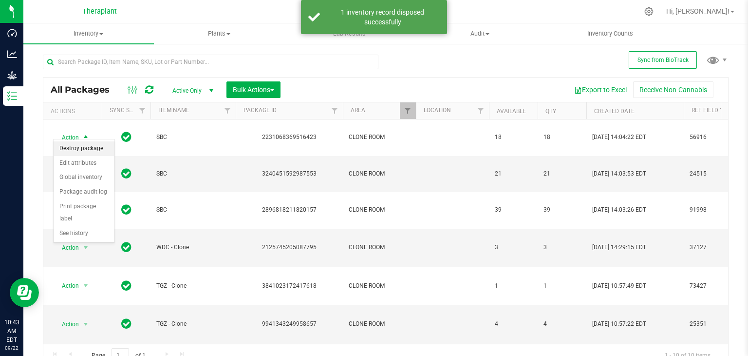
click at [76, 147] on li "Destroy package" at bounding box center [84, 148] width 61 height 15
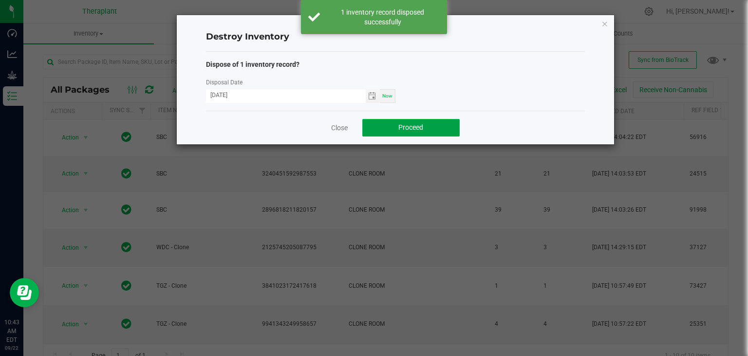
click at [384, 124] on button "Proceed" at bounding box center [410, 128] width 97 height 18
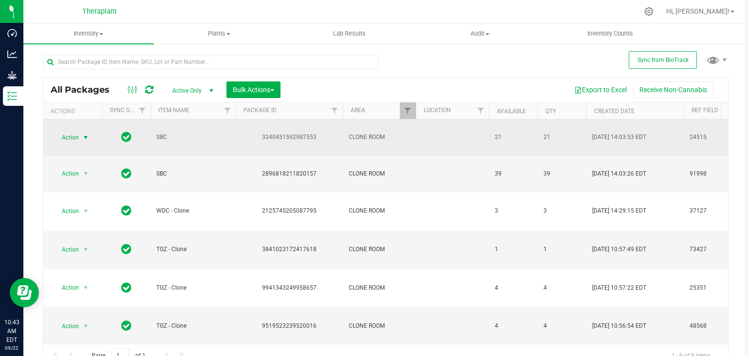
click at [84, 133] on span "select" at bounding box center [86, 137] width 8 height 8
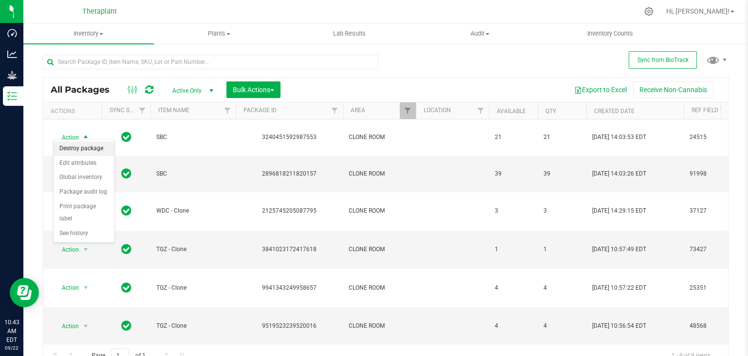
click at [83, 148] on li "Destroy package" at bounding box center [84, 148] width 61 height 15
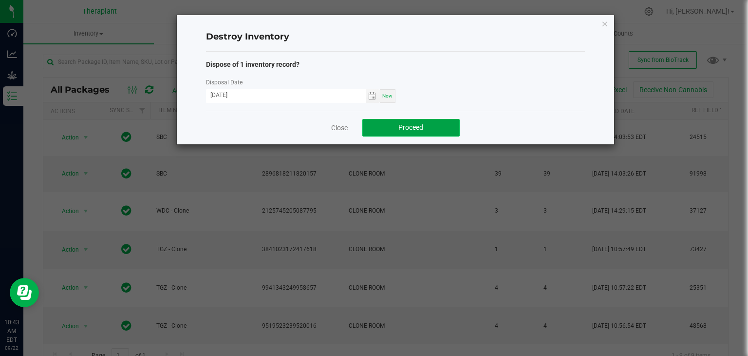
click at [412, 131] on span "Proceed" at bounding box center [410, 127] width 25 height 8
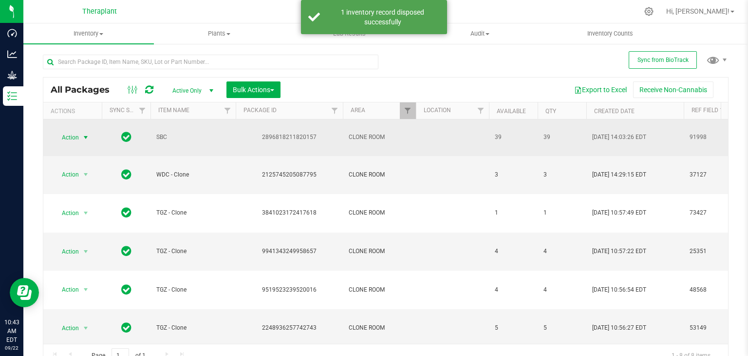
click at [83, 133] on span "select" at bounding box center [86, 137] width 8 height 8
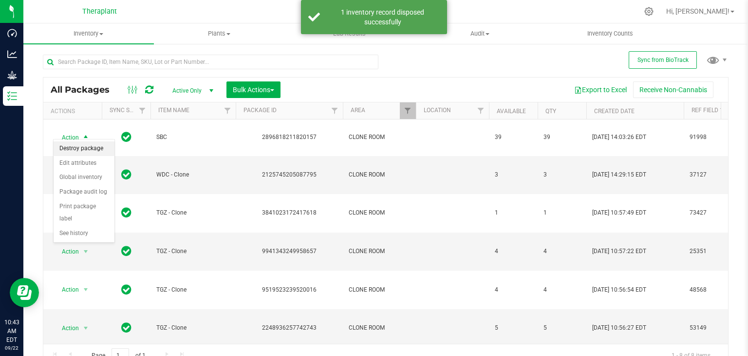
click at [83, 147] on li "Destroy package" at bounding box center [84, 148] width 61 height 15
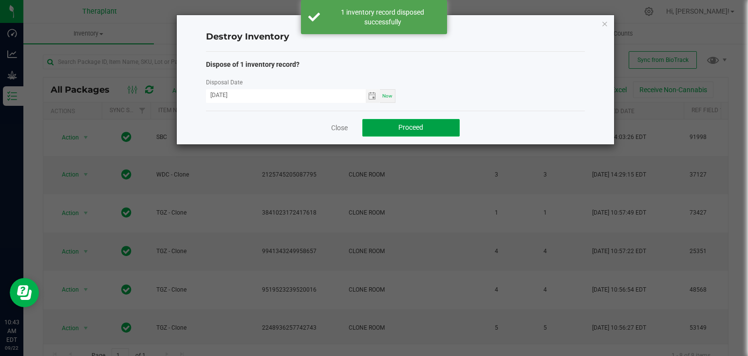
click at [392, 132] on button "Proceed" at bounding box center [410, 128] width 97 height 18
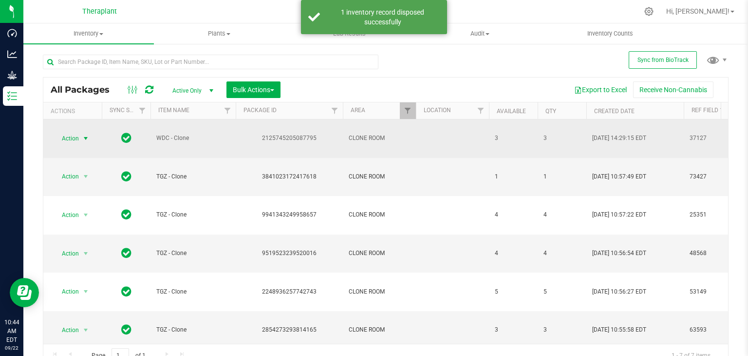
click at [86, 139] on span "select" at bounding box center [86, 138] width 8 height 8
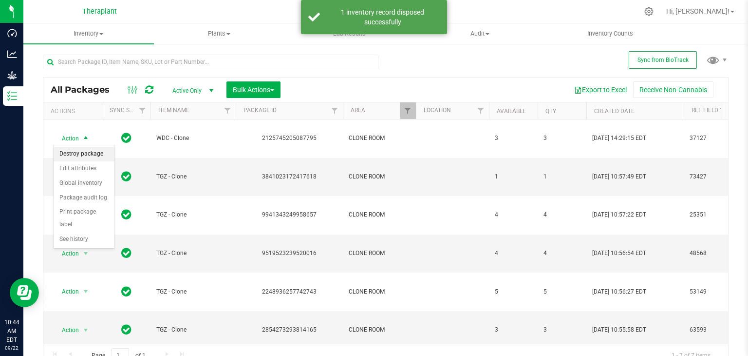
click at [83, 149] on li "Destroy package" at bounding box center [84, 154] width 61 height 15
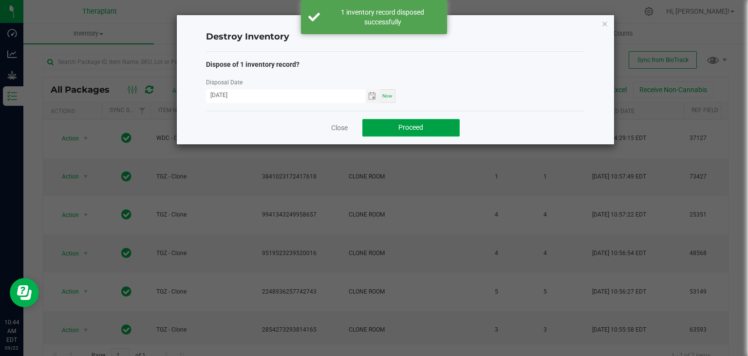
click at [394, 123] on button "Proceed" at bounding box center [410, 128] width 97 height 18
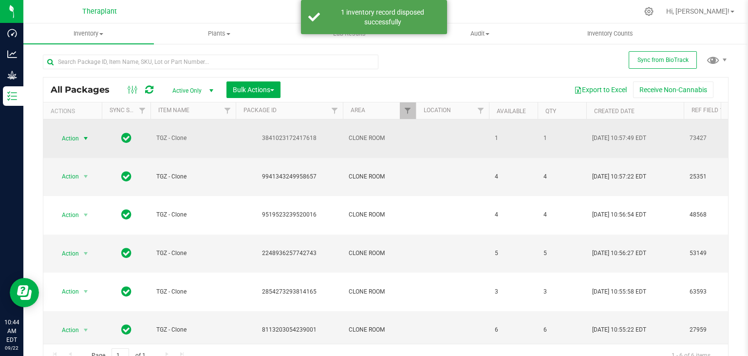
click at [86, 137] on span "select" at bounding box center [86, 138] width 8 height 8
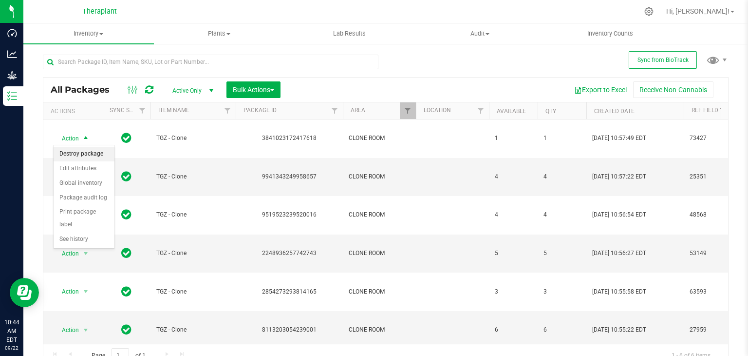
click at [86, 154] on li "Destroy package" at bounding box center [84, 154] width 61 height 15
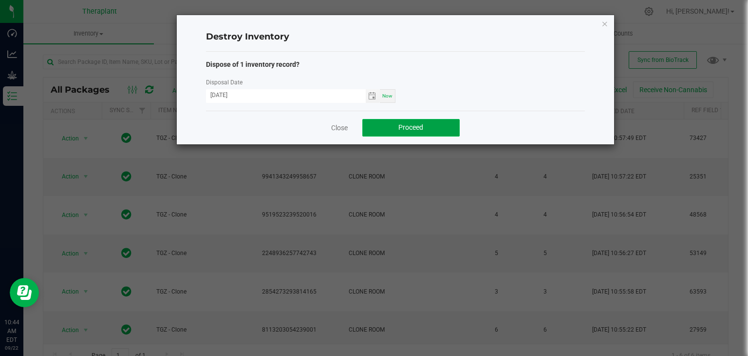
click at [424, 121] on button "Proceed" at bounding box center [410, 128] width 97 height 18
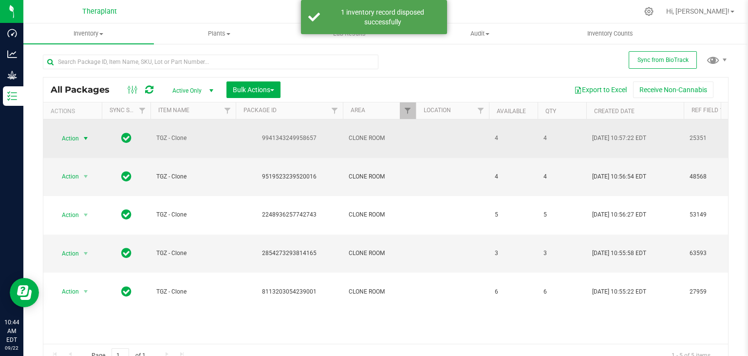
click at [90, 136] on span "select" at bounding box center [86, 139] width 12 height 14
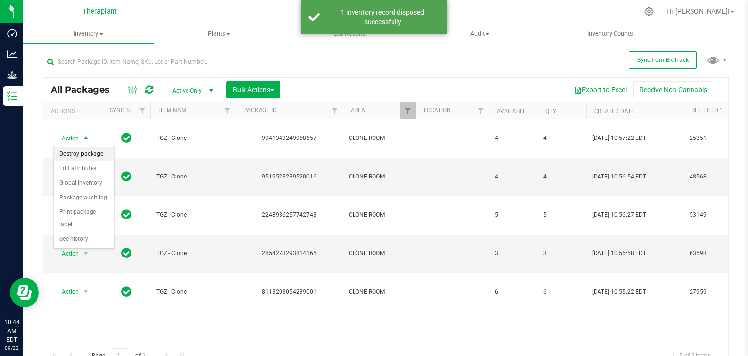
click at [86, 152] on li "Destroy package" at bounding box center [84, 154] width 61 height 15
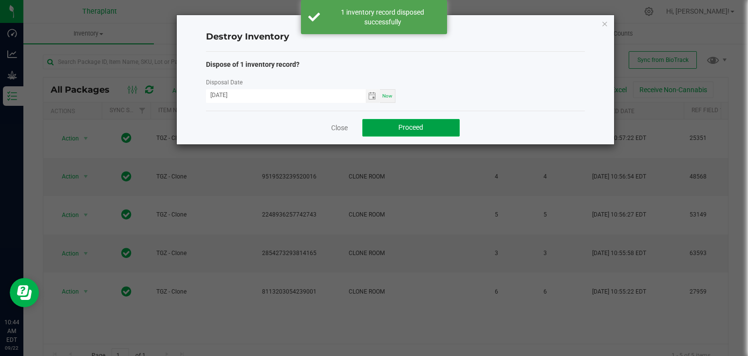
click at [403, 128] on span "Proceed" at bounding box center [410, 127] width 25 height 8
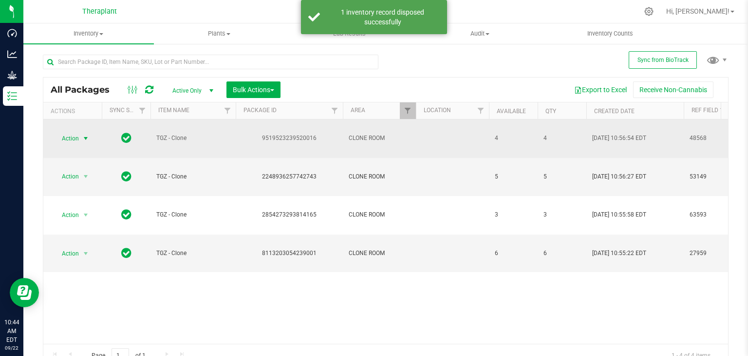
click at [86, 140] on span "select" at bounding box center [86, 138] width 8 height 8
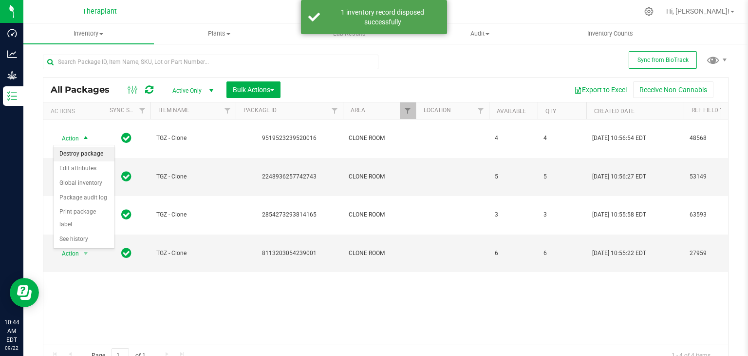
click at [80, 156] on li "Destroy package" at bounding box center [84, 154] width 61 height 15
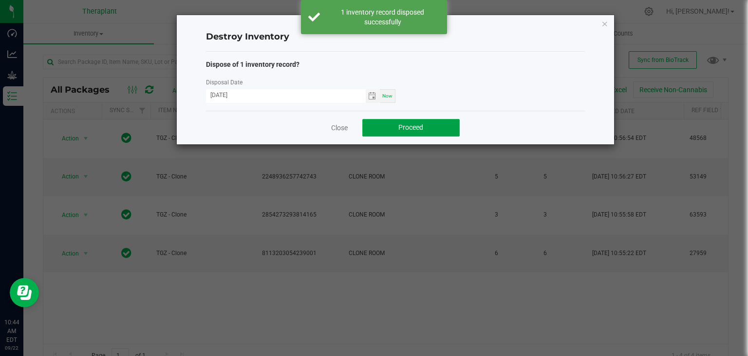
click at [404, 129] on span "Proceed" at bounding box center [410, 127] width 25 height 8
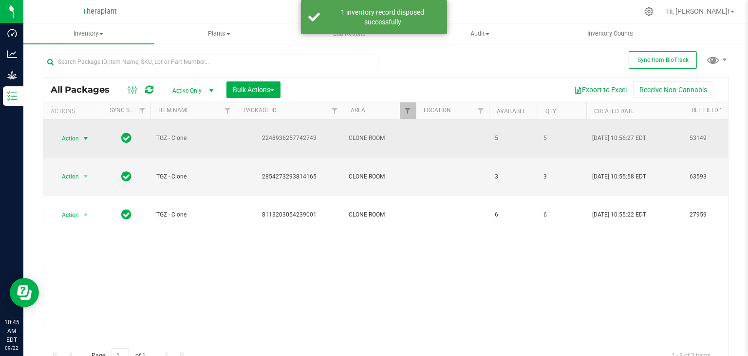
click at [90, 138] on span "select" at bounding box center [86, 138] width 8 height 8
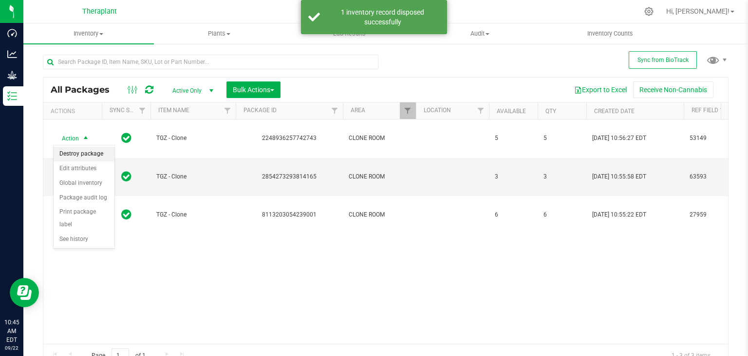
click at [86, 151] on li "Destroy package" at bounding box center [84, 154] width 61 height 15
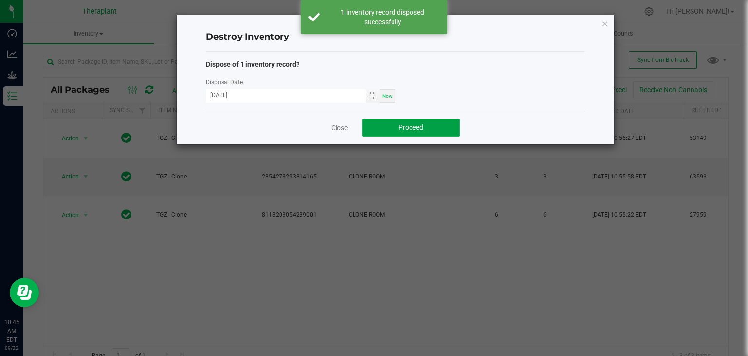
click at [409, 129] on span "Proceed" at bounding box center [410, 127] width 25 height 8
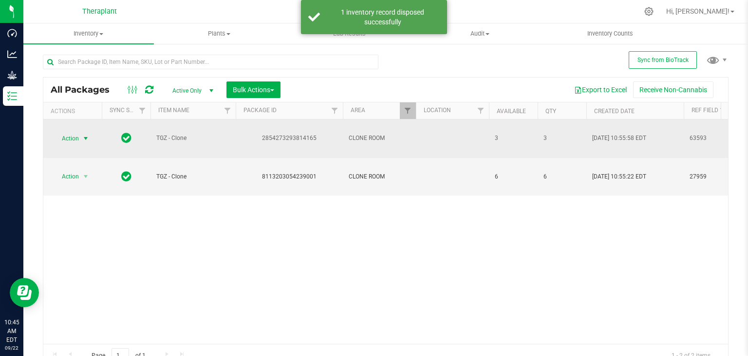
click at [85, 135] on span "select" at bounding box center [86, 138] width 8 height 8
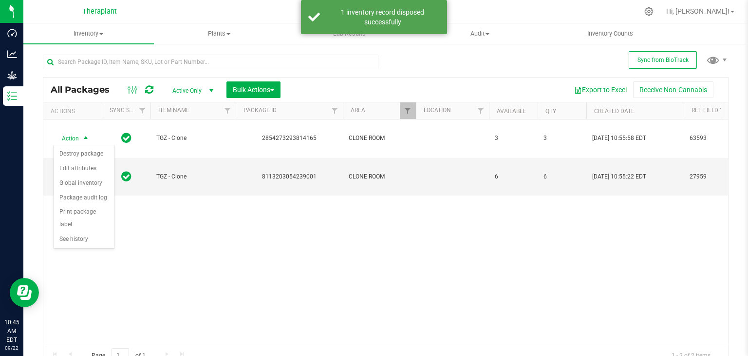
click at [85, 145] on div "Action Destroy package Edit attributes Global inventory Package audit log Print…" at bounding box center [84, 197] width 62 height 104
click at [80, 153] on li "Destroy package" at bounding box center [84, 154] width 61 height 15
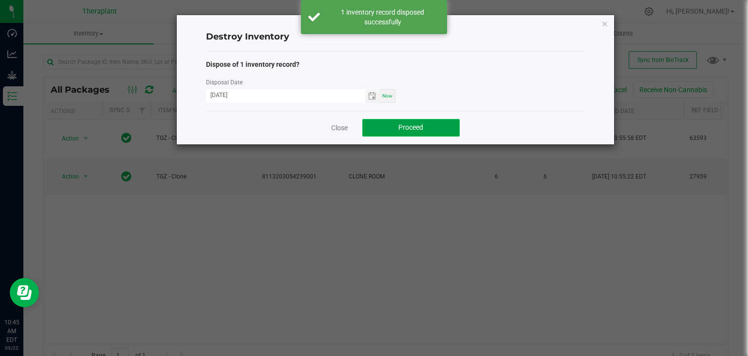
click at [438, 122] on button "Proceed" at bounding box center [410, 128] width 97 height 18
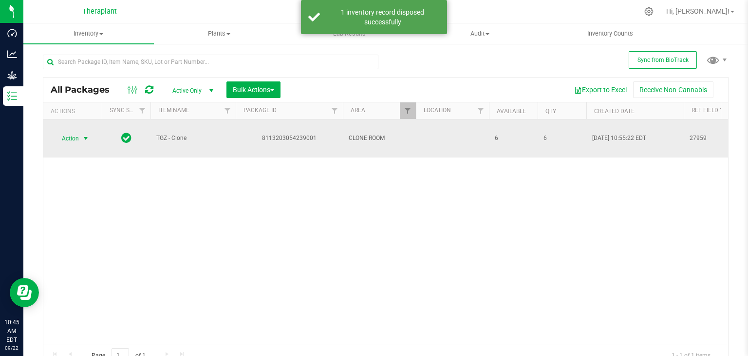
click at [84, 136] on span "select" at bounding box center [86, 138] width 8 height 8
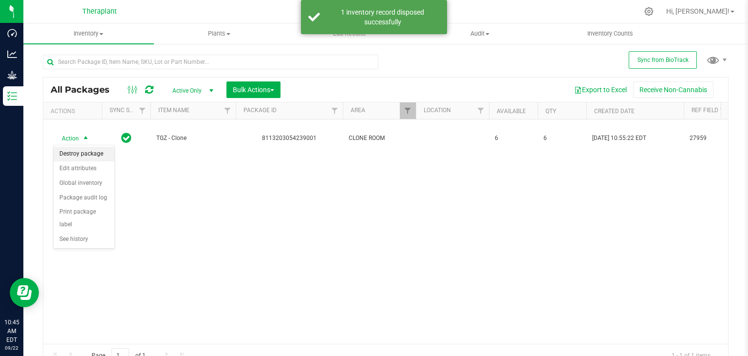
click at [84, 153] on li "Destroy package" at bounding box center [84, 154] width 61 height 15
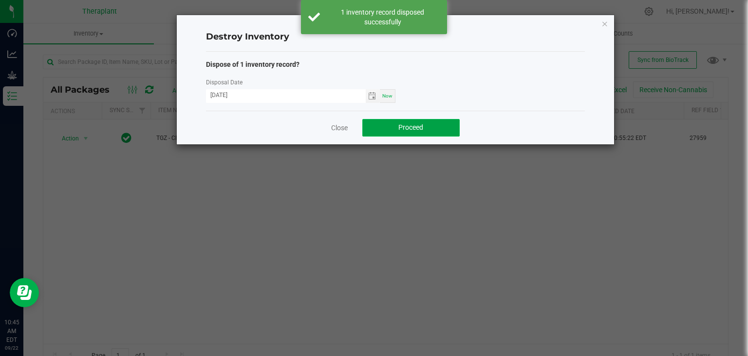
click at [423, 131] on span "Proceed" at bounding box center [410, 127] width 25 height 8
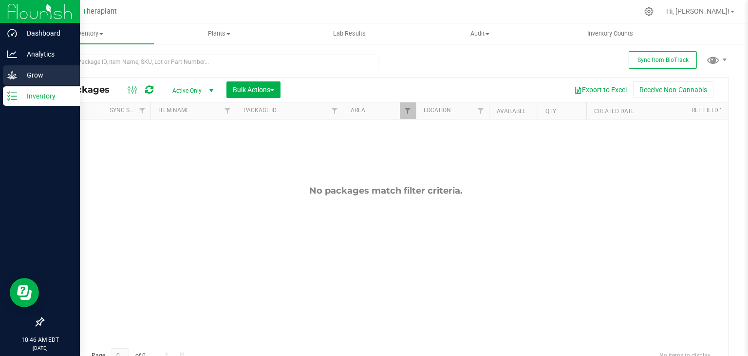
click at [34, 76] on p "Grow" at bounding box center [46, 75] width 58 height 12
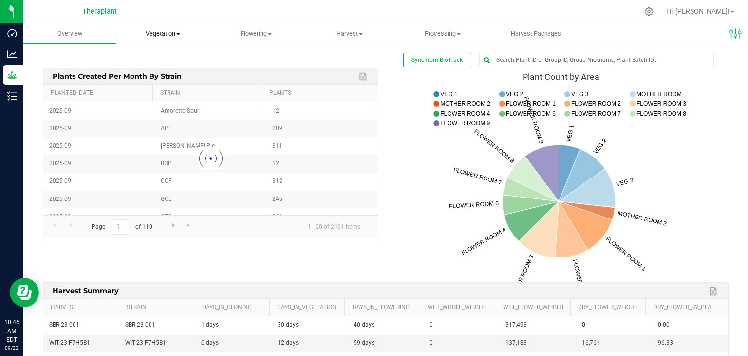
click at [178, 34] on span at bounding box center [178, 34] width 4 height 2
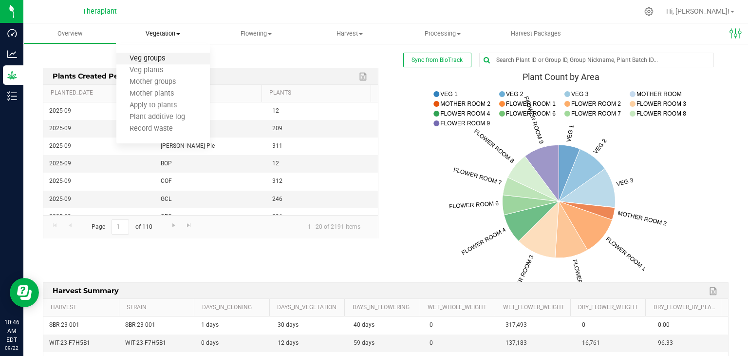
click at [160, 57] on span "Veg groups" at bounding box center [147, 59] width 62 height 8
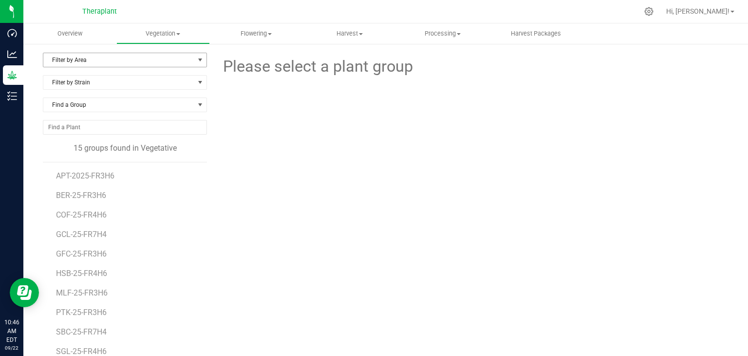
click at [90, 55] on span "Filter by Area" at bounding box center [118, 60] width 151 height 14
click at [65, 104] on li "VEG 1" at bounding box center [123, 105] width 161 height 15
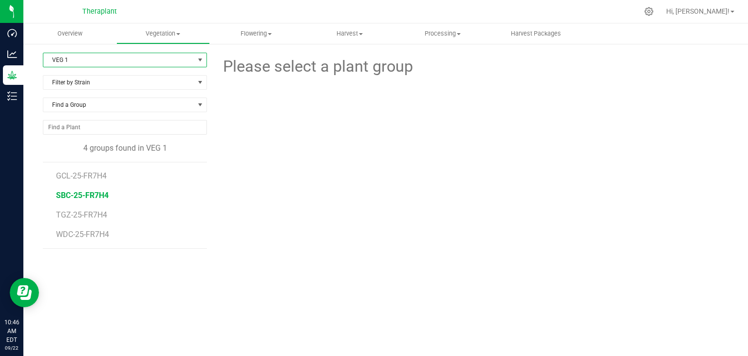
click at [93, 194] on span "SBC-25-FR7H4" at bounding box center [82, 194] width 53 height 9
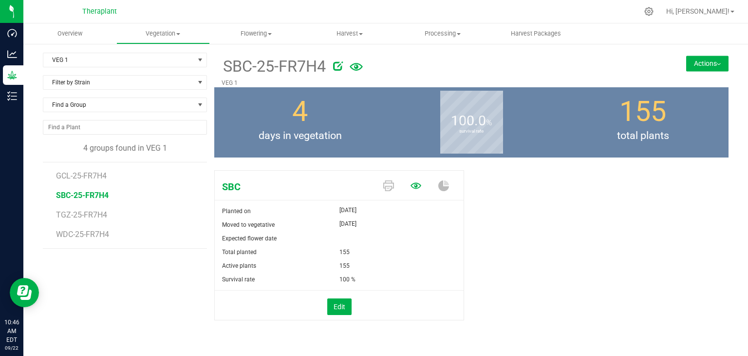
click at [413, 186] on icon at bounding box center [416, 185] width 11 height 11
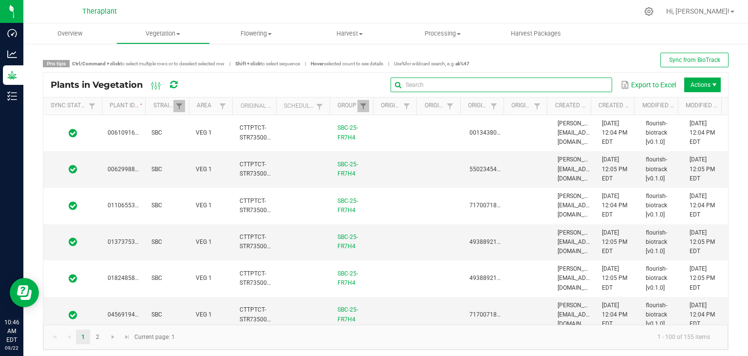
click at [581, 84] on input "text" at bounding box center [502, 84] width 222 height 15
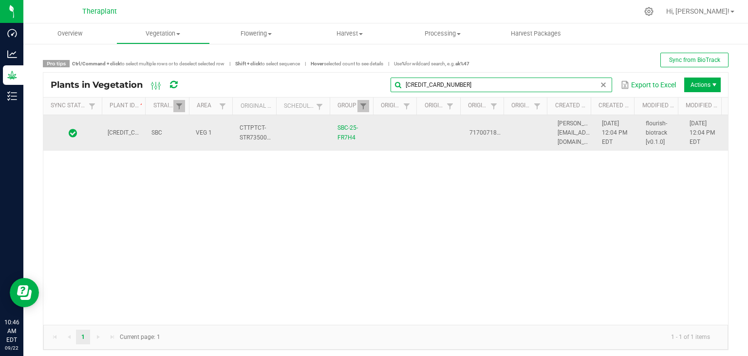
type input "[CREDIT_CARD_NUMBER]"
click at [411, 133] on td at bounding box center [398, 133] width 44 height 36
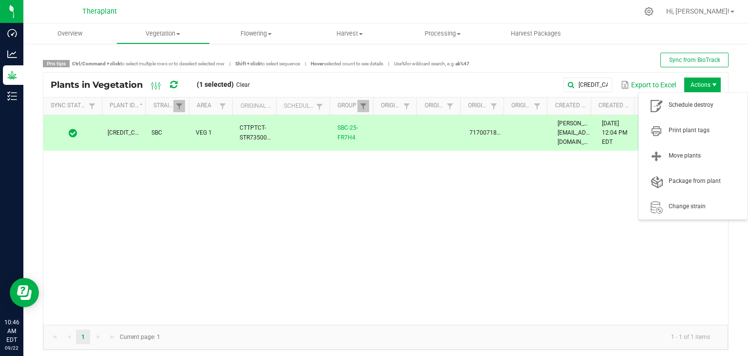
click at [711, 87] on span "Actions" at bounding box center [715, 85] width 8 height 8
click at [707, 109] on span "Schedule destroy" at bounding box center [705, 105] width 73 height 8
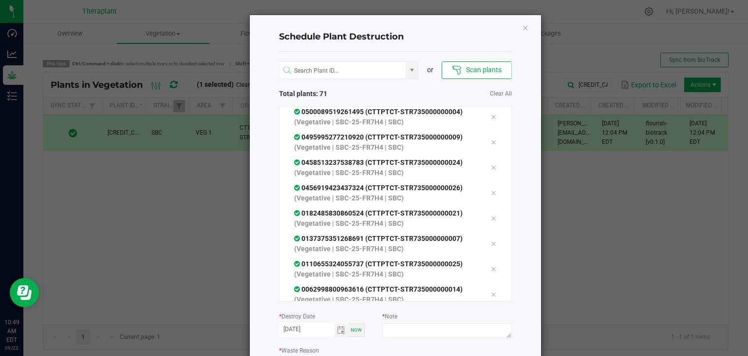
scroll to position [1628, 0]
click at [421, 324] on textarea at bounding box center [446, 330] width 129 height 15
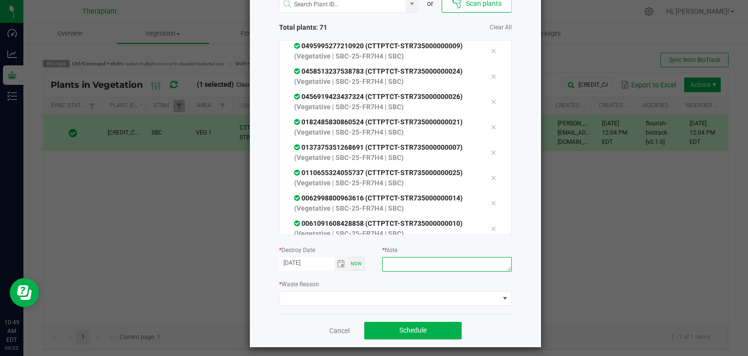
scroll to position [72, 0]
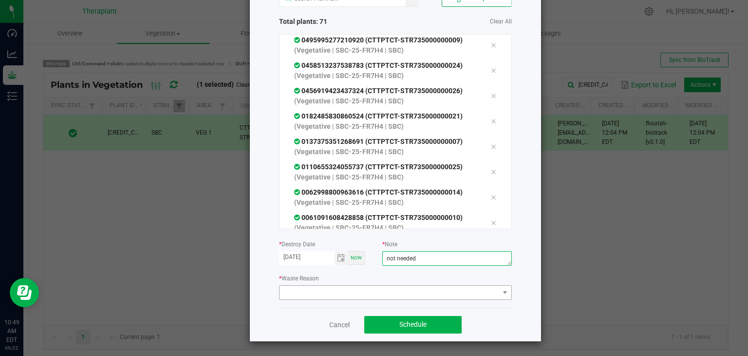
type textarea "not needed"
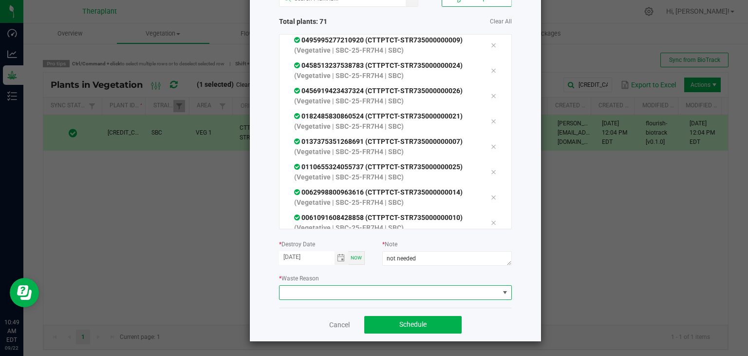
click at [336, 290] on span at bounding box center [390, 292] width 220 height 14
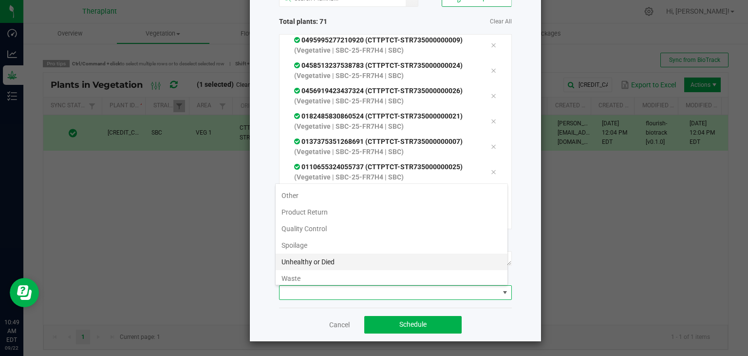
scroll to position [99, 0]
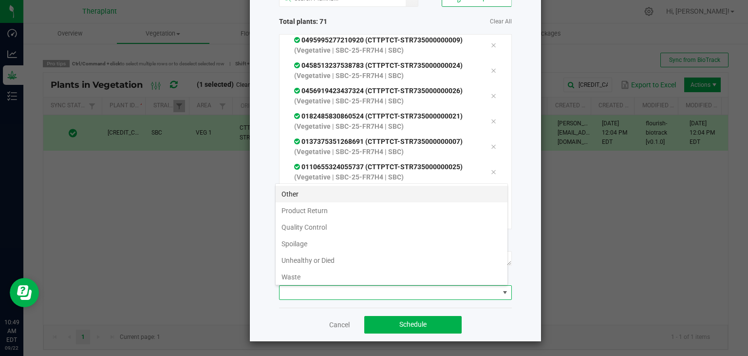
click at [290, 190] on li "Other" at bounding box center [392, 194] width 232 height 17
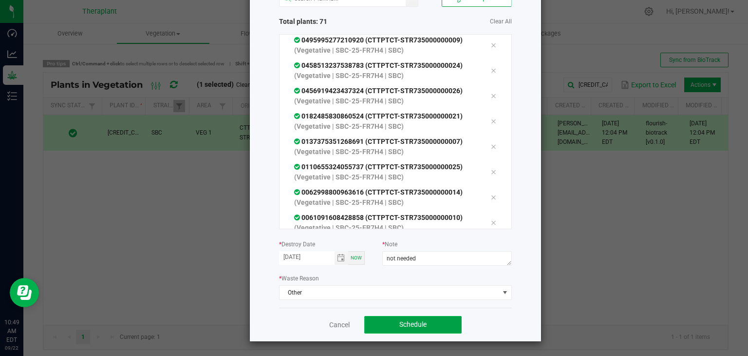
click at [408, 322] on span "Schedule" at bounding box center [412, 324] width 27 height 8
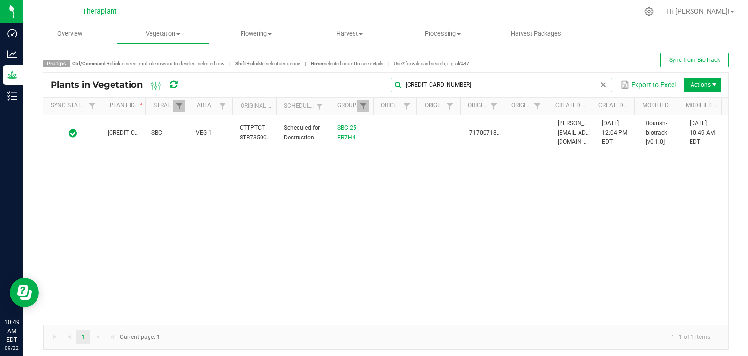
click at [601, 86] on input "[CREDIT_CARD_NUMBER]" at bounding box center [502, 84] width 222 height 15
click at [600, 86] on span at bounding box center [604, 85] width 8 height 8
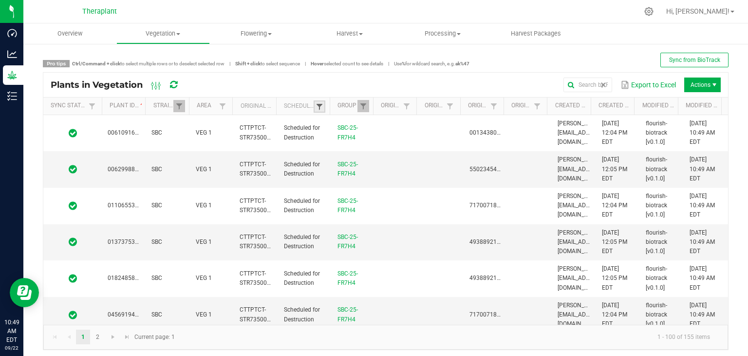
click at [316, 104] on span at bounding box center [320, 107] width 8 height 8
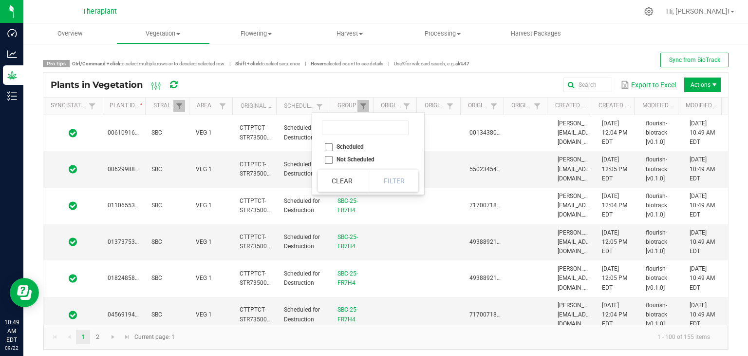
click at [326, 149] on li "Scheduled" at bounding box center [365, 146] width 94 height 13
checkbox input "true"
click at [389, 179] on button "Filter" at bounding box center [394, 180] width 49 height 21
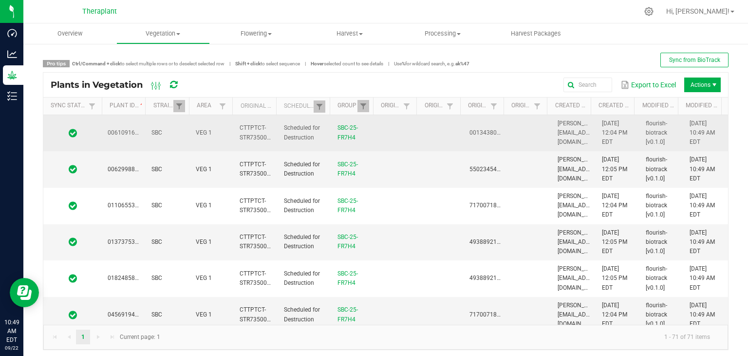
click at [395, 131] on td at bounding box center [398, 133] width 44 height 37
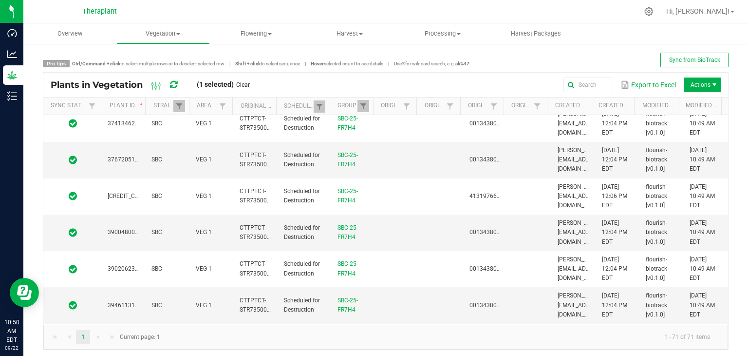
scroll to position [2363, 0]
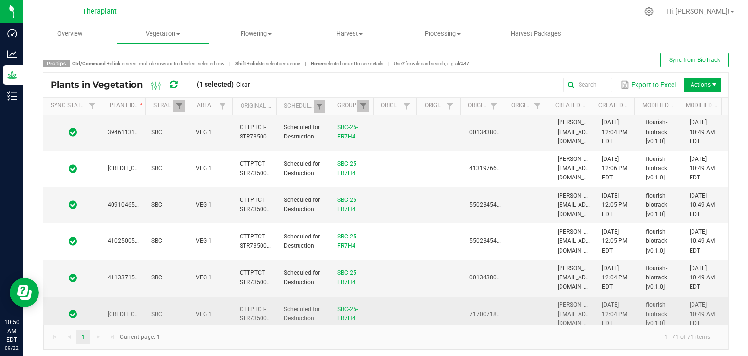
click at [380, 309] on td at bounding box center [398, 314] width 44 height 36
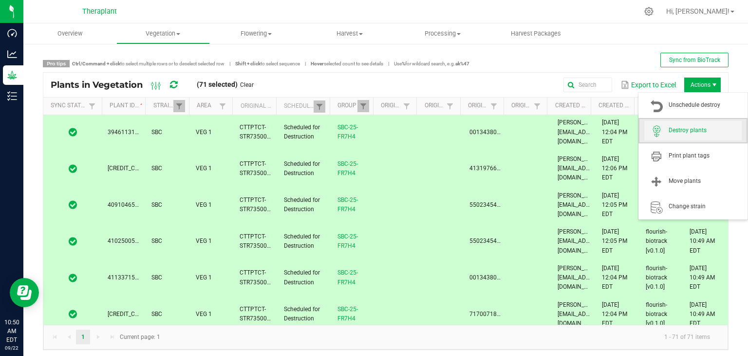
click at [694, 133] on span "Destroy plants" at bounding box center [705, 130] width 73 height 8
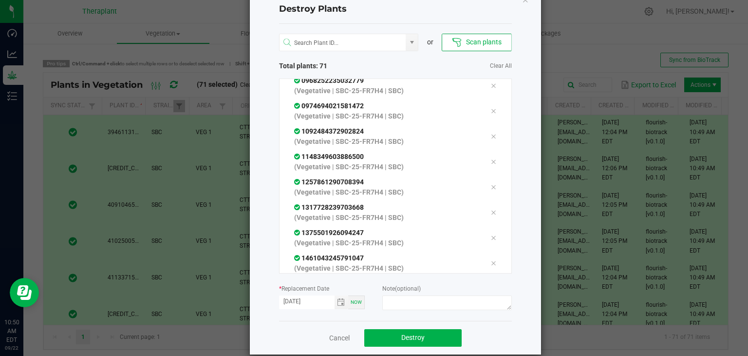
scroll to position [41, 0]
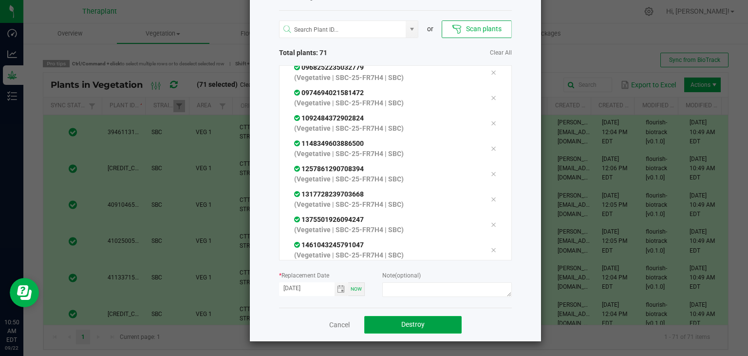
click at [415, 320] on span "Destroy" at bounding box center [412, 324] width 23 height 8
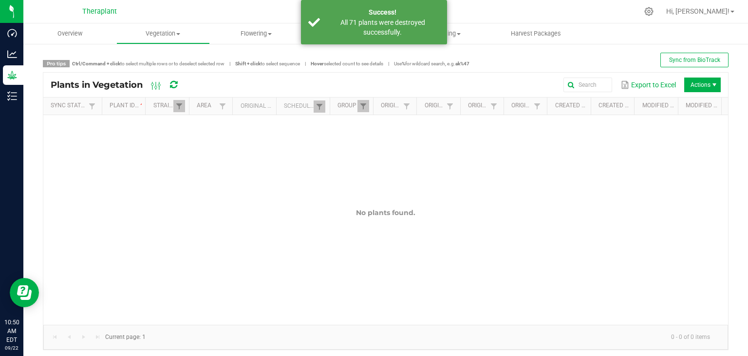
scroll to position [0, 0]
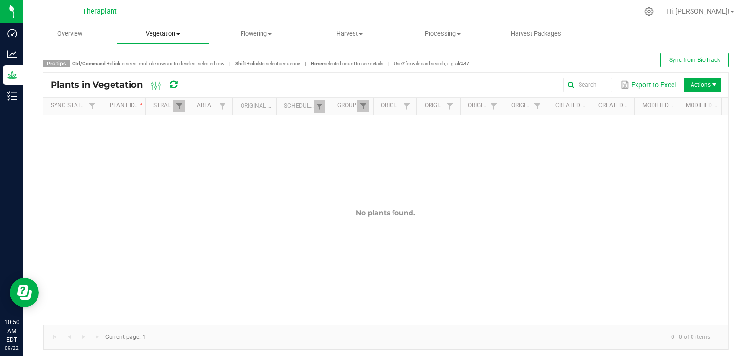
click at [160, 33] on span "Vegetation" at bounding box center [163, 33] width 92 height 9
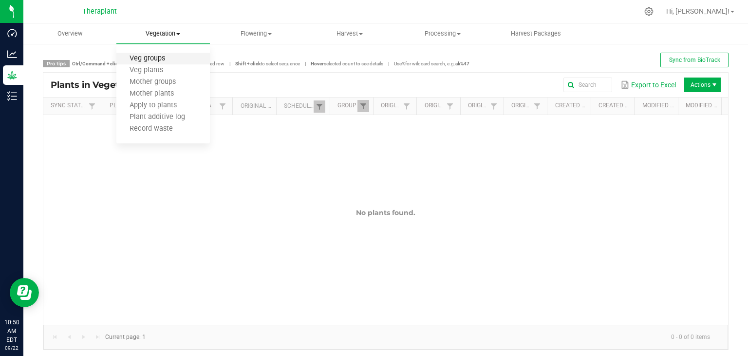
click at [157, 60] on span "Veg groups" at bounding box center [147, 59] width 62 height 8
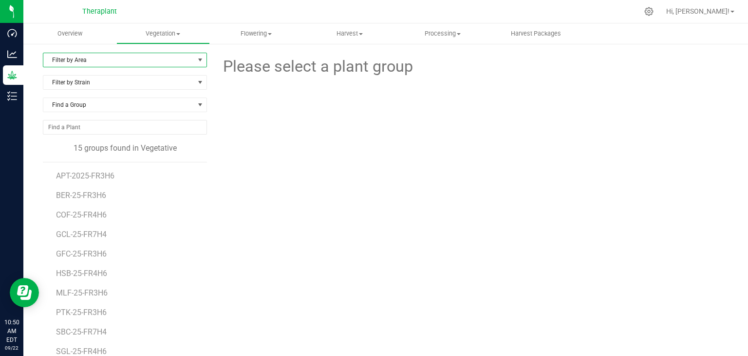
click at [84, 61] on span "Filter by Area" at bounding box center [118, 60] width 151 height 14
click at [64, 104] on li "VEG 1" at bounding box center [123, 105] width 161 height 15
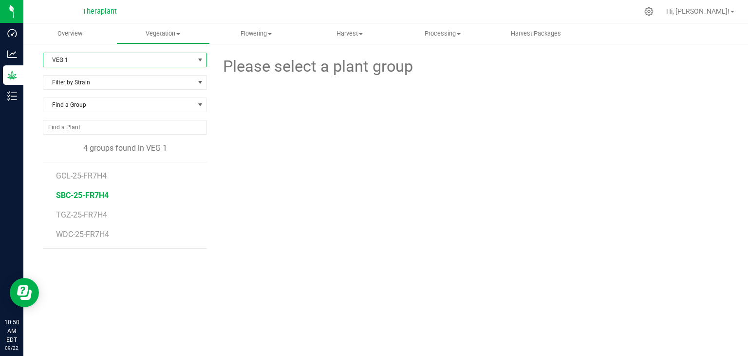
click at [77, 192] on span "SBC-25-FR7H4" at bounding box center [82, 194] width 53 height 9
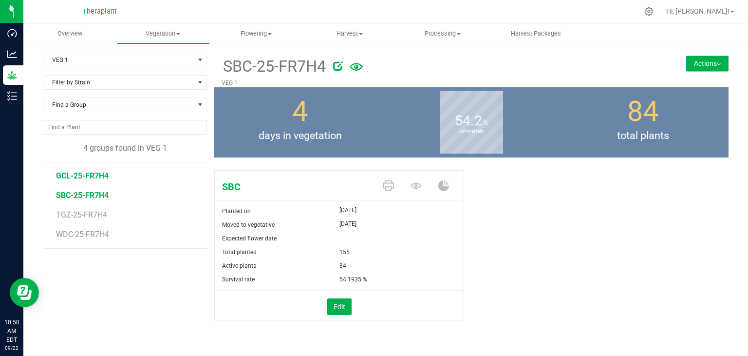
click at [80, 174] on span "GCL-25-FR7H4" at bounding box center [82, 175] width 53 height 9
click at [79, 217] on span "TGZ-25-FR7H4" at bounding box center [82, 214] width 53 height 9
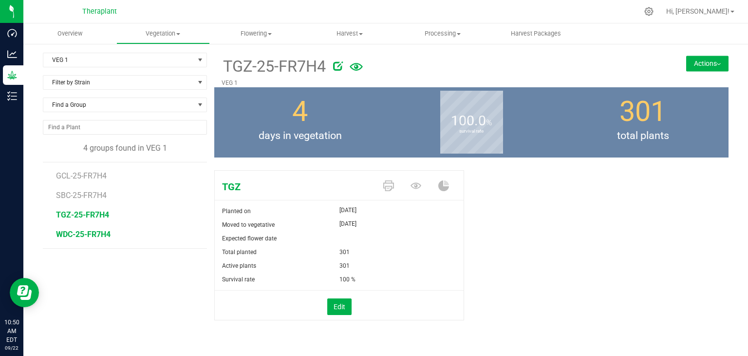
click at [75, 234] on span "WDC-25-FR7H4" at bounding box center [83, 233] width 55 height 9
click at [69, 198] on span "SBC-25-FR7H4" at bounding box center [82, 194] width 53 height 9
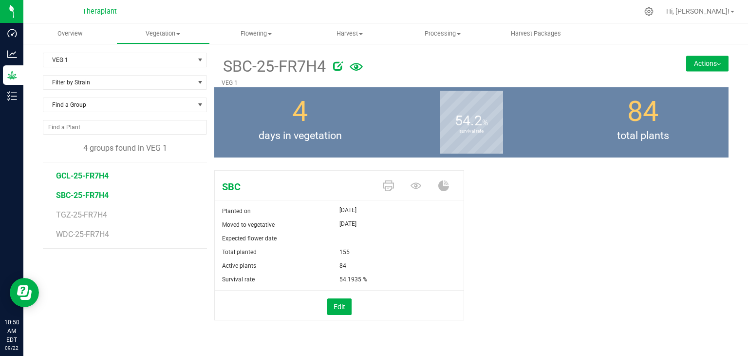
click at [74, 176] on span "GCL-25-FR7H4" at bounding box center [82, 175] width 53 height 9
